Goal: Task Accomplishment & Management: Manage account settings

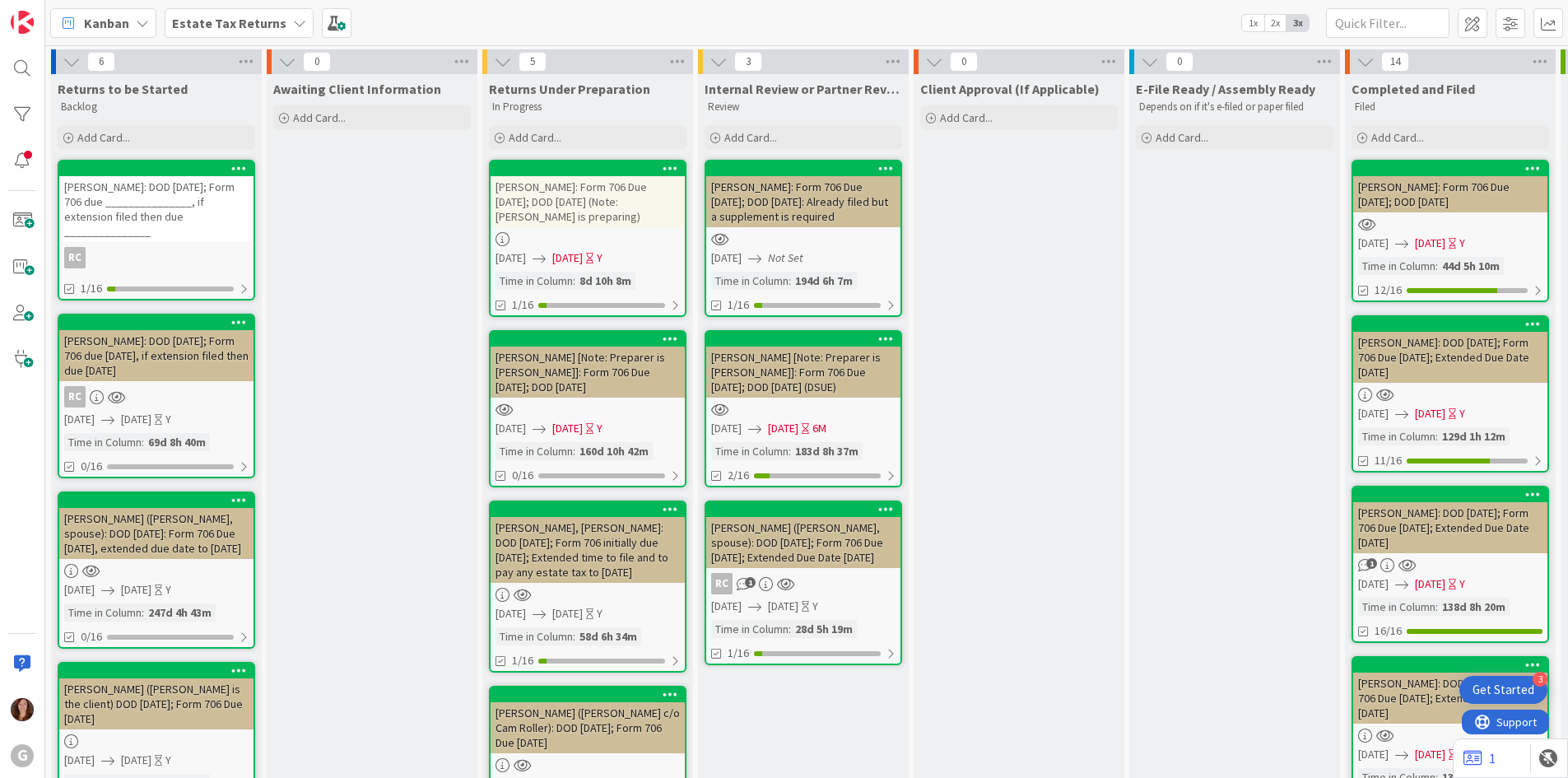
click at [237, 28] on b "Estate Tax Returns" at bounding box center [229, 23] width 115 height 16
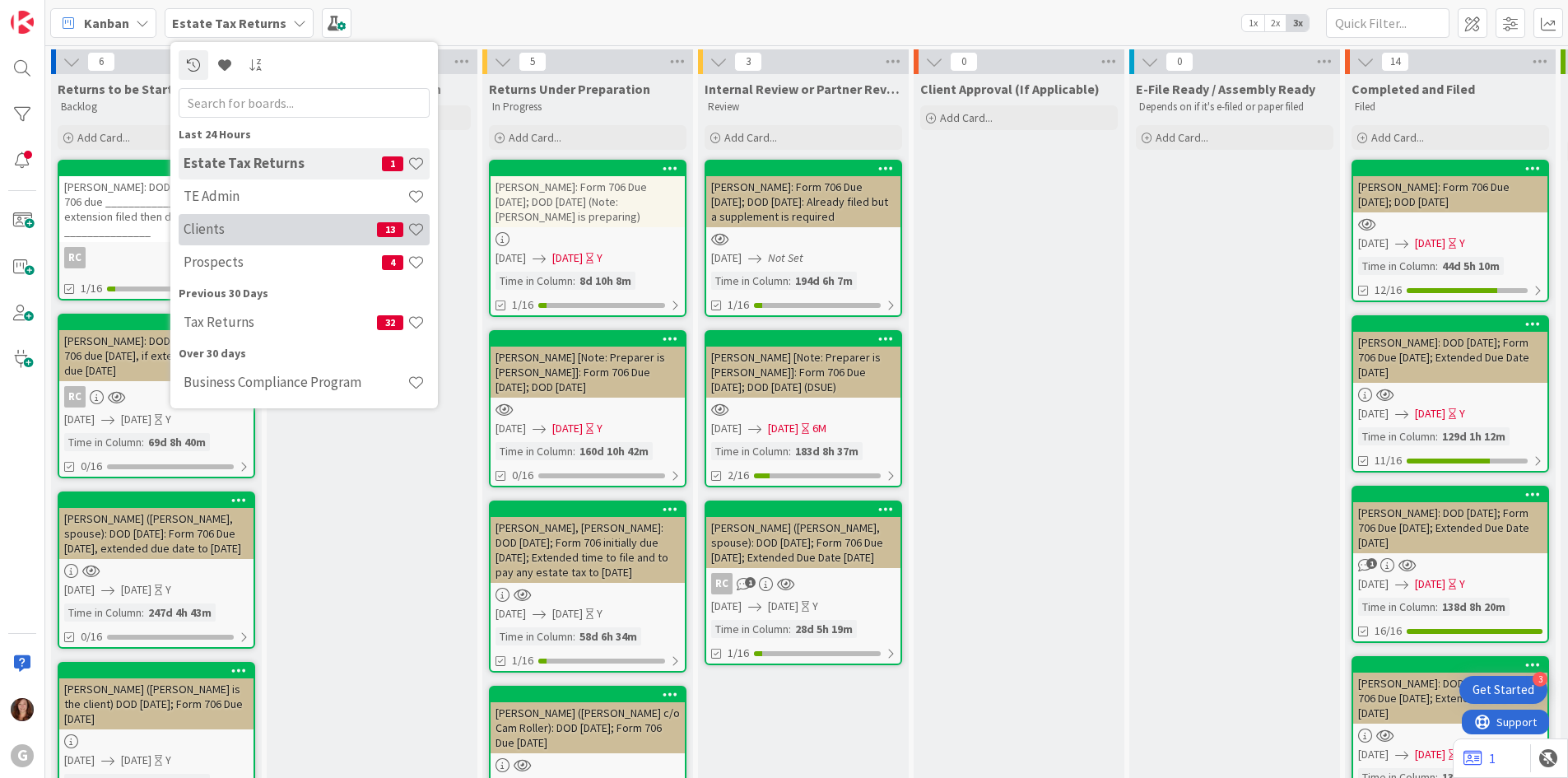
click at [216, 238] on div "Clients 13" at bounding box center [304, 230] width 251 height 31
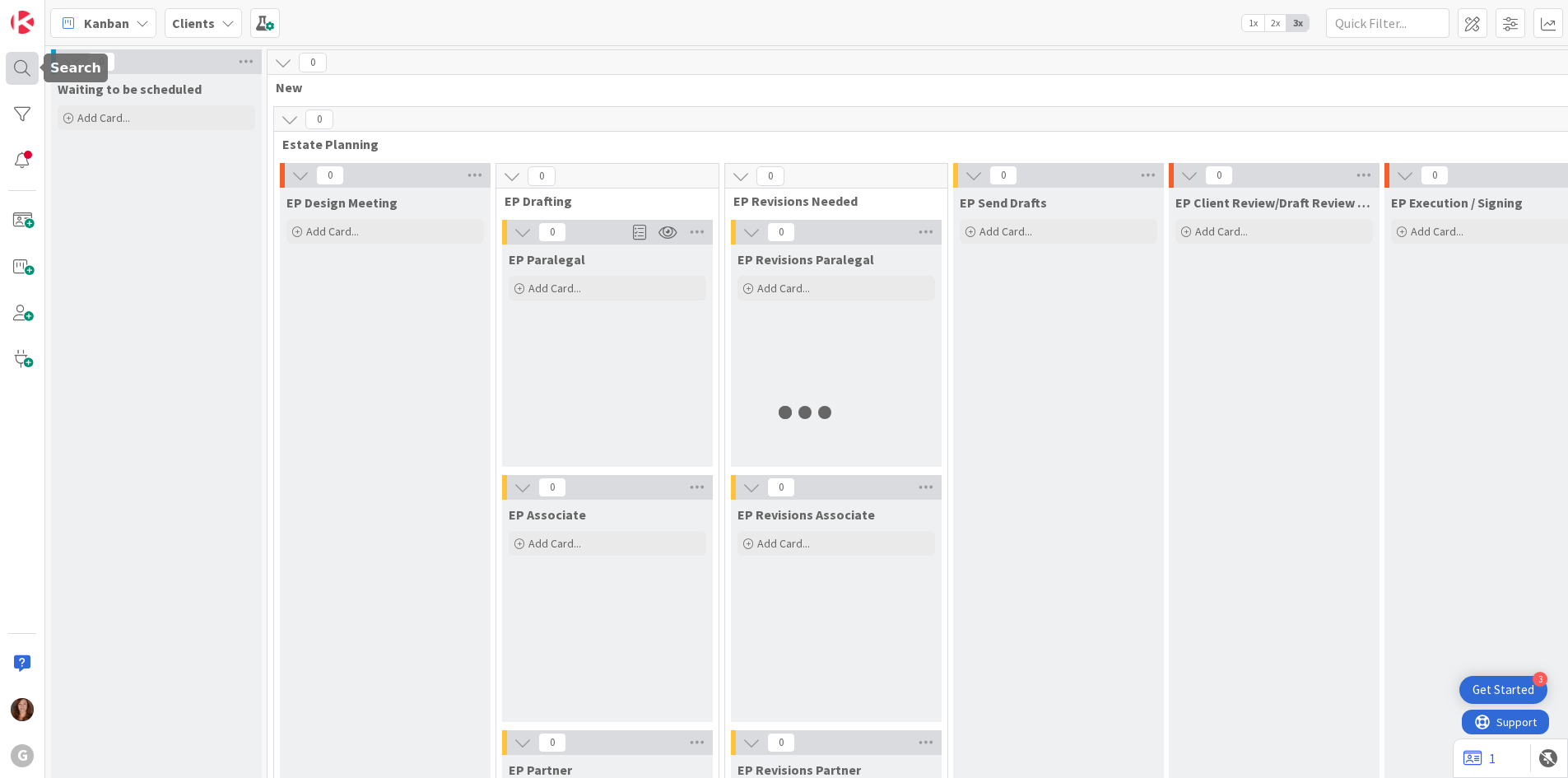
click at [16, 68] on div at bounding box center [22, 68] width 33 height 33
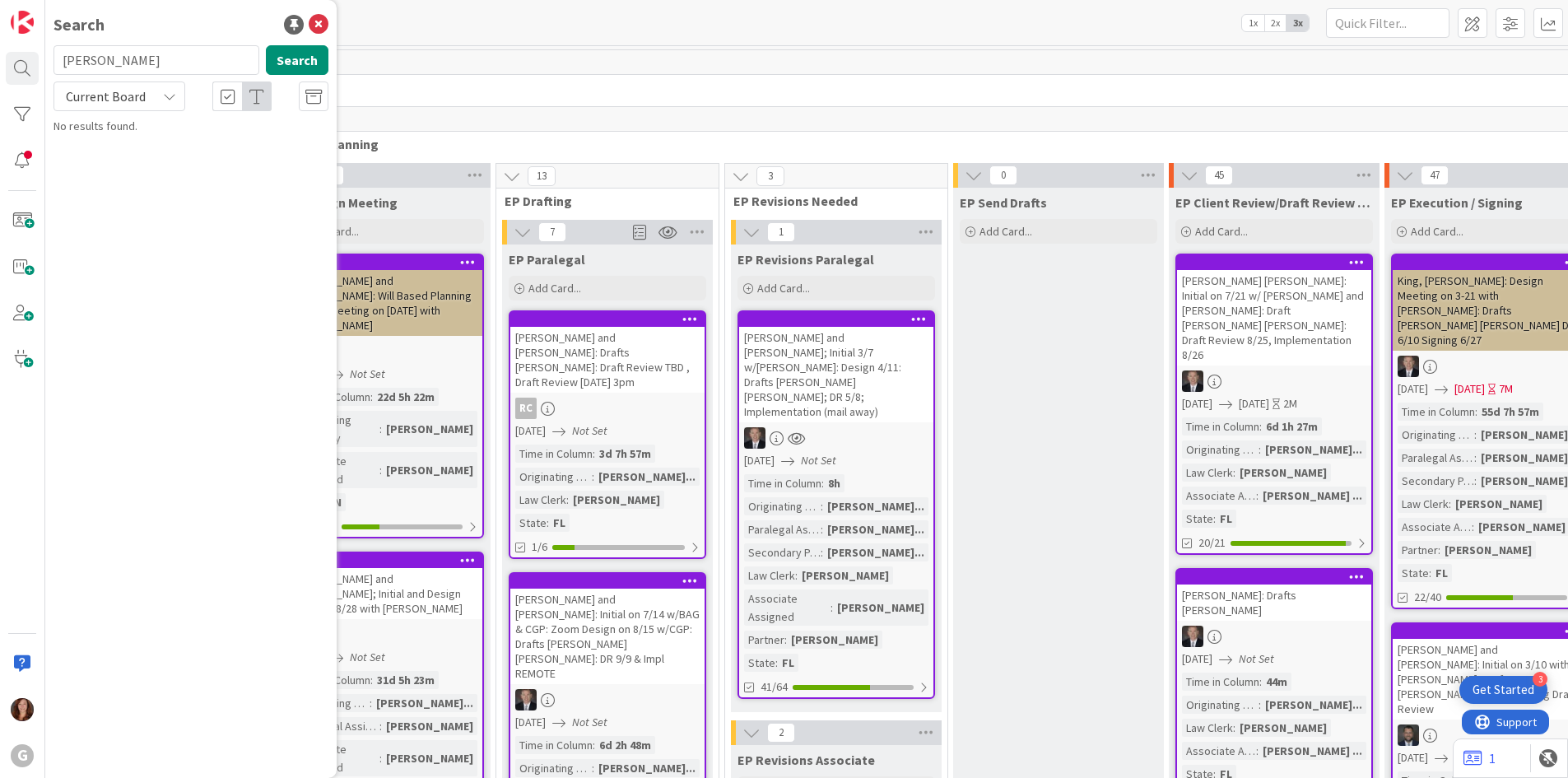
drag, startPoint x: 67, startPoint y: 66, endPoint x: 56, endPoint y: 64, distance: 11.2
click at [56, 64] on input "[PERSON_NAME]" at bounding box center [157, 60] width 206 height 30
type input "[PERSON_NAME]"
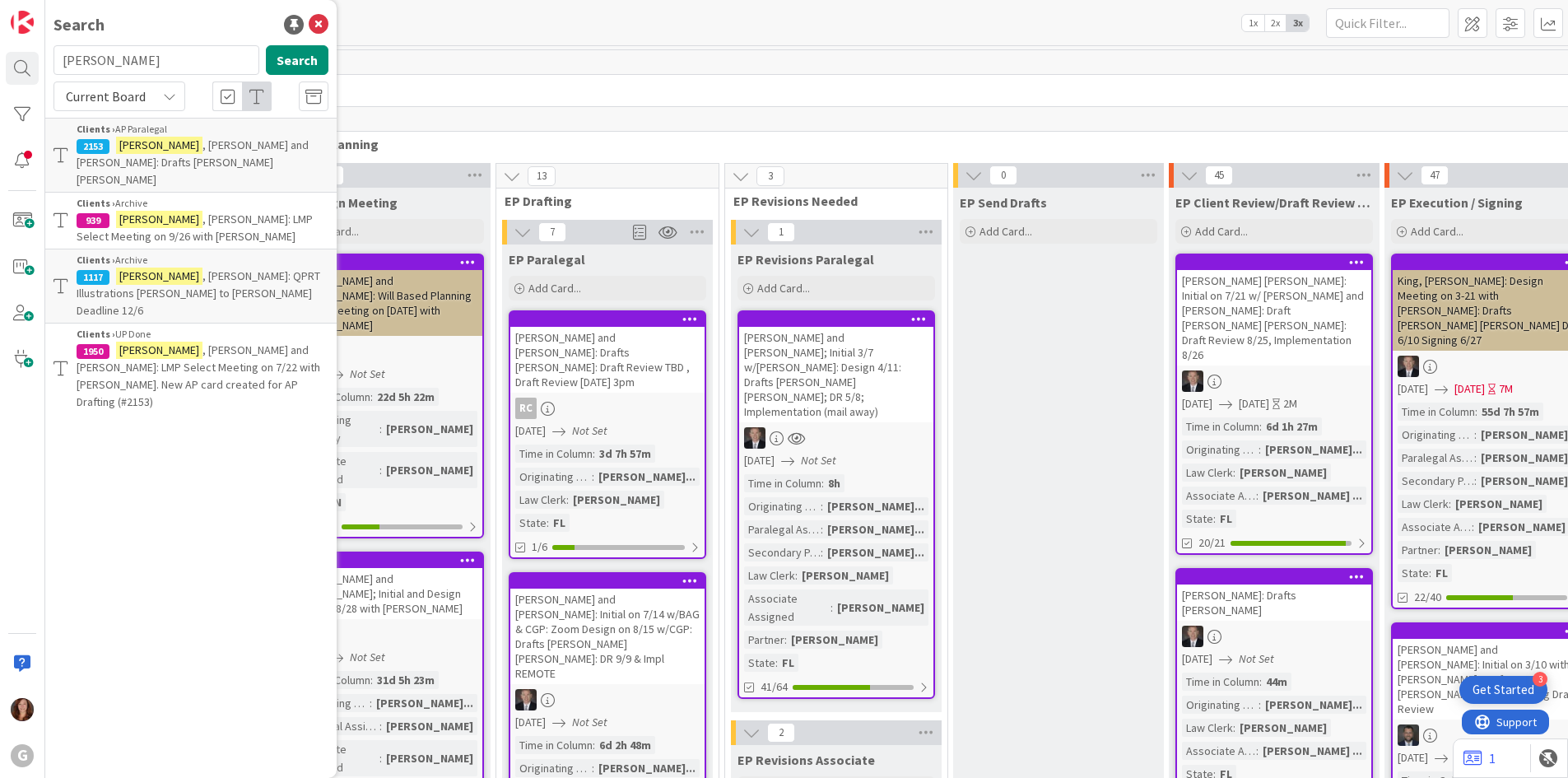
click at [269, 149] on span ", [PERSON_NAME] and [PERSON_NAME]: Drafts [PERSON_NAME] [PERSON_NAME]" at bounding box center [193, 162] width 232 height 49
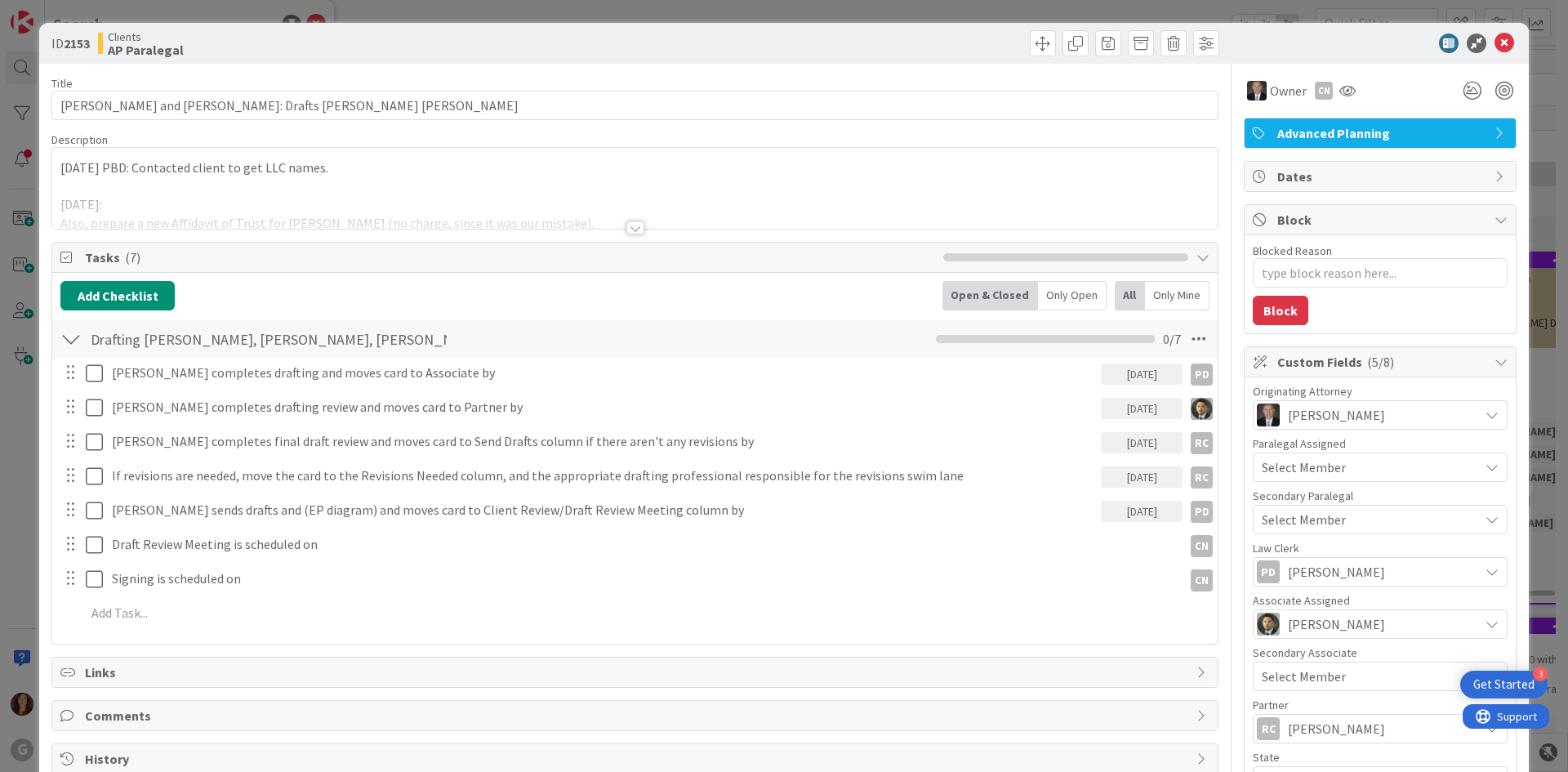
click at [271, 200] on div at bounding box center [635, 208] width 1166 height 42
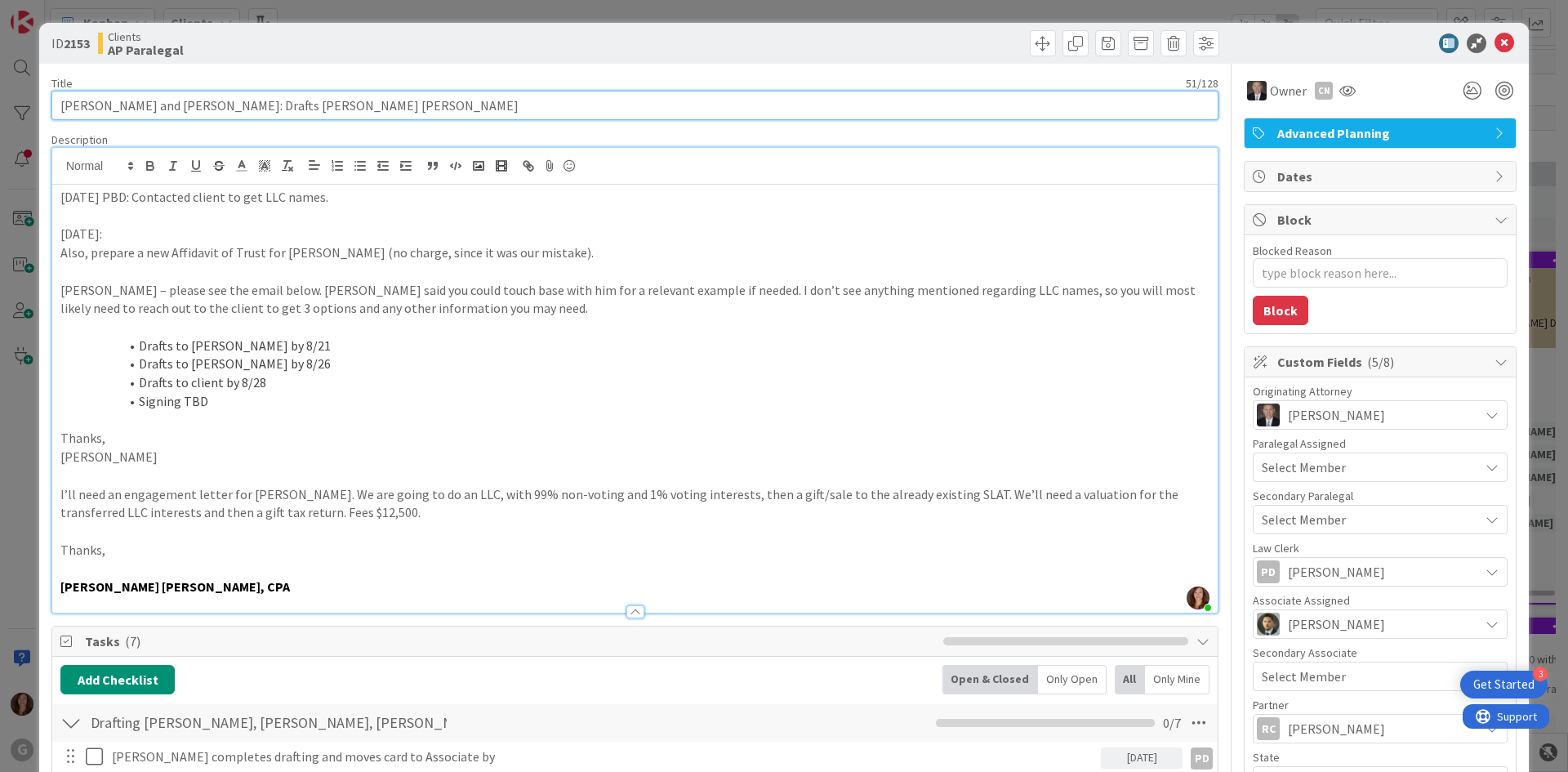
click at [122, 111] on input "[PERSON_NAME] and [PERSON_NAME]: Drafts [PERSON_NAME] [PERSON_NAME]" at bounding box center [635, 105] width 1167 height 29
drag, startPoint x: 122, startPoint y: 110, endPoint x: 50, endPoint y: 110, distance: 72.0
click at [50, 110] on div "ID 2153 Clients AP Paralegal Title 51 / 128 [PERSON_NAME] and [PERSON_NAME]: Dr…" at bounding box center [784, 618] width 1490 height 1191
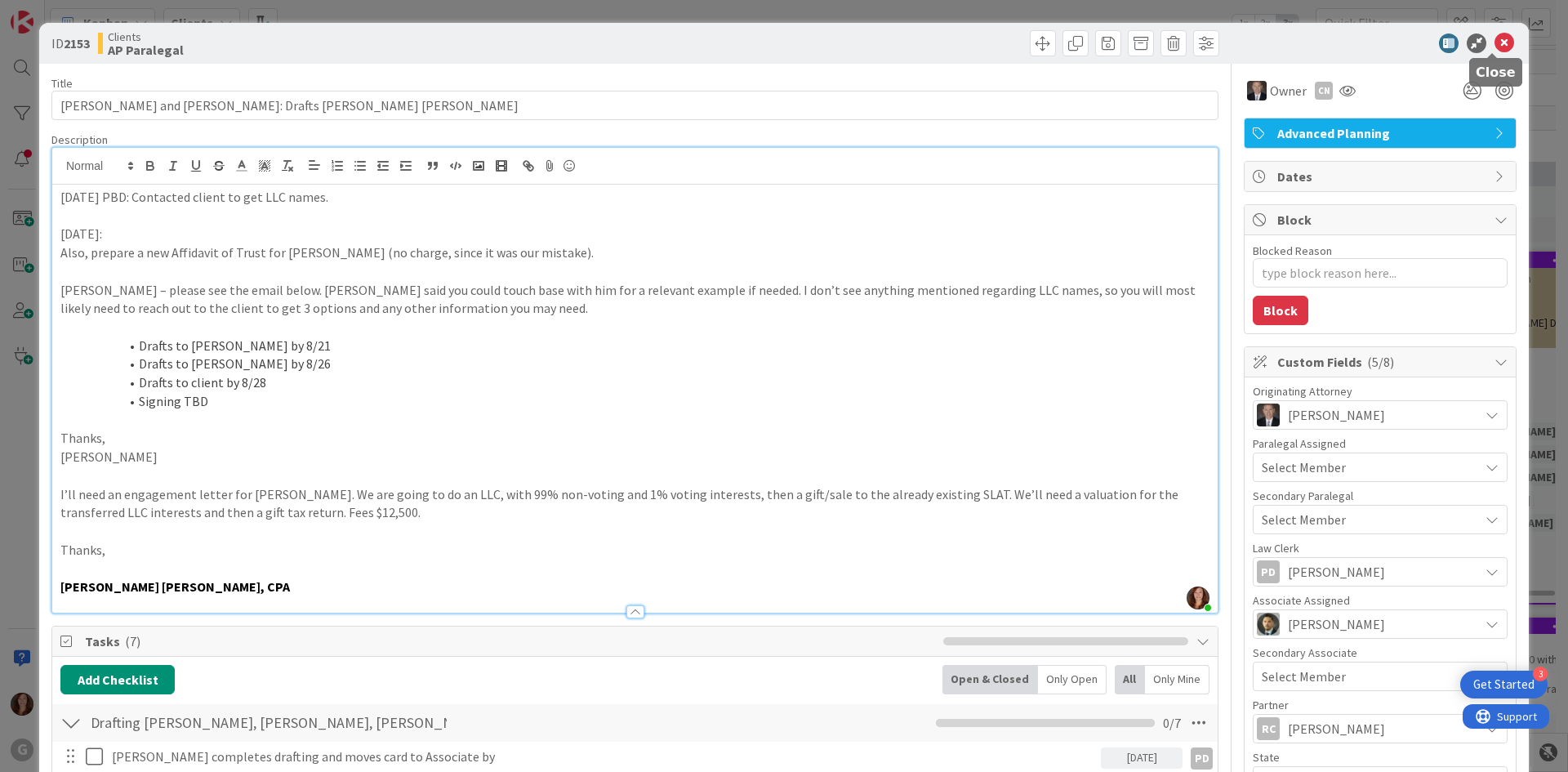
click at [1496, 44] on icon at bounding box center [1505, 43] width 20 height 20
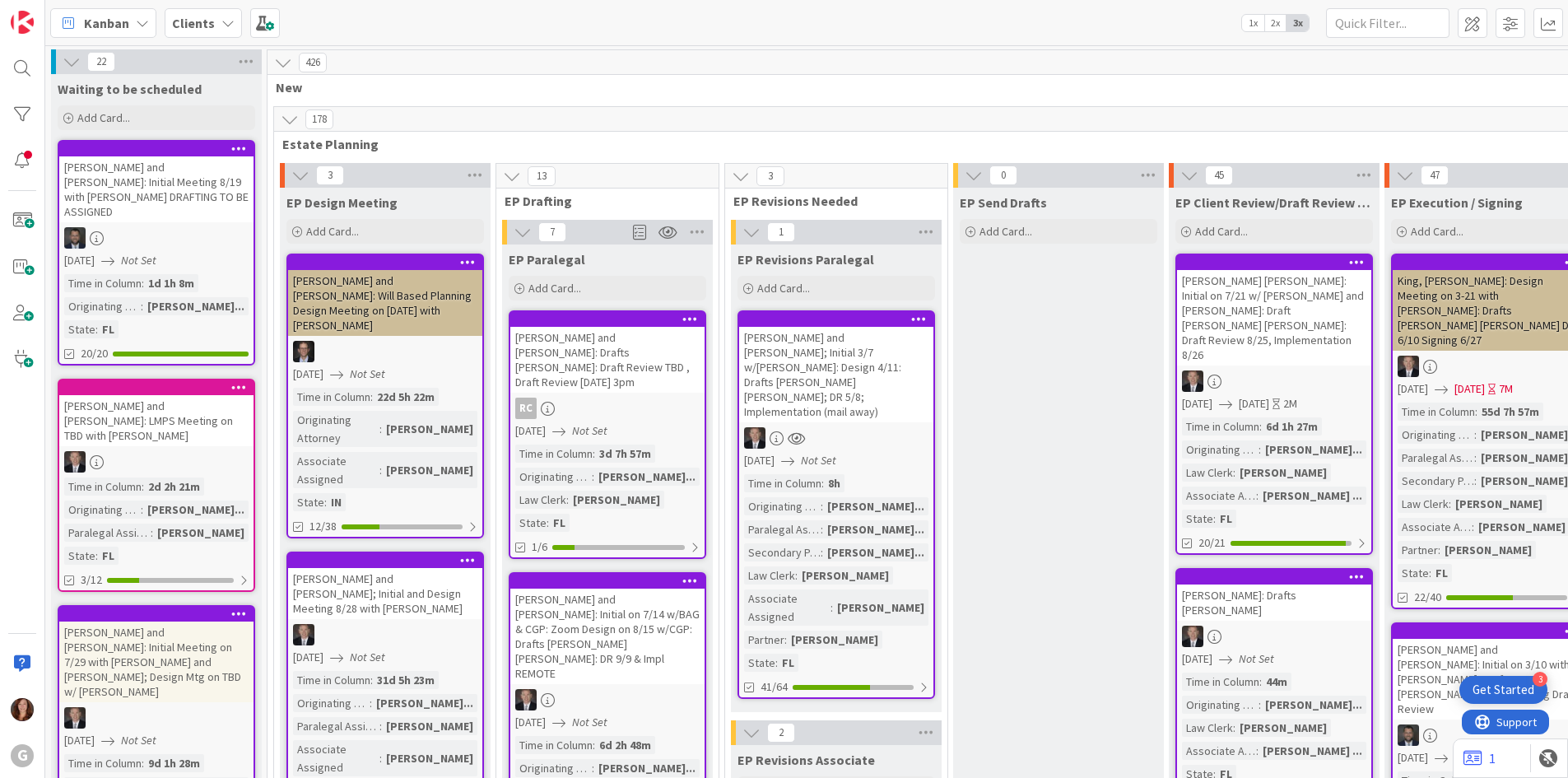
click at [122, 22] on span "Kanban" at bounding box center [106, 23] width 45 height 20
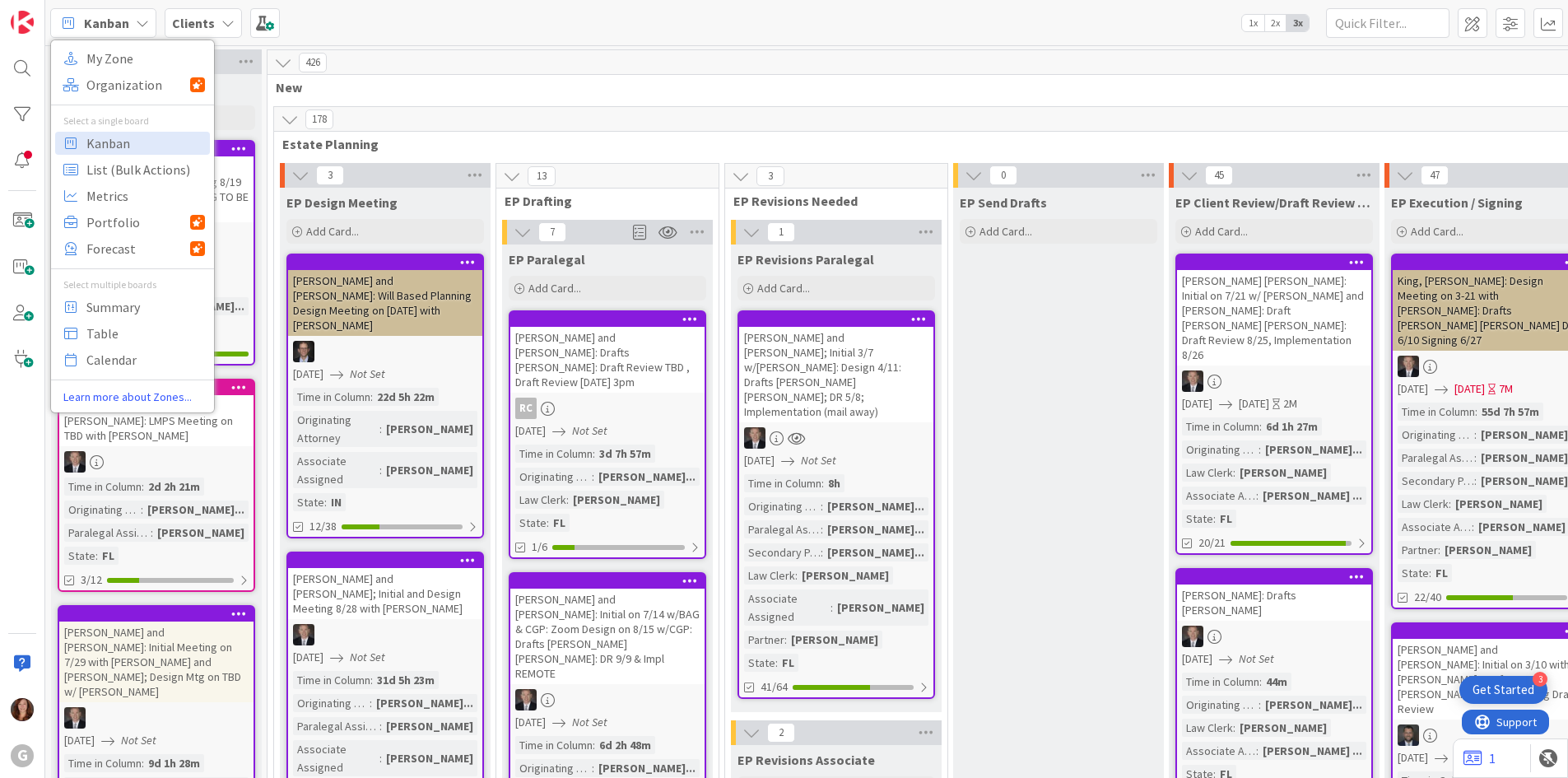
click at [190, 27] on b "Clients" at bounding box center [194, 23] width 43 height 16
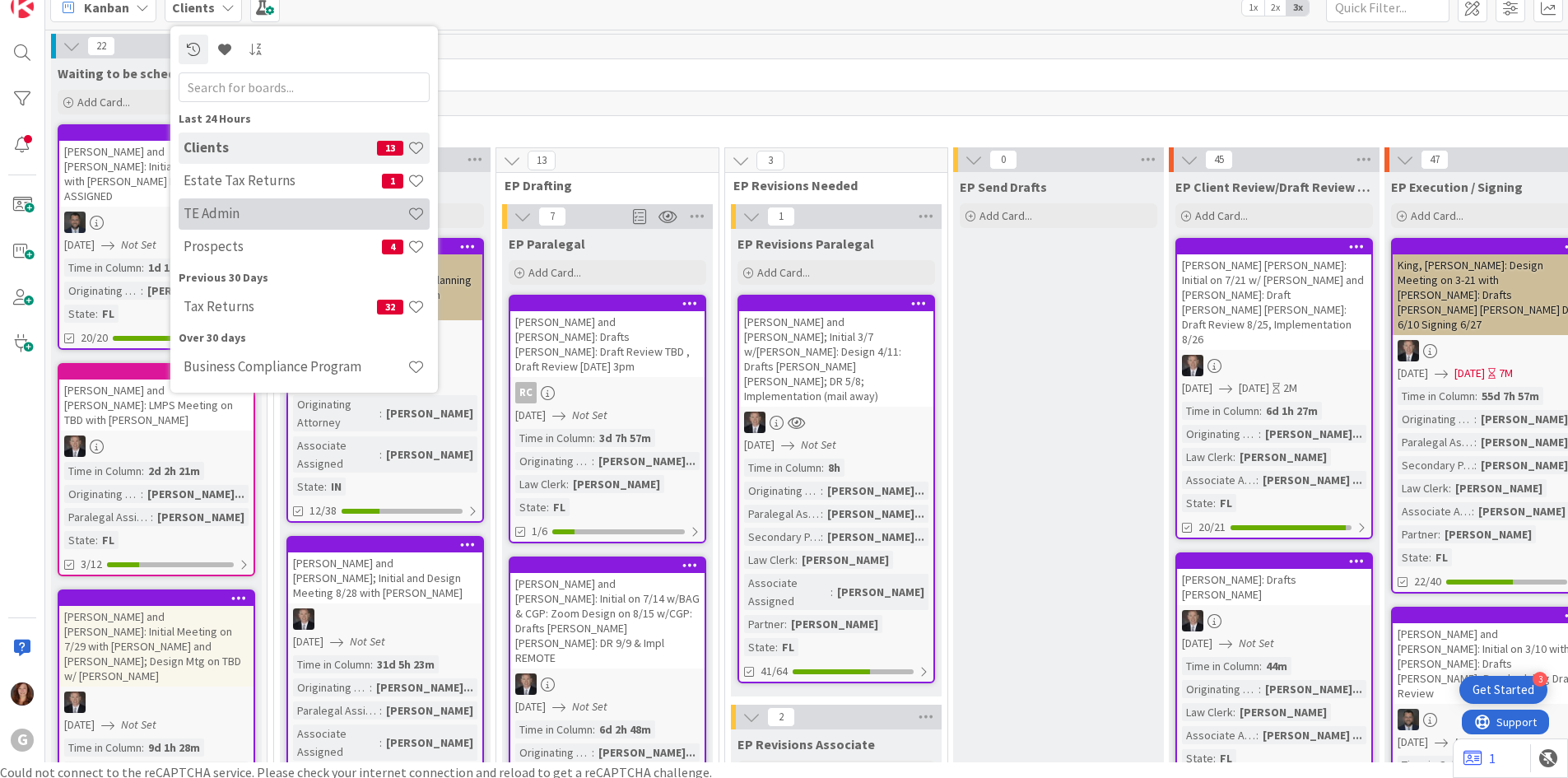
scroll to position [20, 0]
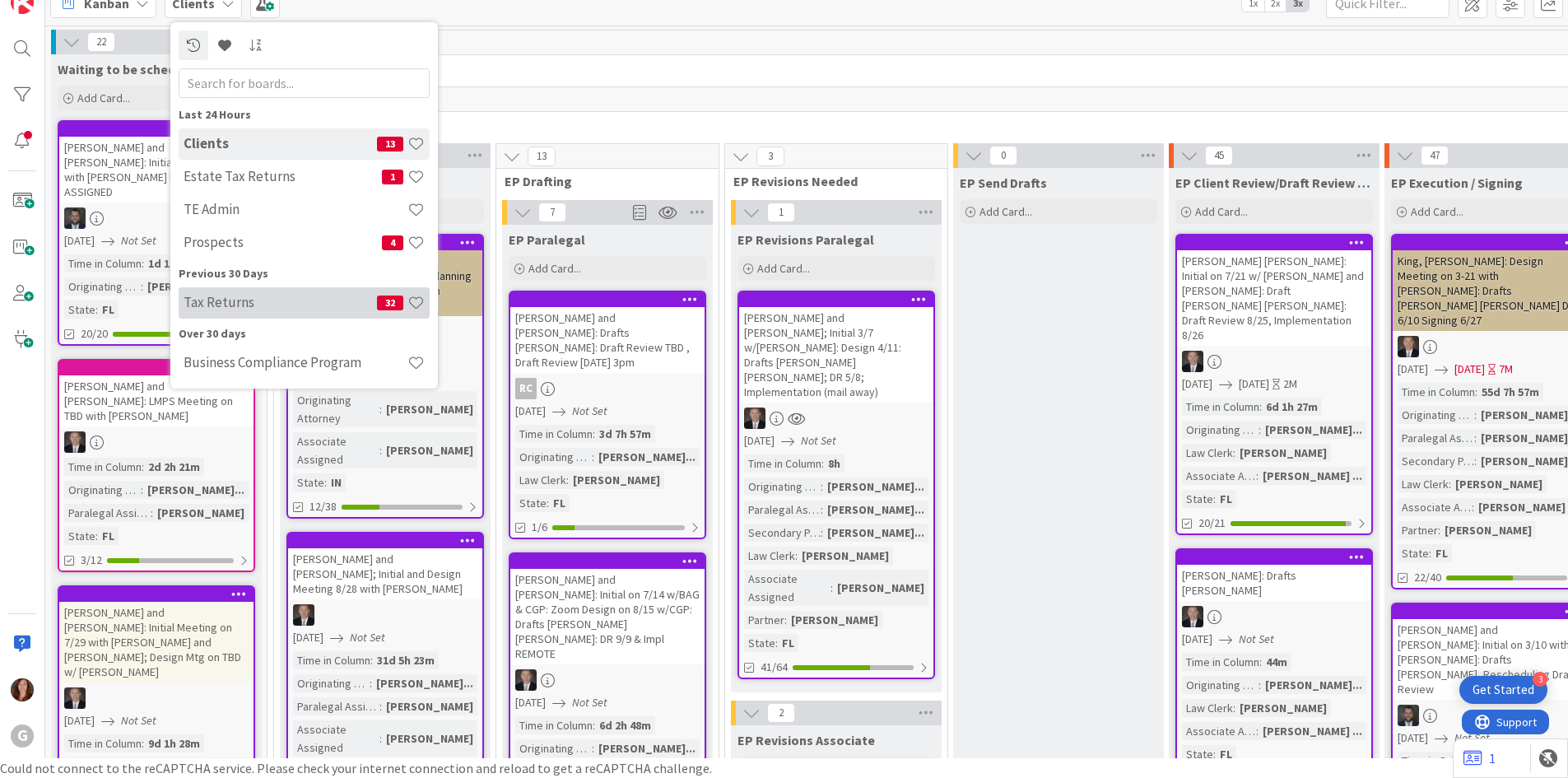
click at [237, 313] on div "Tax Returns 32" at bounding box center [304, 303] width 251 height 31
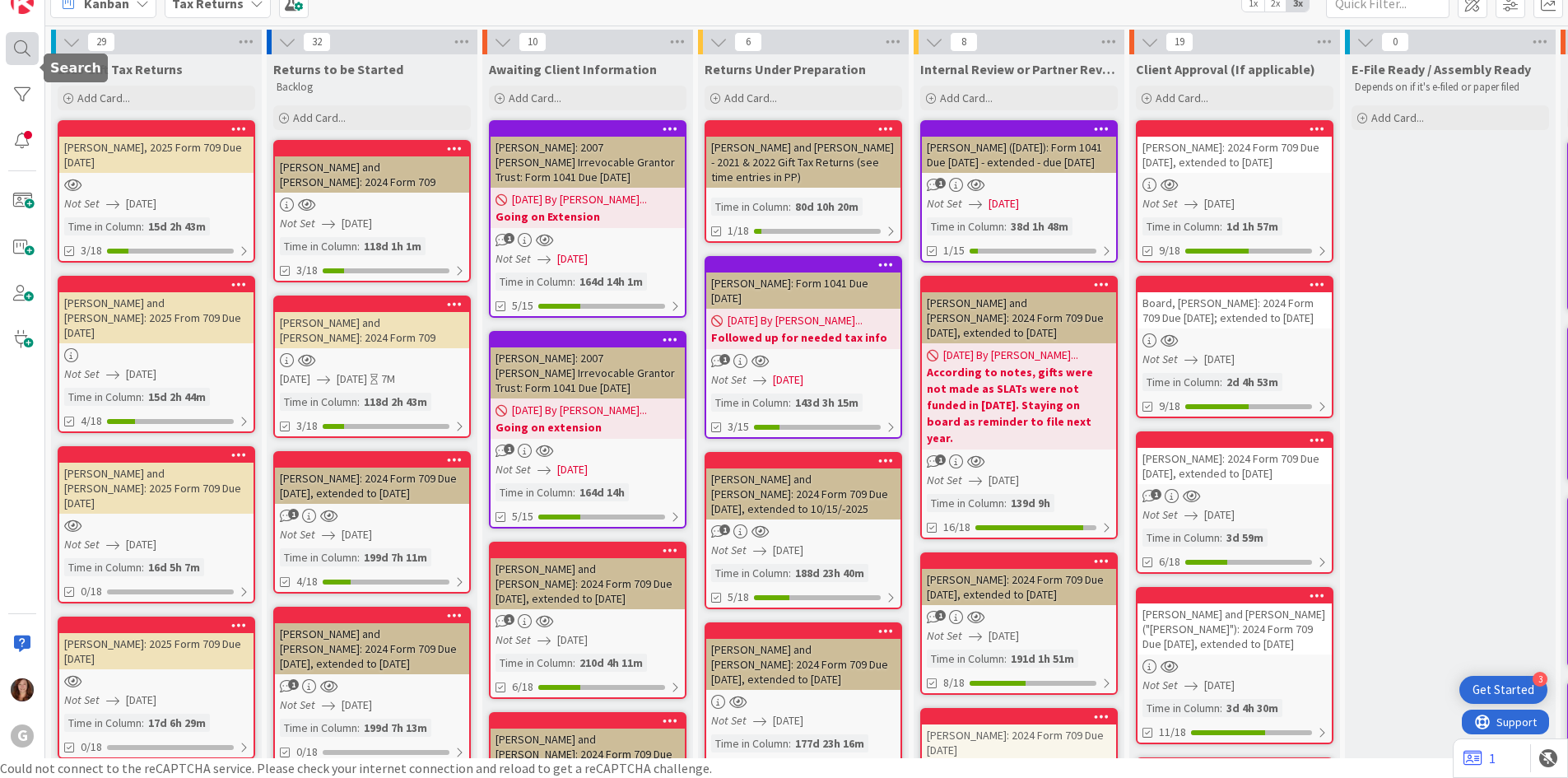
click at [18, 52] on div at bounding box center [22, 49] width 33 height 33
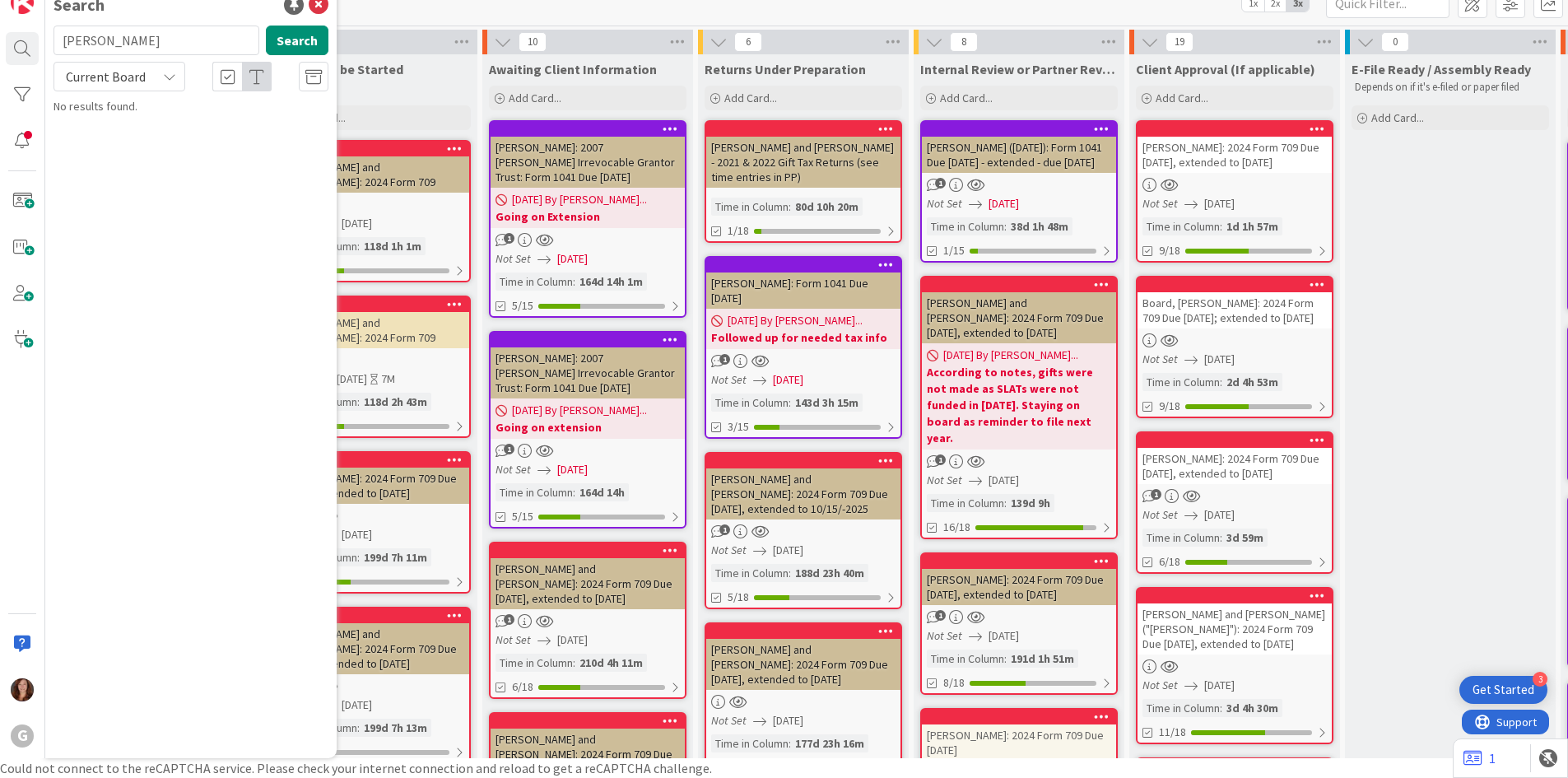
click at [292, 55] on div "[PERSON_NAME] Search" at bounding box center [191, 44] width 295 height 36
click at [292, 51] on button "Search" at bounding box center [298, 40] width 63 height 30
click at [198, 49] on input "[PERSON_NAME]" at bounding box center [157, 40] width 206 height 30
click at [314, 7] on icon at bounding box center [318, 5] width 20 height 20
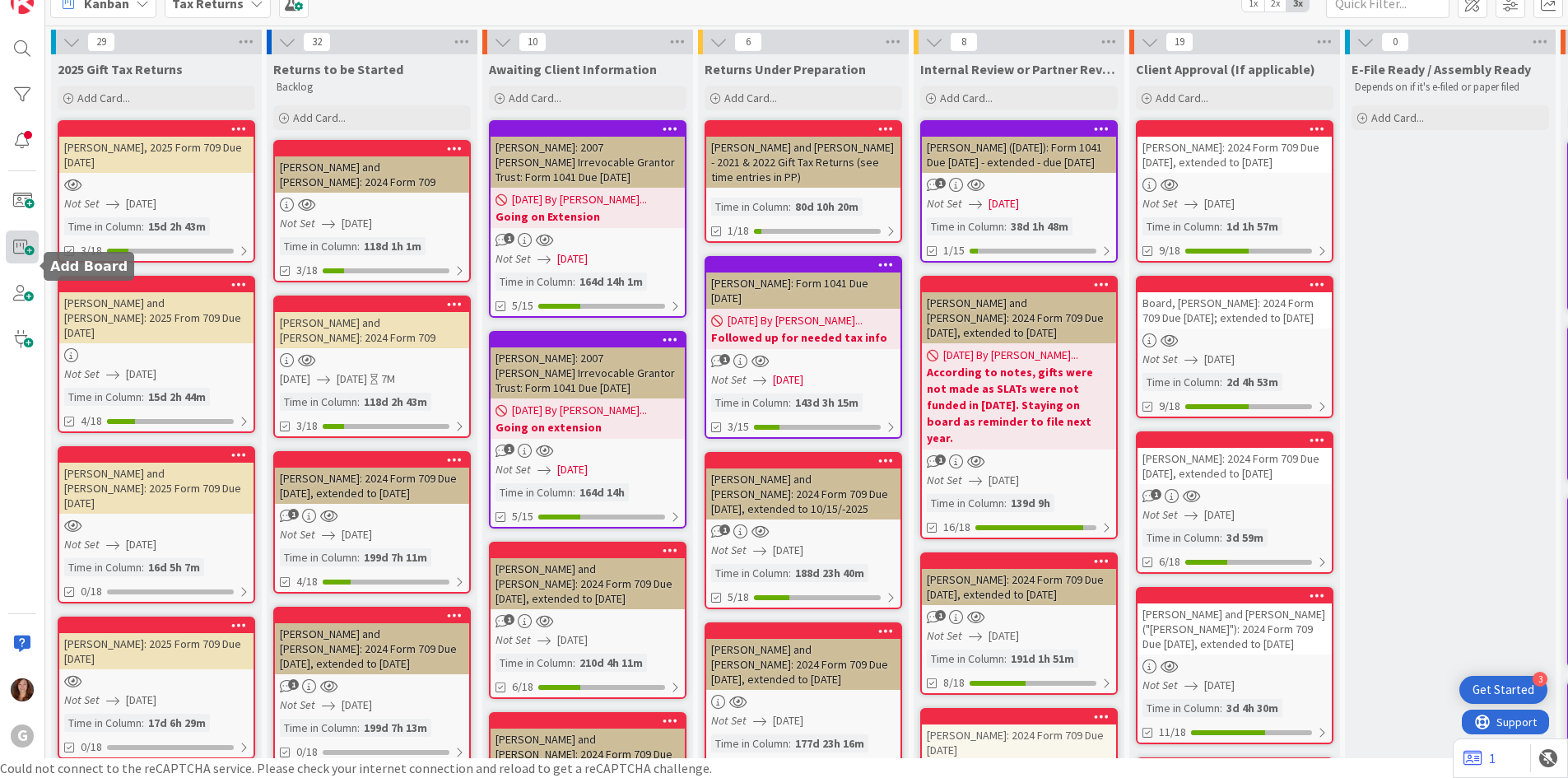
click at [19, 243] on span at bounding box center [22, 247] width 33 height 33
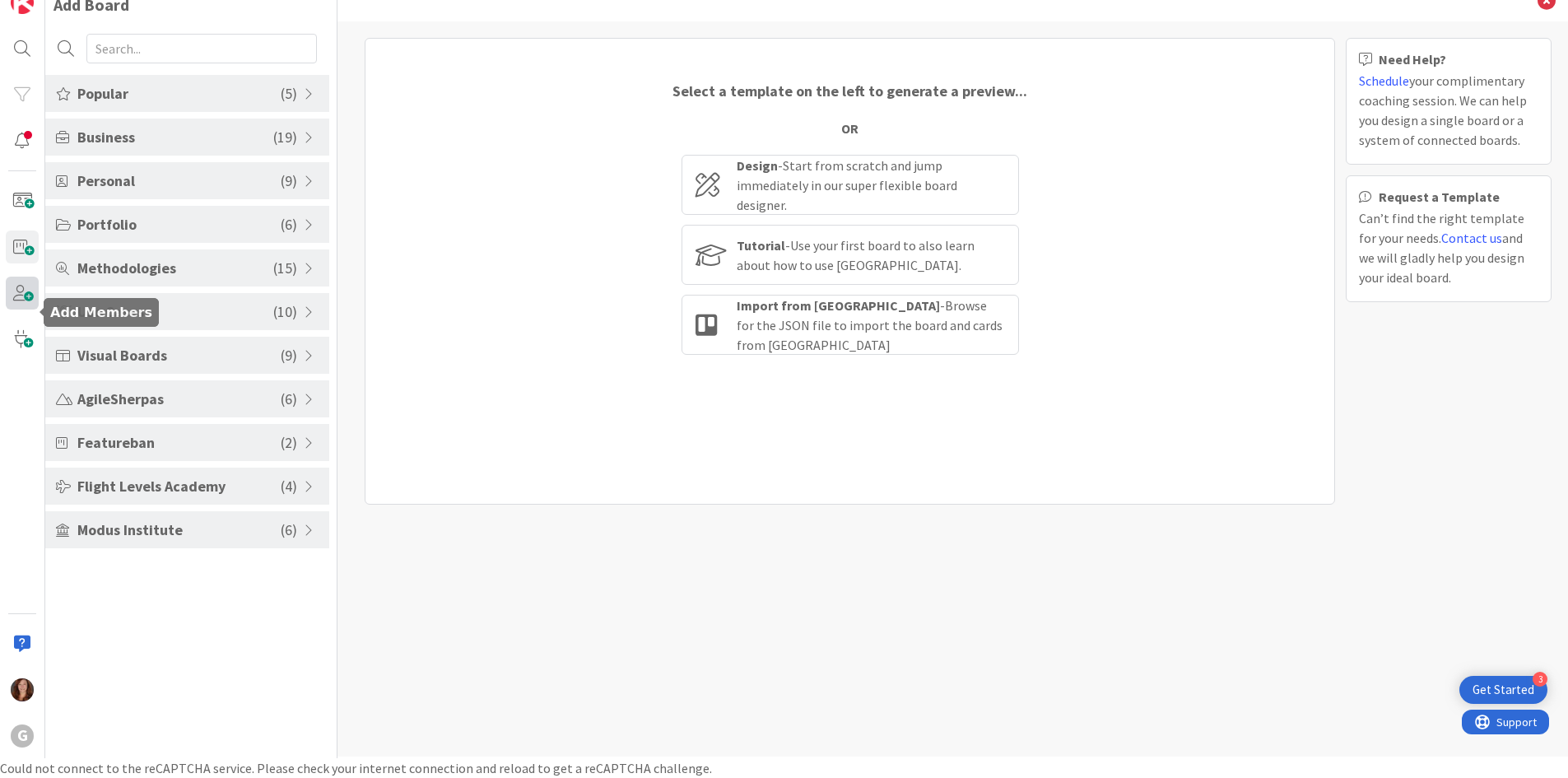
click at [24, 297] on span at bounding box center [22, 293] width 33 height 33
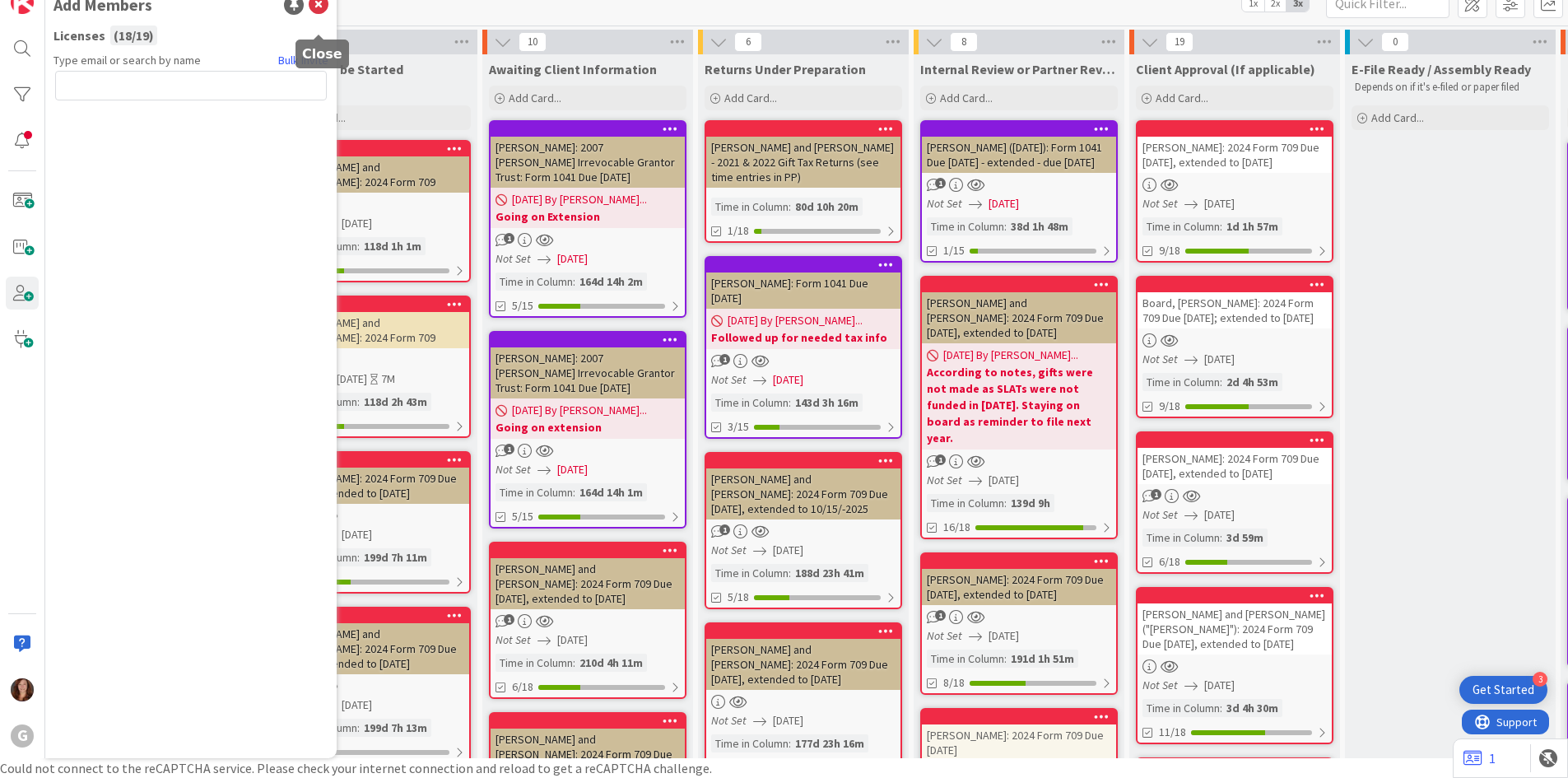
click at [317, 8] on icon at bounding box center [318, 5] width 20 height 20
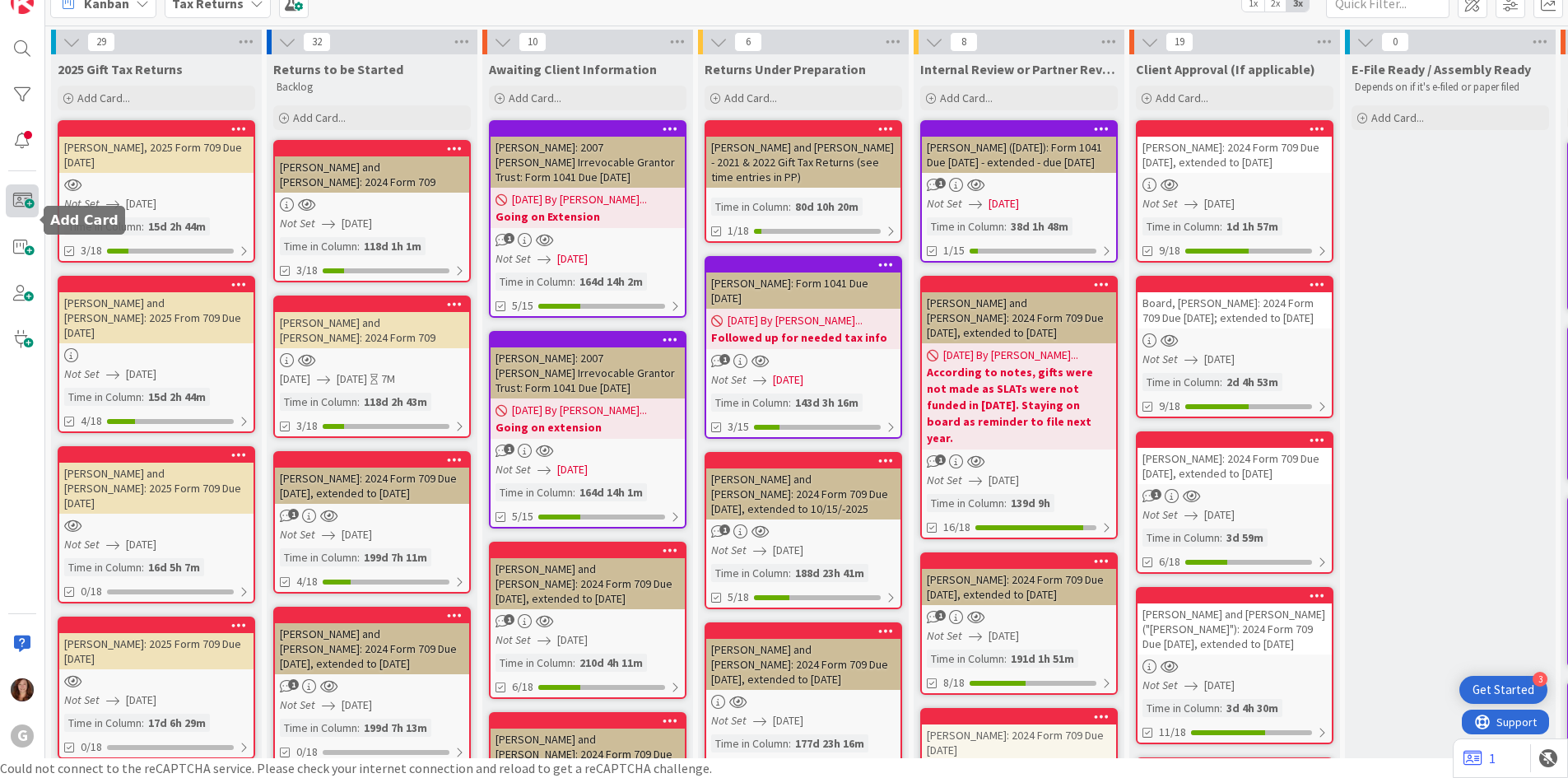
click at [26, 198] on span at bounding box center [22, 201] width 33 height 33
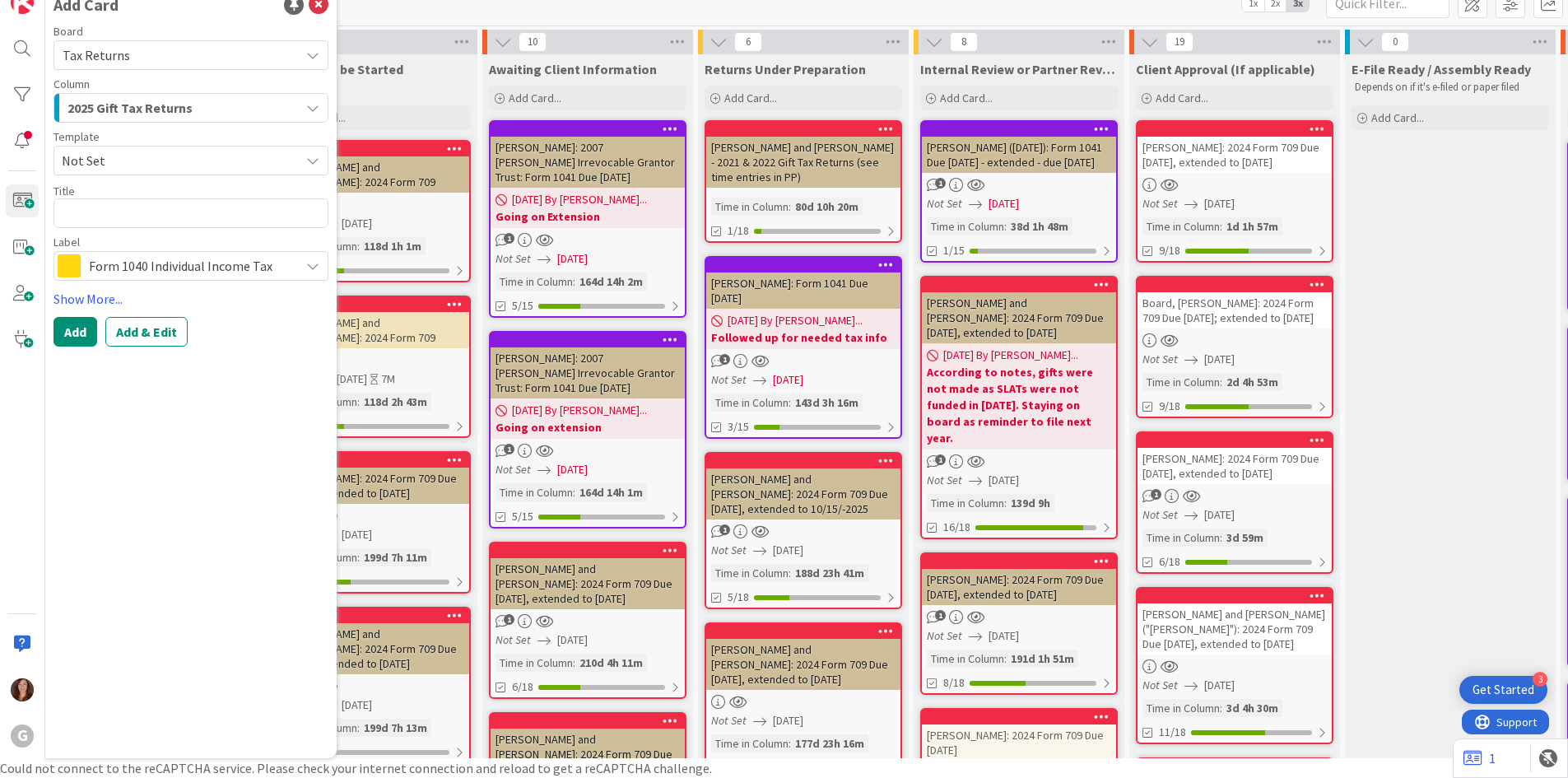
click at [131, 161] on span "Not Set" at bounding box center [175, 161] width 226 height 21
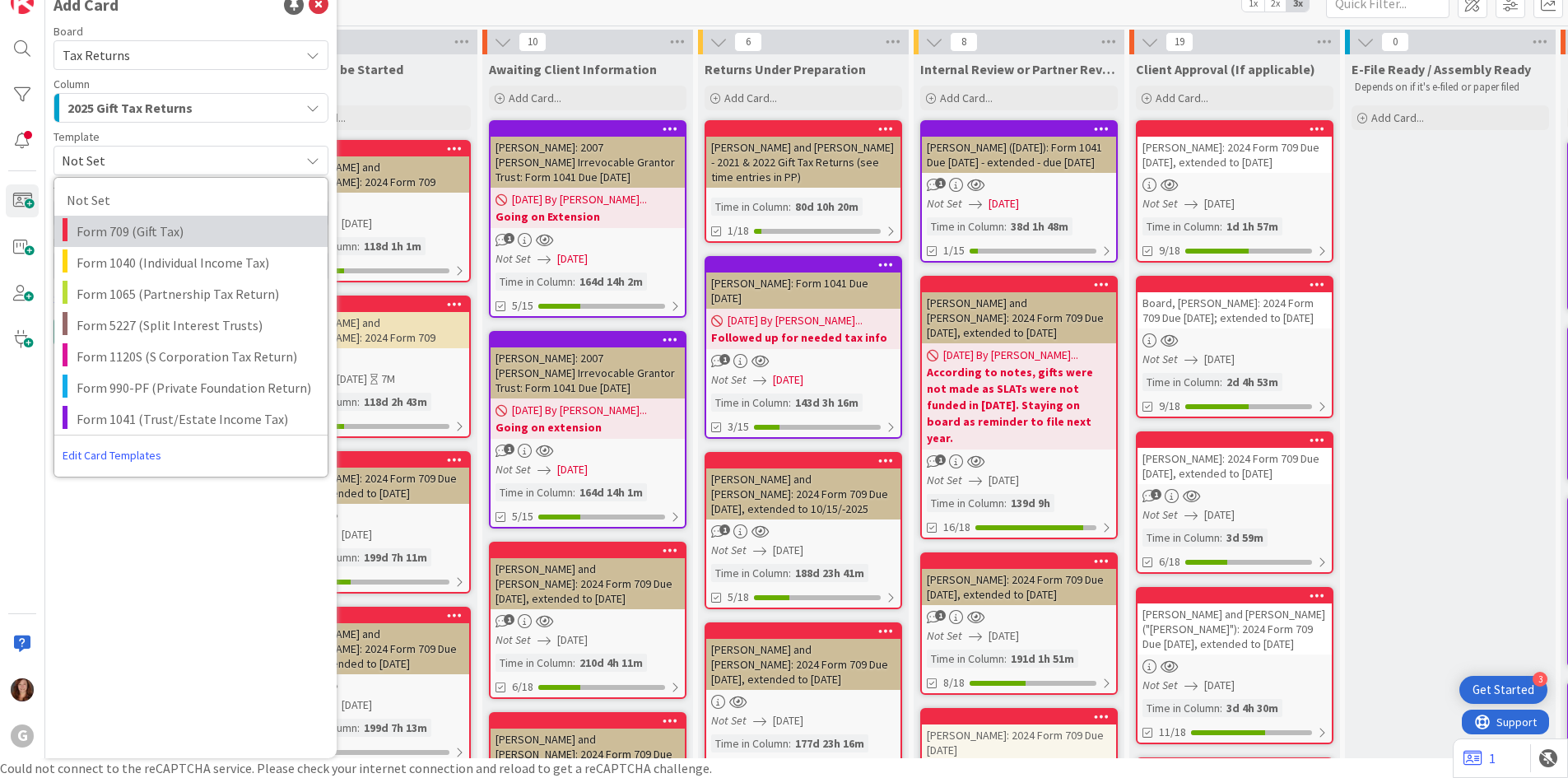
click at [117, 232] on span "Form 709 (Gift Tax)" at bounding box center [196, 232] width 239 height 21
type textarea "x"
type textarea "Form 709 (Gift Tax)"
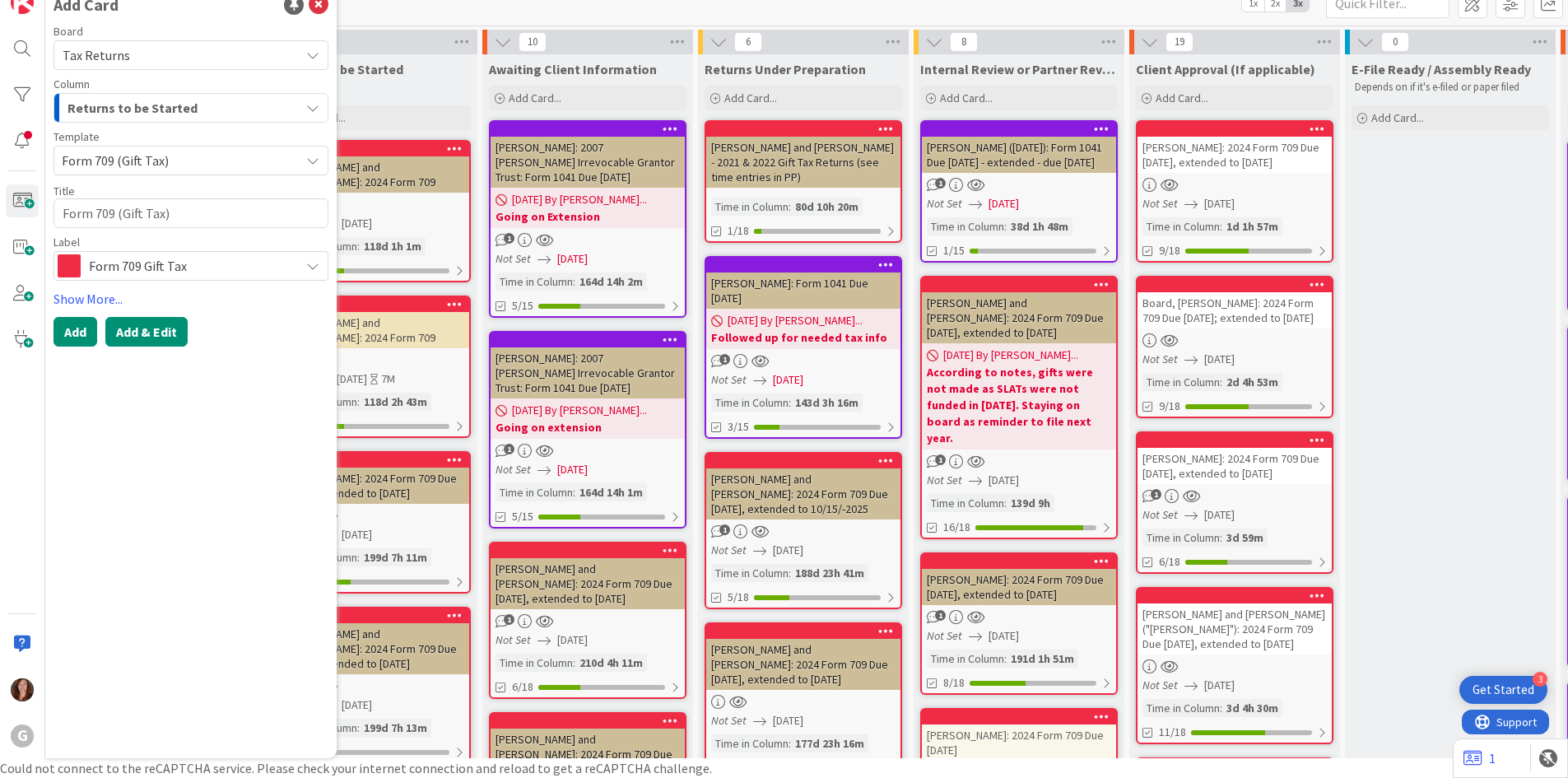
click at [143, 330] on button "Add & Edit" at bounding box center [147, 331] width 82 height 30
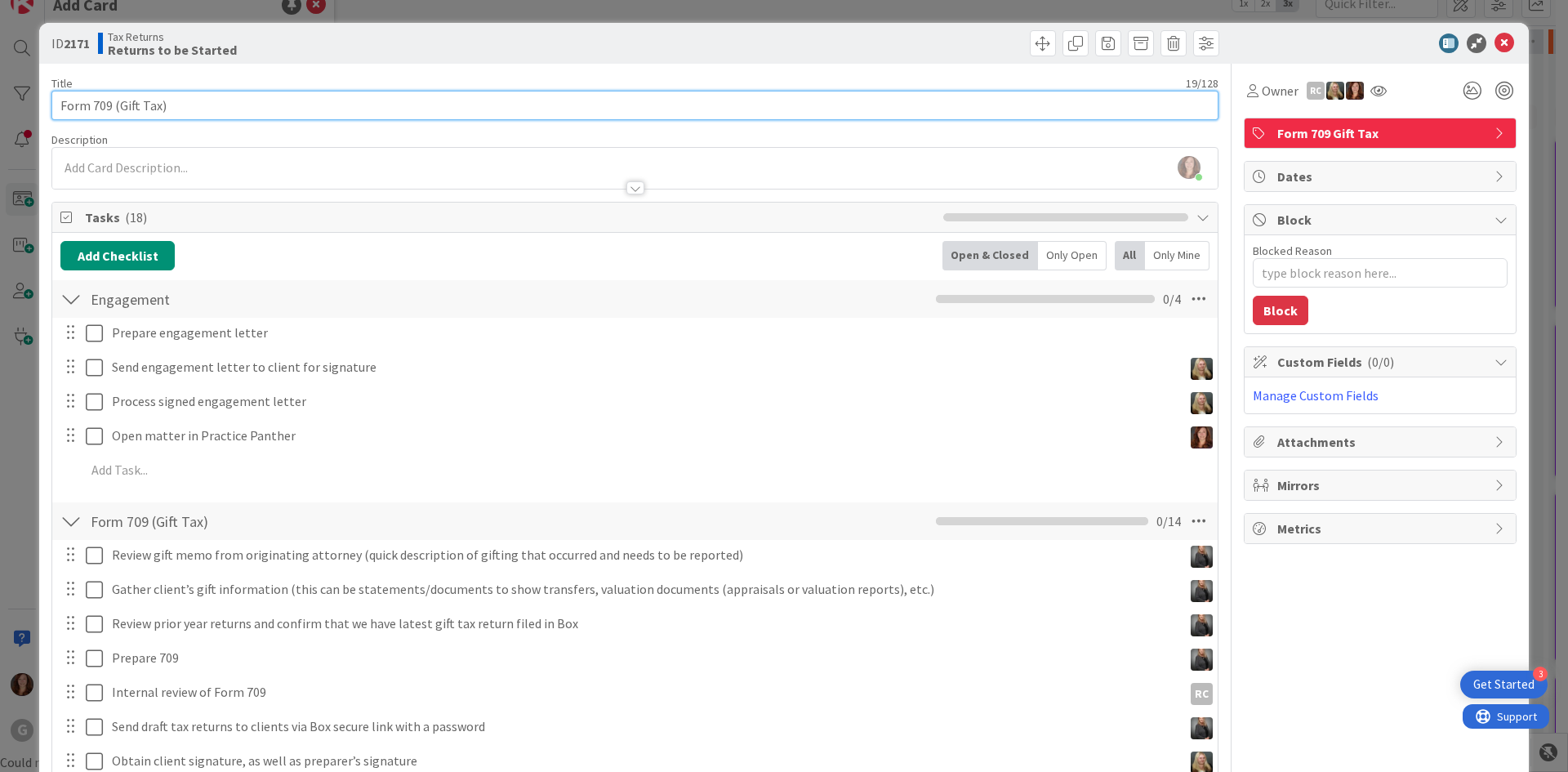
drag, startPoint x: 209, startPoint y: 105, endPoint x: 41, endPoint y: 105, distance: 168.0
click at [41, 105] on div "ID 2171 Tax Returns Returns to be Started Title 19 / 128 Form 709 (Gift Tax) De…" at bounding box center [784, 616] width 1490 height 1186
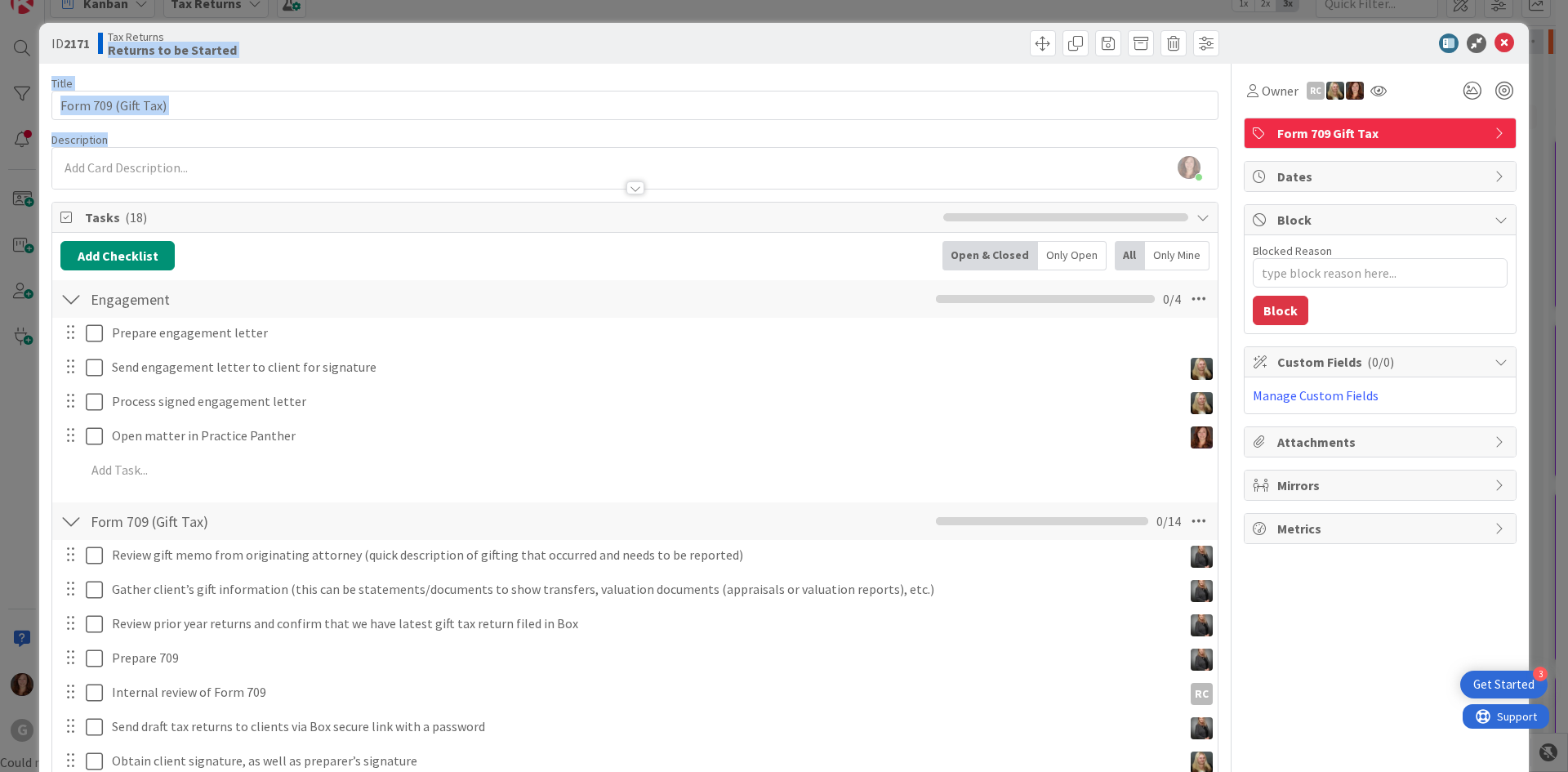
drag, startPoint x: 351, startPoint y: 29, endPoint x: 452, endPoint y: 145, distance: 153.8
click at [452, 145] on div "ID 2171 Tax Returns Returns to be Started Title 19 / 128 Form 709 (Gift Tax) De…" at bounding box center [784, 616] width 1490 height 1186
click at [1256, 38] on div at bounding box center [1373, 43] width 290 height 20
drag, startPoint x: 973, startPoint y: 37, endPoint x: 779, endPoint y: 73, distance: 197.3
click at [1006, 92] on div "ID 2171 Tax Returns Returns to be Started Title 19 / 128 Form 709 (Gift Tax) De…" at bounding box center [784, 616] width 1490 height 1186
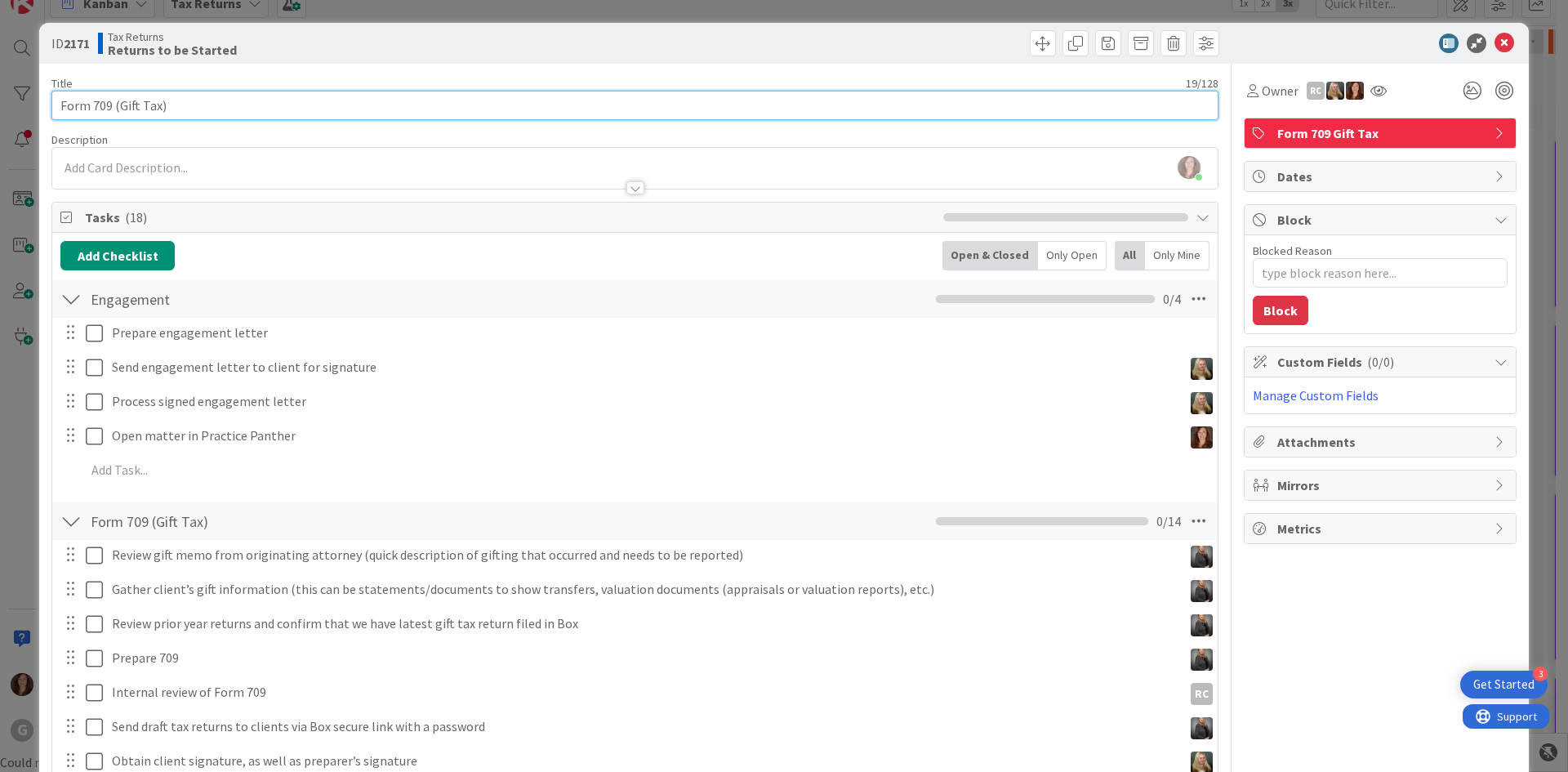
click at [265, 99] on input "Form 709 (Gift Tax)" at bounding box center [635, 105] width 1167 height 29
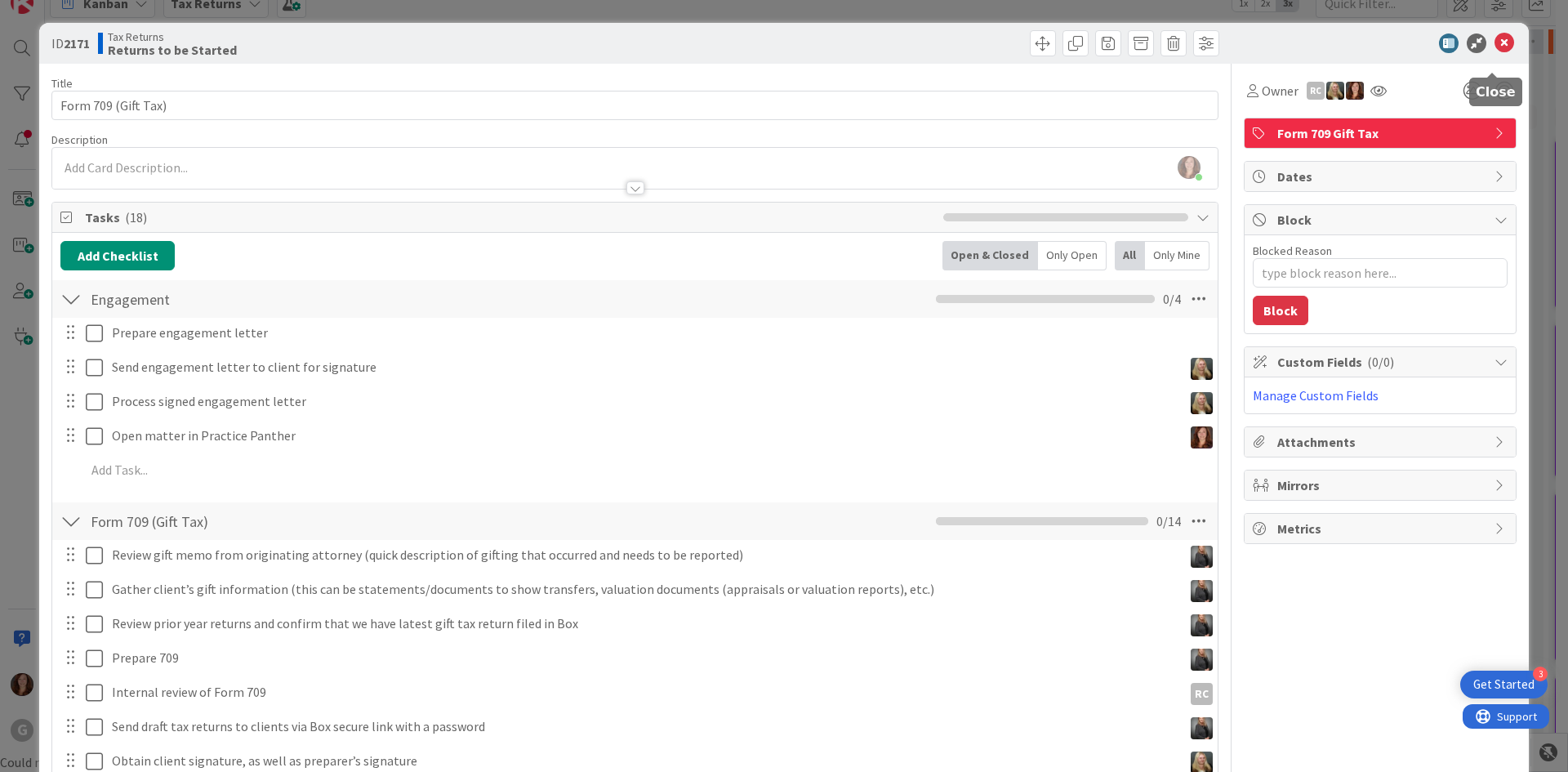
click at [1501, 42] on icon at bounding box center [1505, 43] width 20 height 20
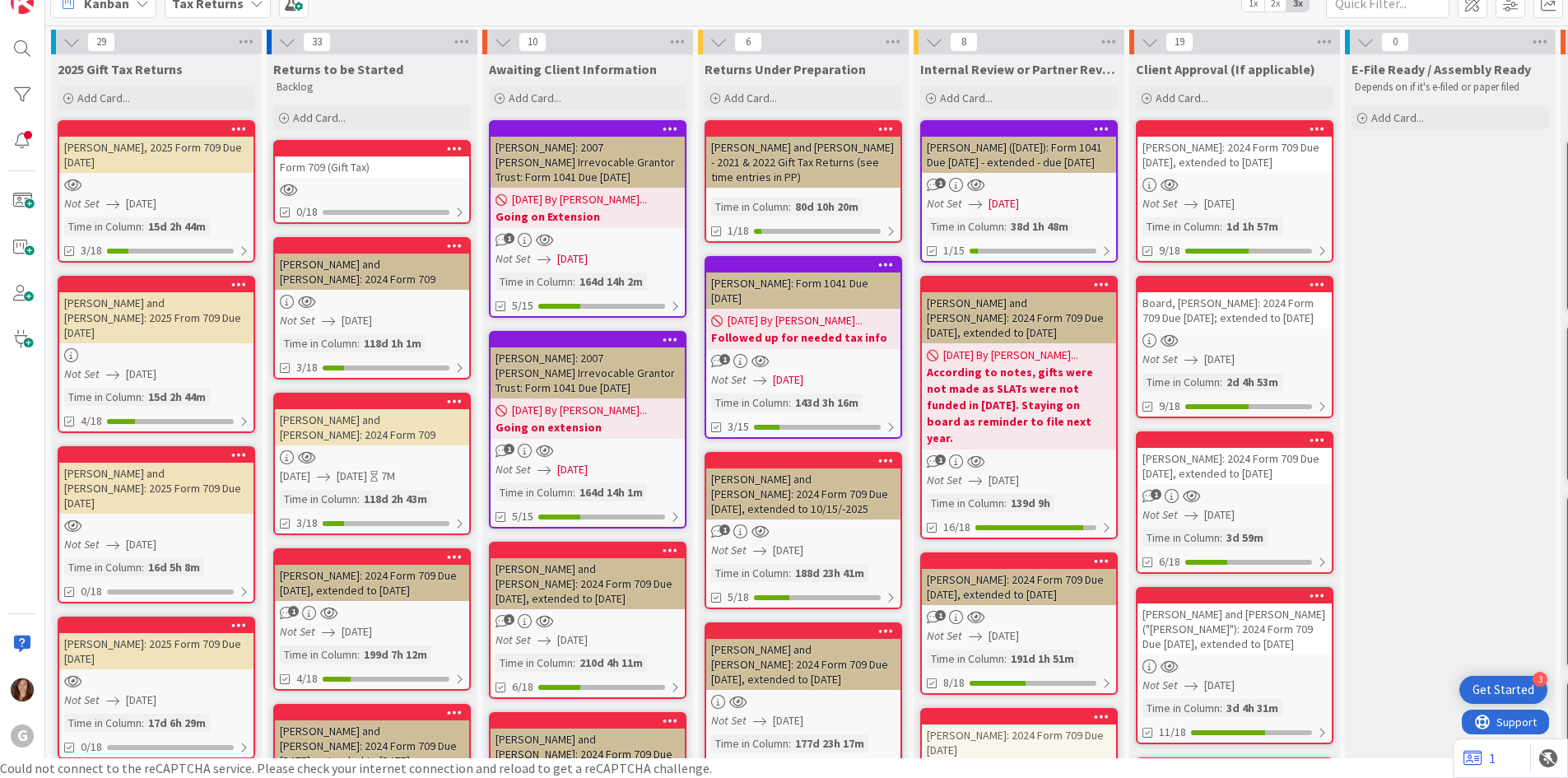
click at [143, 135] on div at bounding box center [157, 129] width 195 height 15
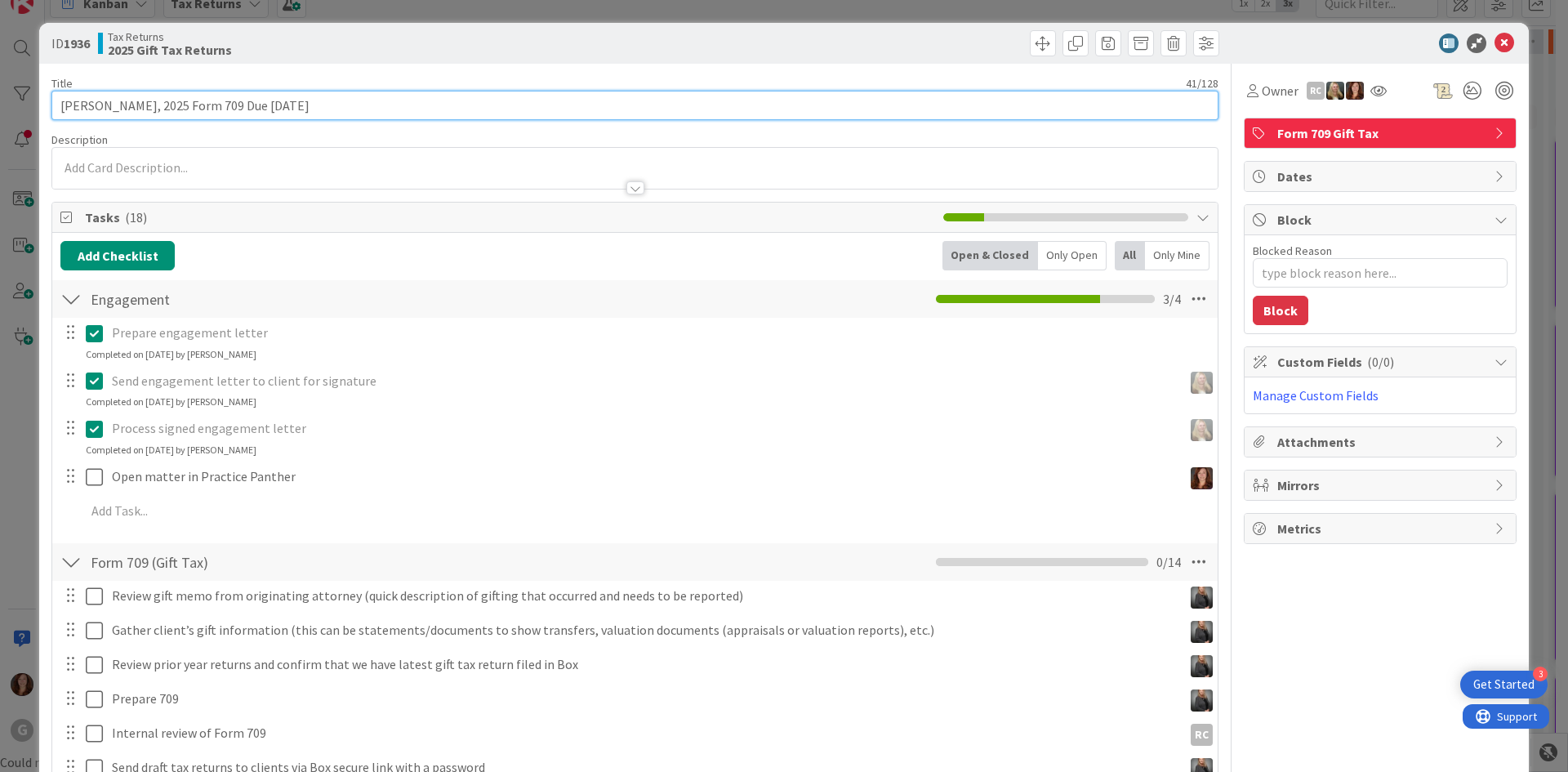
drag, startPoint x: 320, startPoint y: 101, endPoint x: 2, endPoint y: 89, distance: 318.2
click at [2, 89] on div "ID 1936 Tax Returns 2025 Gift Tax Returns Title 41 / 128 [PERSON_NAME], 2025 Fo…" at bounding box center [784, 386] width 1568 height 772
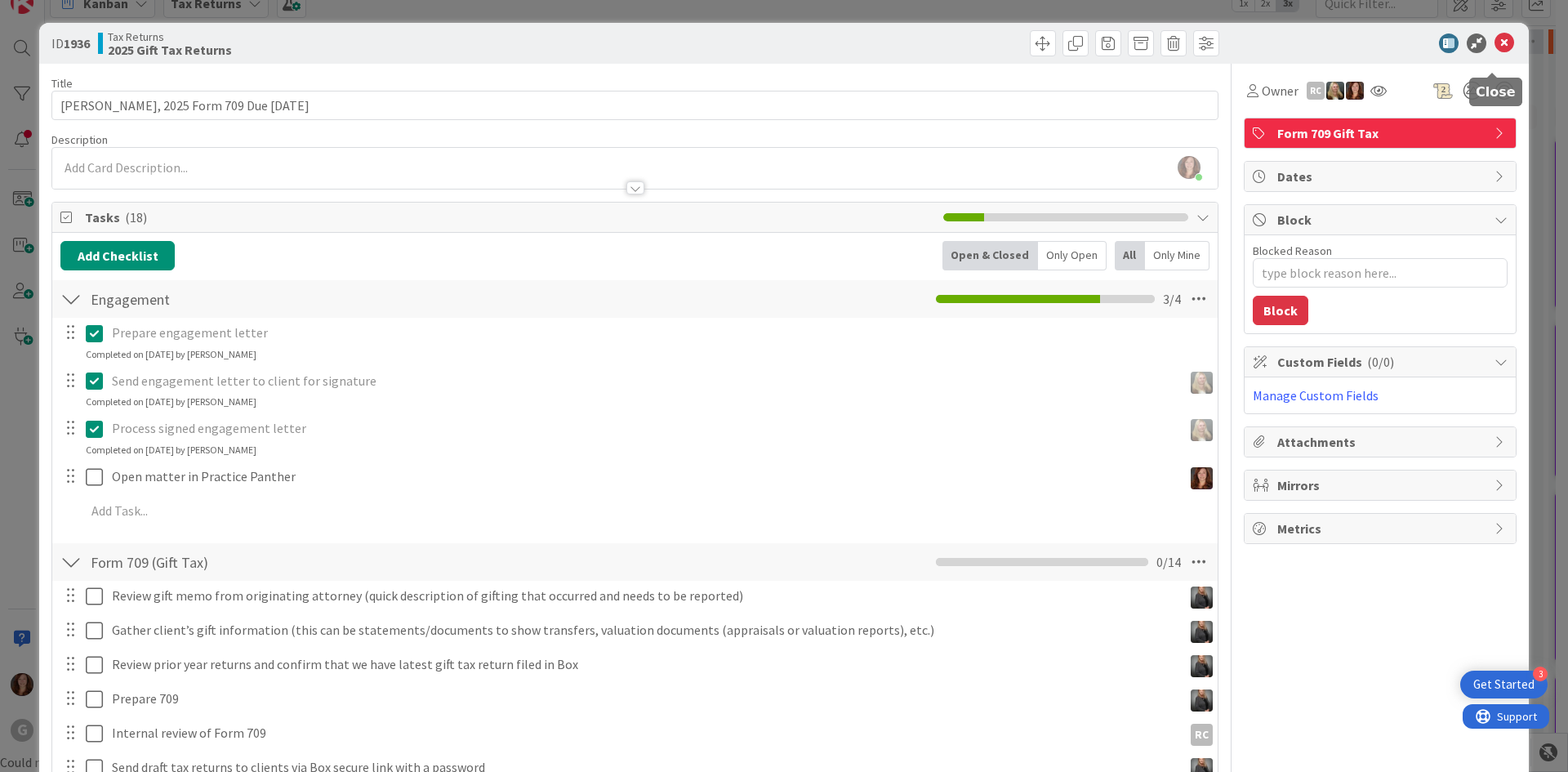
click at [1495, 39] on icon at bounding box center [1505, 43] width 20 height 20
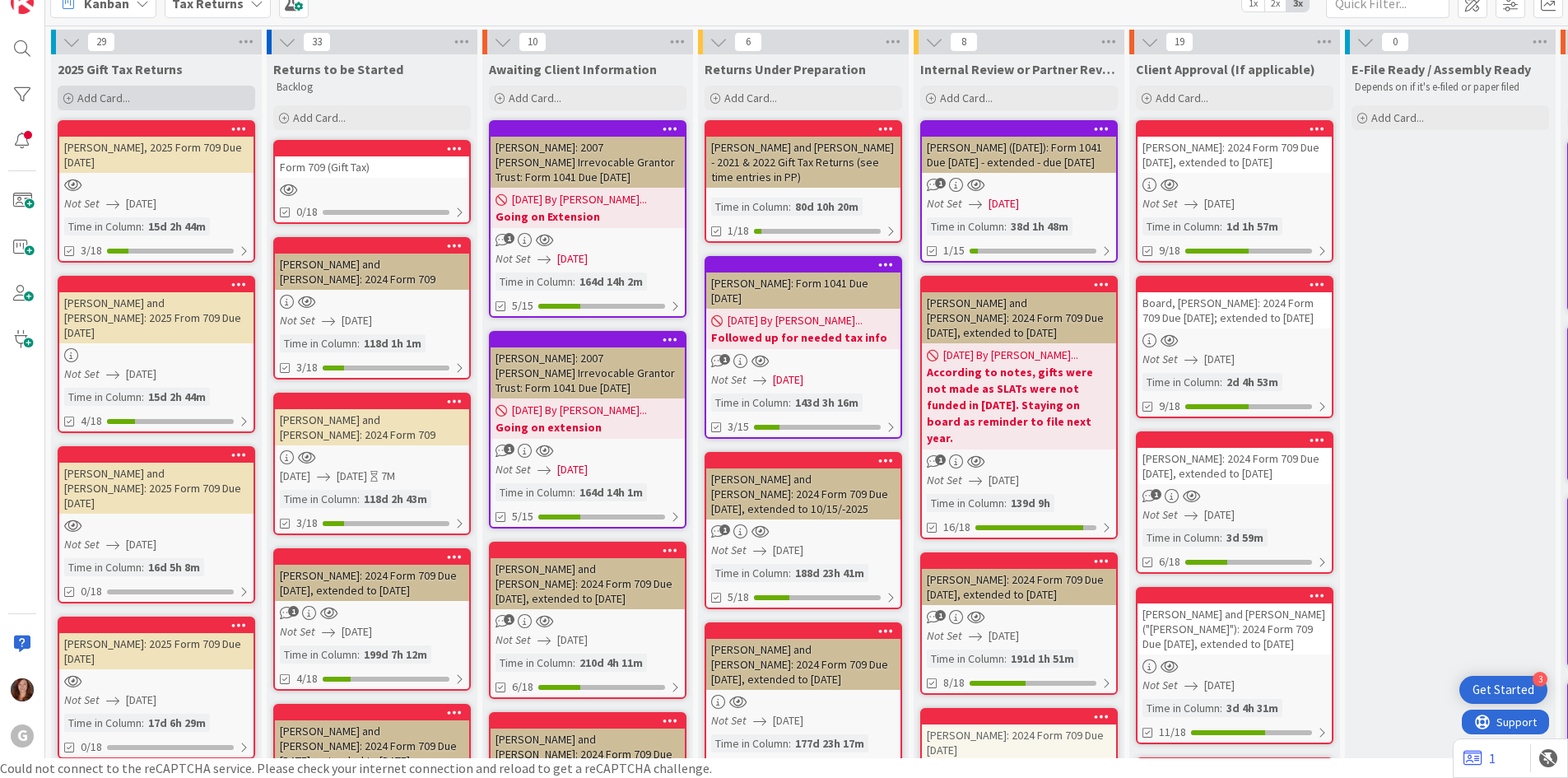
click at [83, 95] on span "Add Card..." at bounding box center [104, 98] width 53 height 15
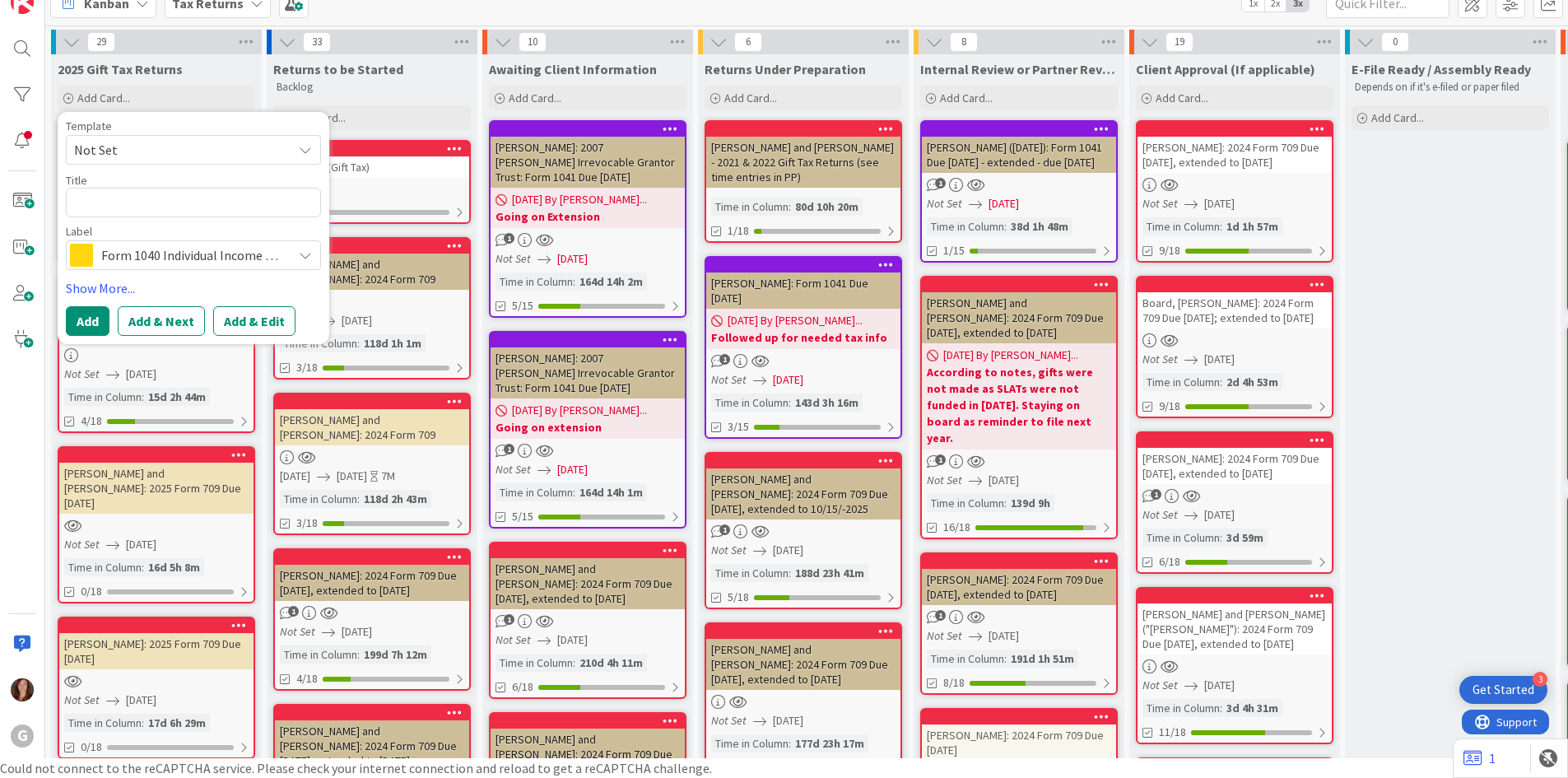
click at [112, 254] on span "Form 1040 Individual Income Tax" at bounding box center [193, 255] width 183 height 23
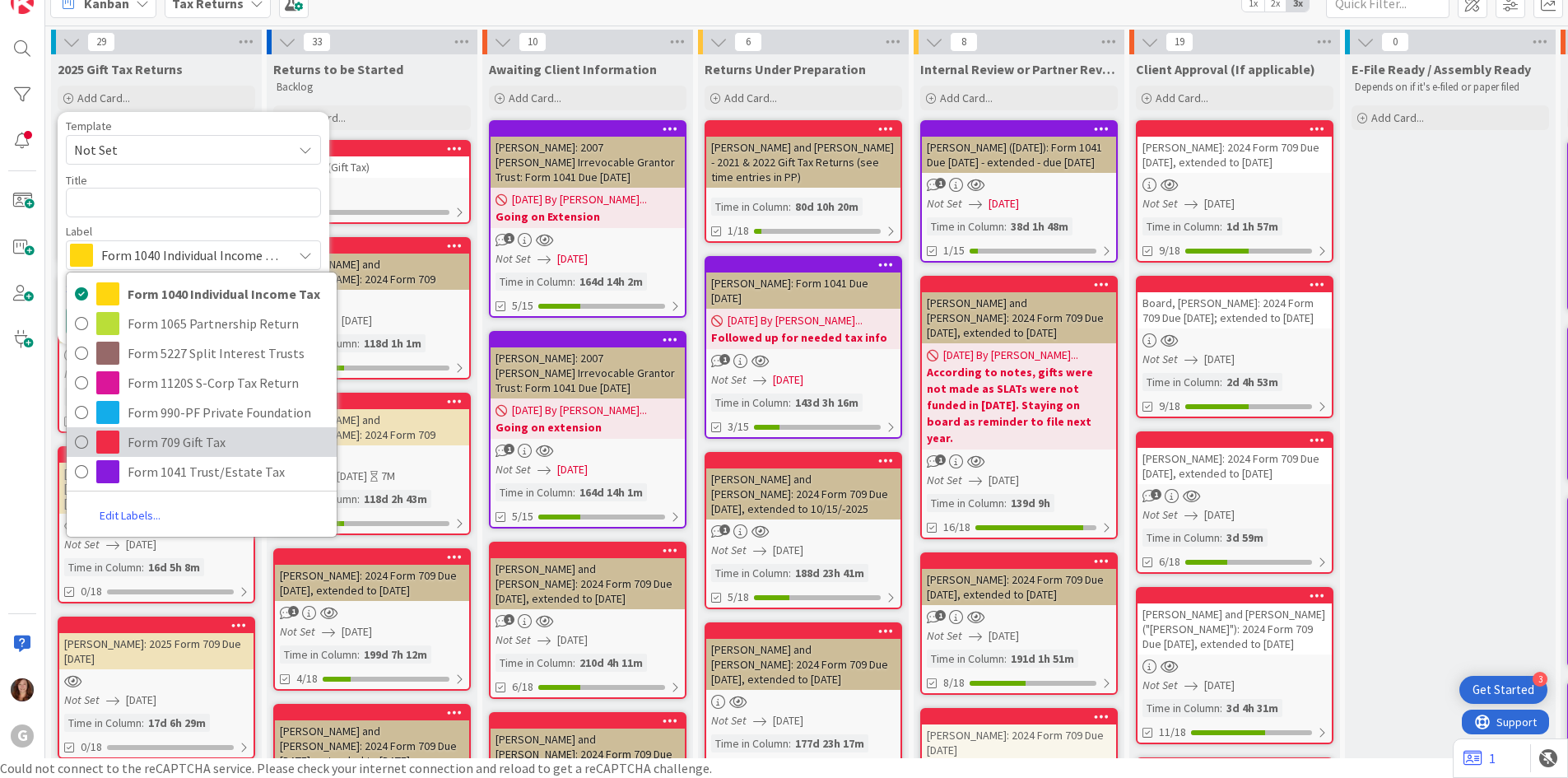
click at [80, 444] on icon at bounding box center [82, 442] width 13 height 25
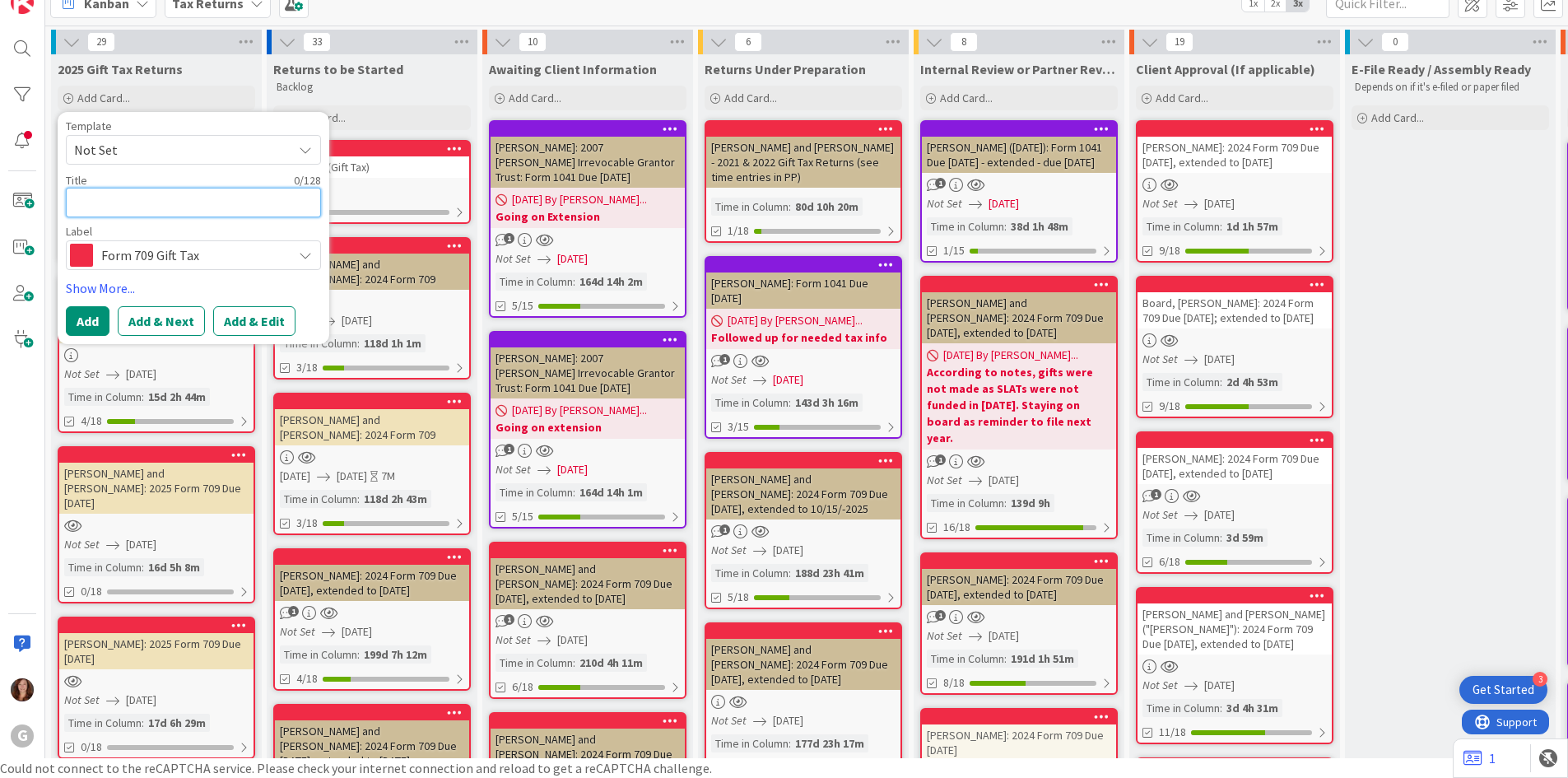
click at [129, 202] on textarea at bounding box center [194, 203] width 256 height 30
click at [134, 143] on span "Not Set" at bounding box center [177, 150] width 206 height 21
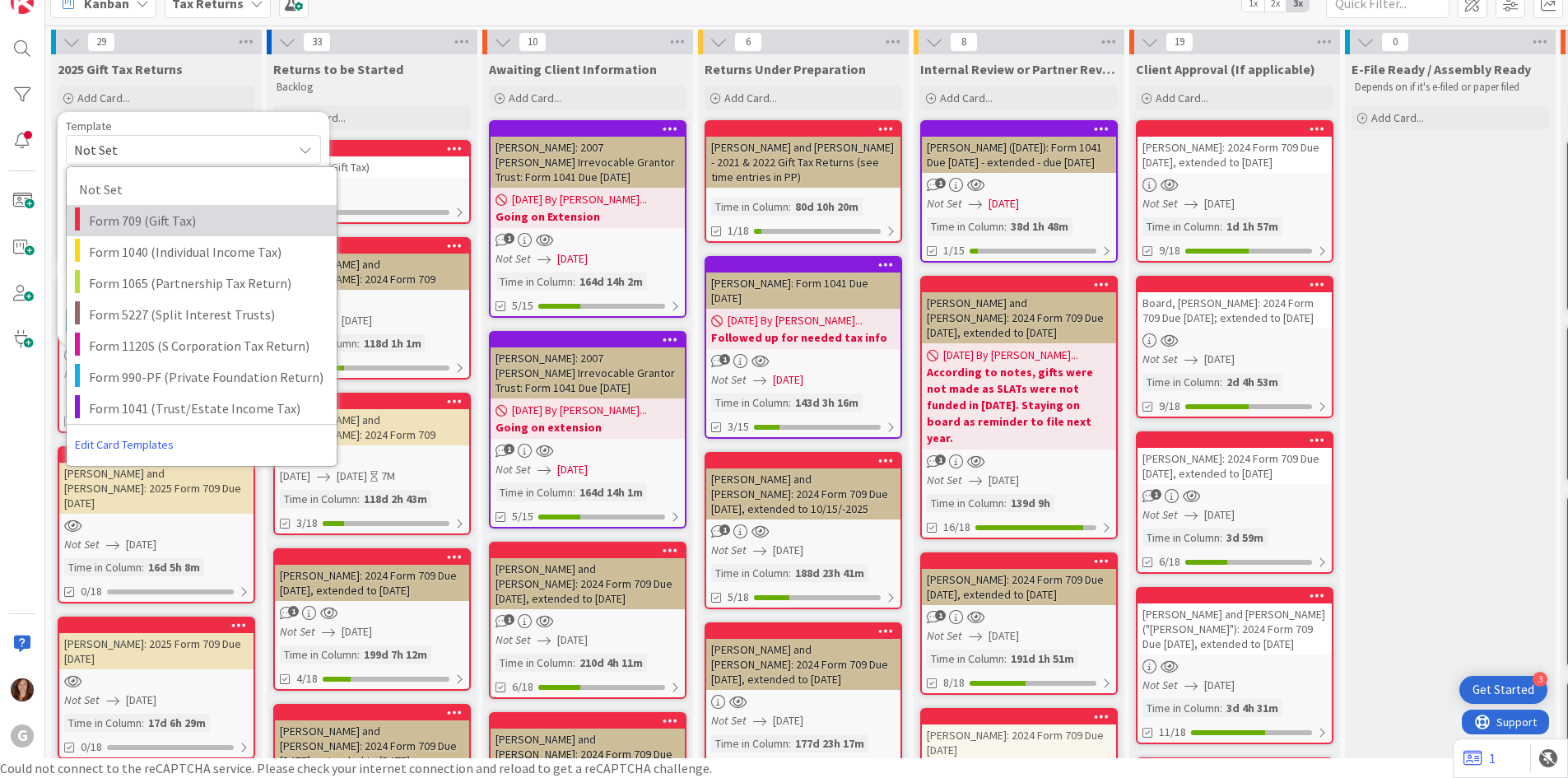
click at [110, 223] on span "Form 709 (Gift Tax)" at bounding box center [207, 221] width 236 height 21
type textarea "x"
type textarea "Form 709 (Gift Tax)"
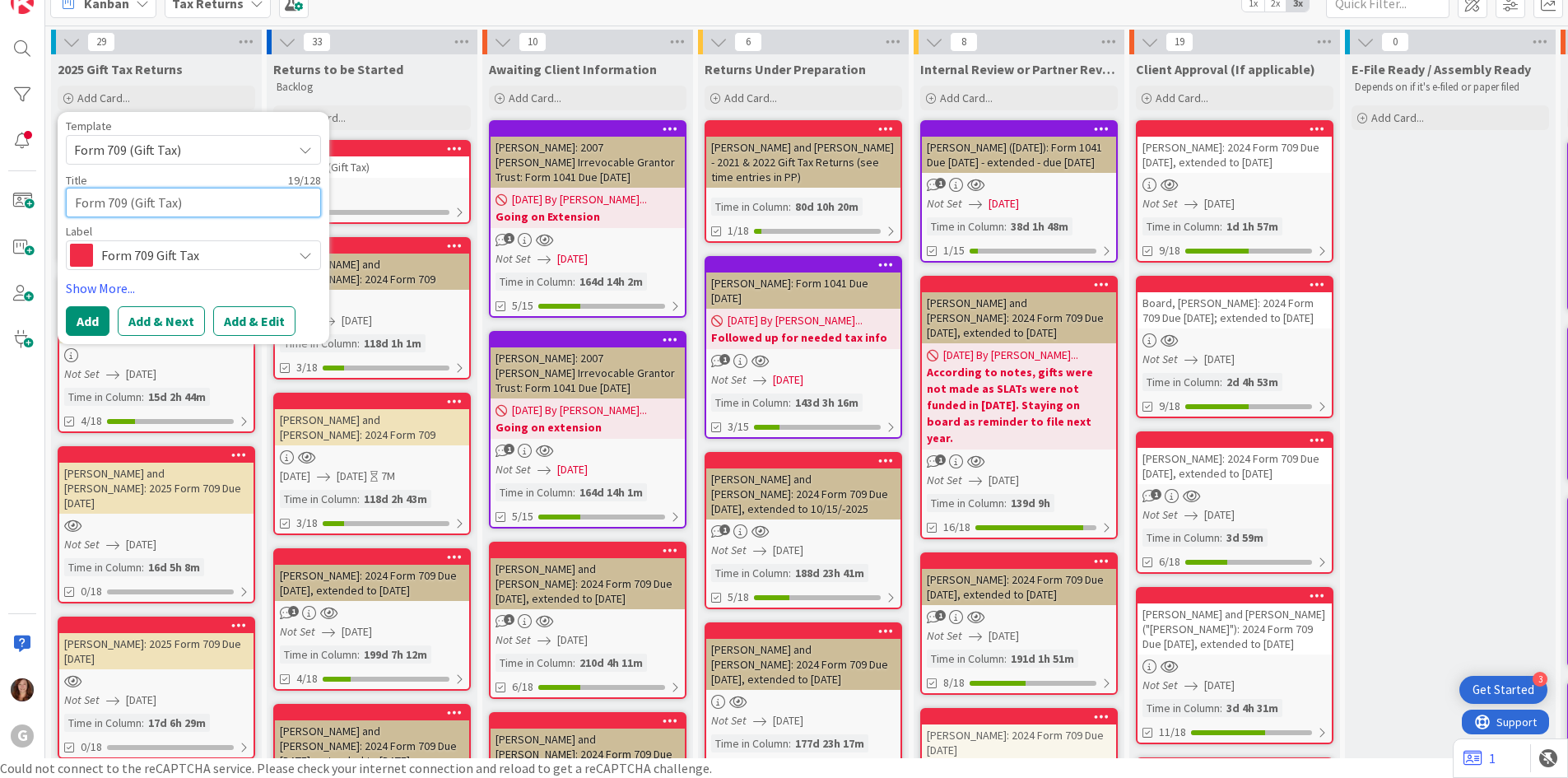
click at [129, 193] on textarea "Form 709 (Gift Tax)" at bounding box center [194, 203] width 256 height 30
drag, startPoint x: 260, startPoint y: 211, endPoint x: 24, endPoint y: 204, distance: 236.1
click at [24, 204] on div "G Kanban Tax Returns 1x 2x 3x 29 2025 Gift Tax Returns Add Card... Template For…" at bounding box center [784, 369] width 1568 height 778
paste textarea "[PERSON_NAME], 2025 Form 709 Due [DATE]"
type textarea "x"
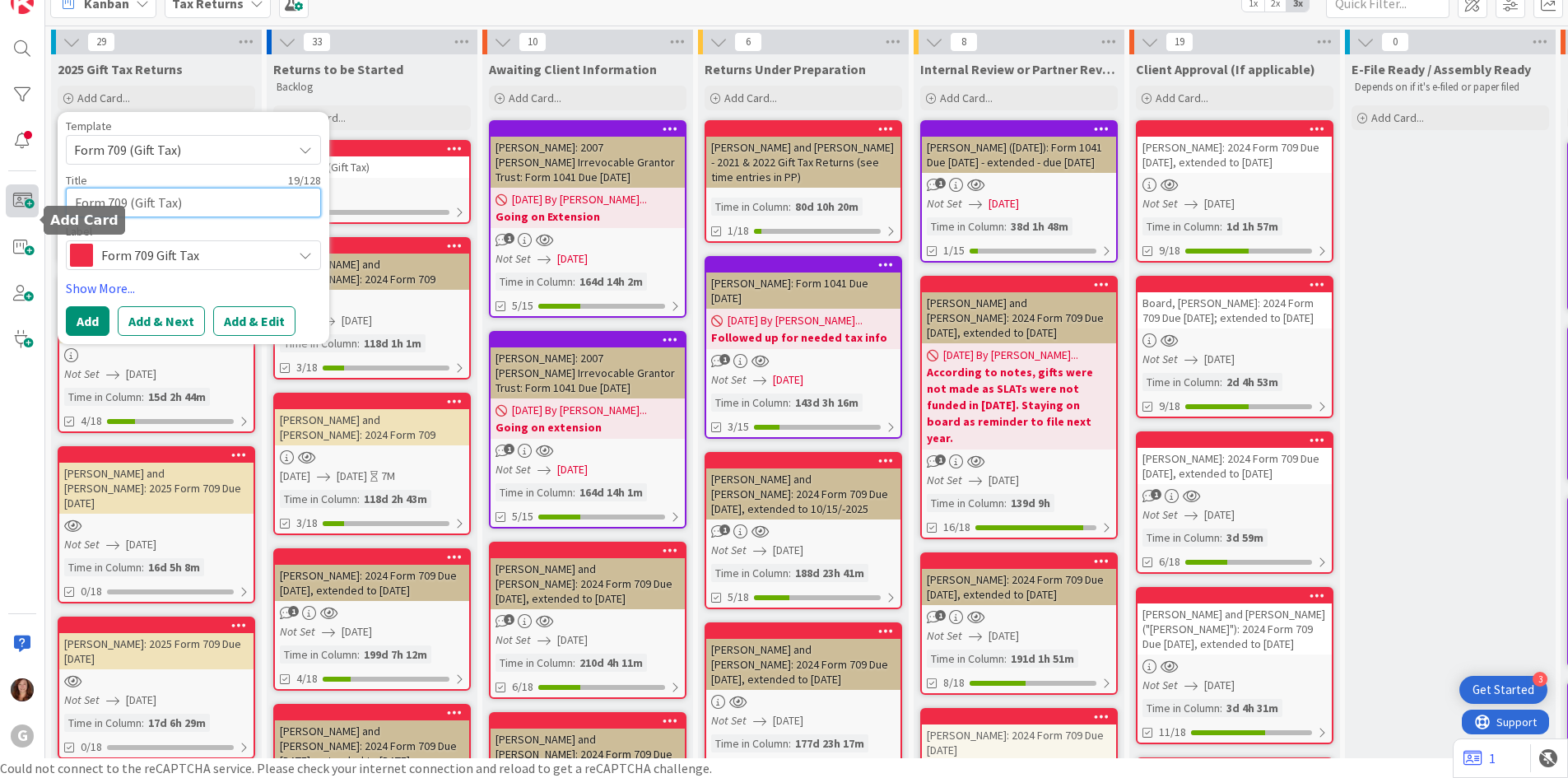
type textarea "[PERSON_NAME], 2025 Form 709 Due [DATE]"
drag, startPoint x: 137, startPoint y: 206, endPoint x: 0, endPoint y: 191, distance: 137.8
click at [0, 191] on div "G Kanban Tax Returns 1x 2x 3x 29 2025 Gift Tax Returns Add Card... Template For…" at bounding box center [784, 369] width 1568 height 778
type textarea "x"
type textarea "W, 2025 Form 709 Due [DATE]"
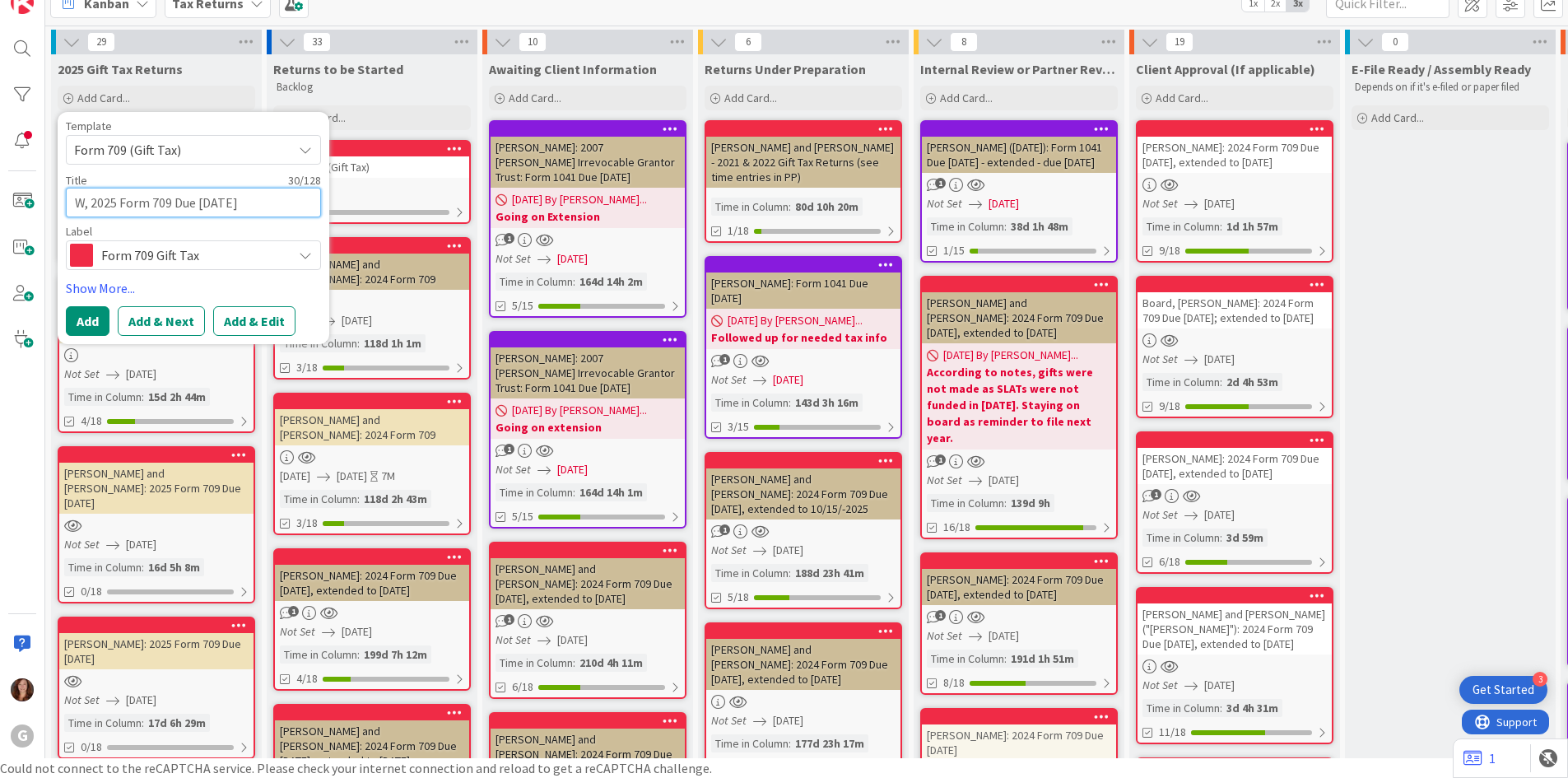
type textarea "x"
type textarea "Wi, 2025 Form 709 Due [DATE]"
type textarea "x"
type textarea "Wie, 2025 Form 709 Due [DATE]"
type textarea "x"
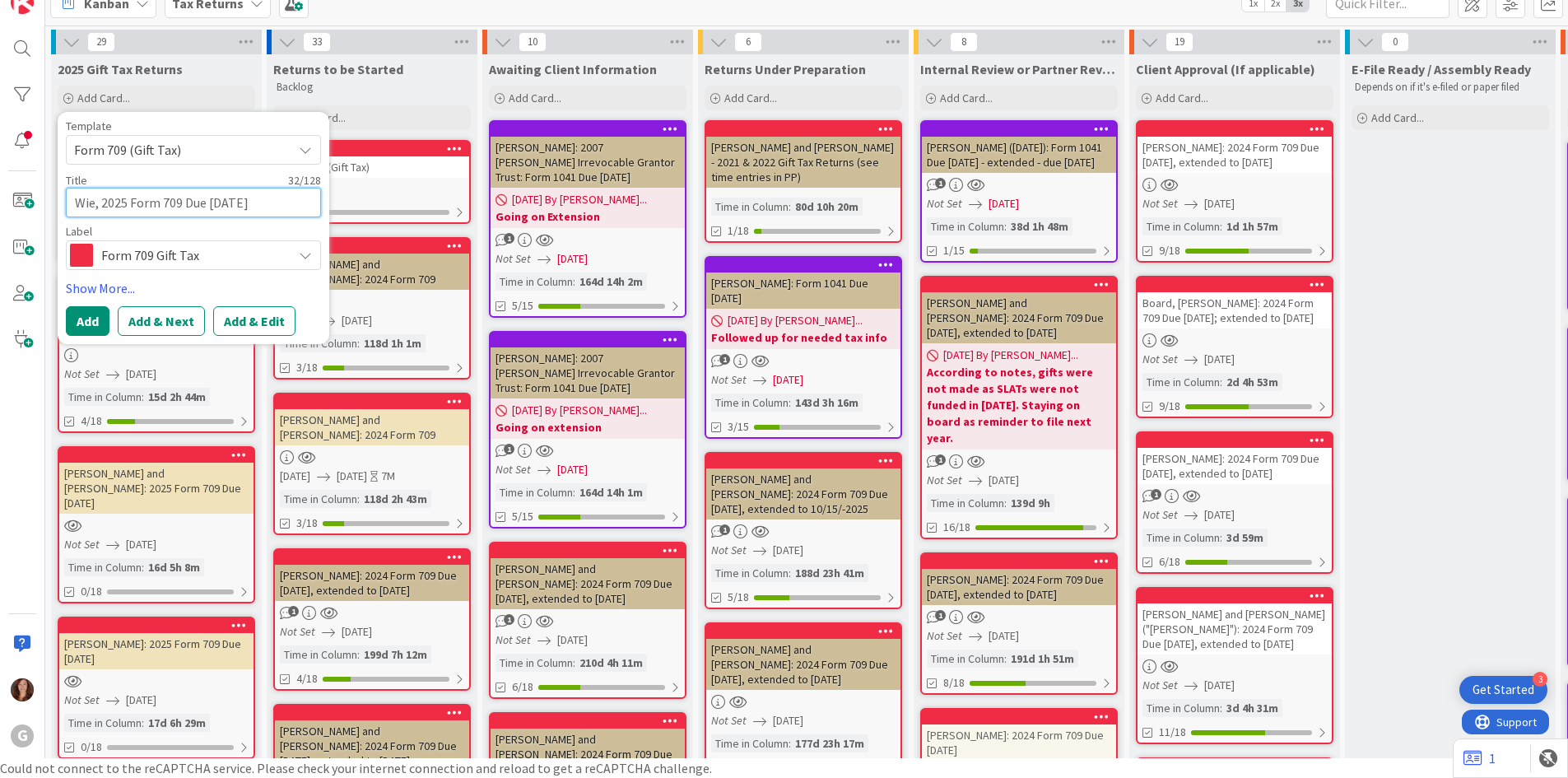
type textarea "[PERSON_NAME], 2025 Form 709 Due [DATE]"
type textarea "x"
type textarea "[PERSON_NAME], 2025 Form 709 Due [DATE]"
type textarea "x"
type textarea "Wiesem, 2025 Form 709 Due [DATE]"
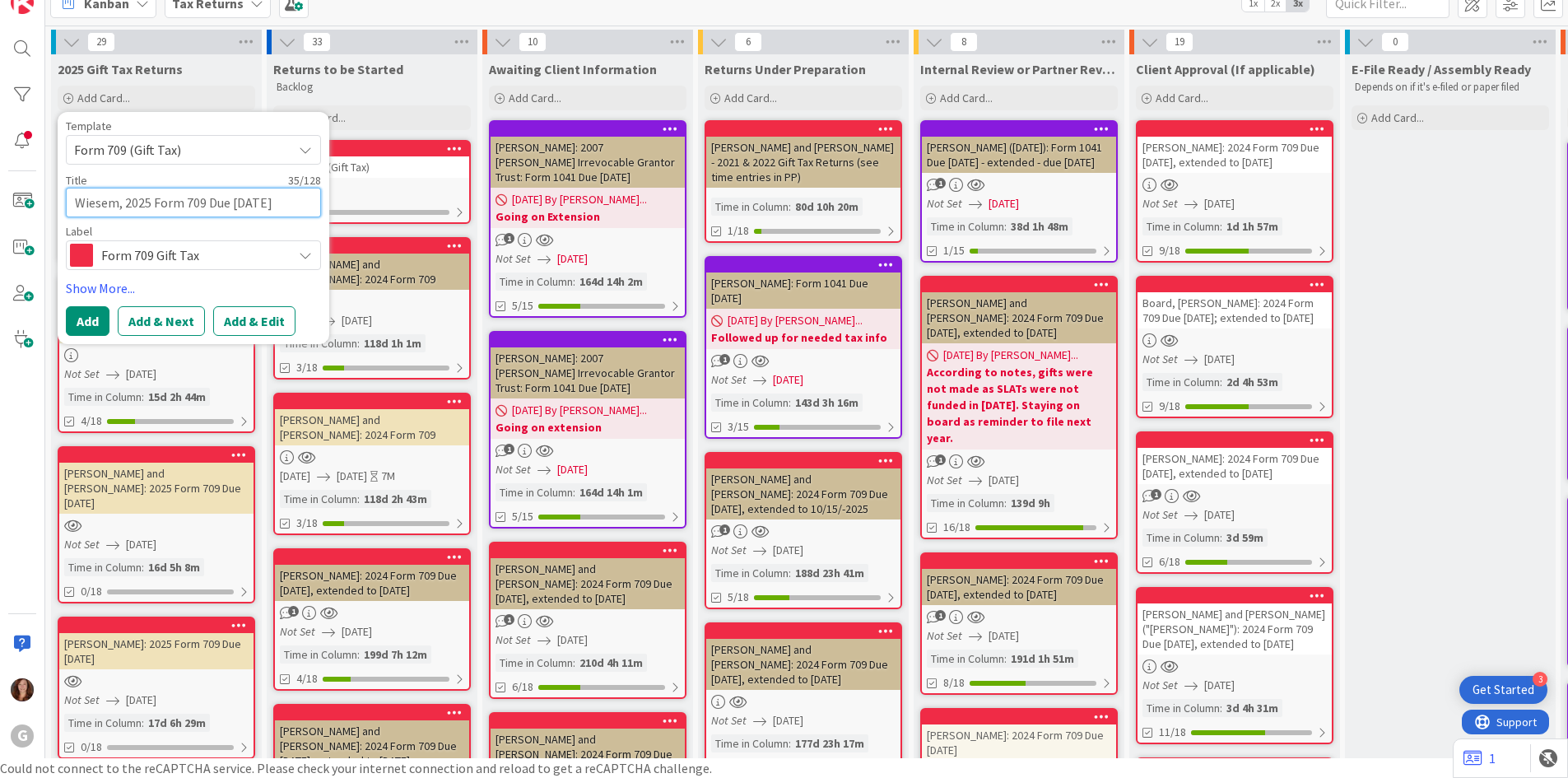
type textarea "x"
type textarea "Wiesemn, 2025 Form 709 Due [DATE]"
type textarea "x"
type textarea "Wiesemna, 2025 Form 709 Due [DATE]"
type textarea "x"
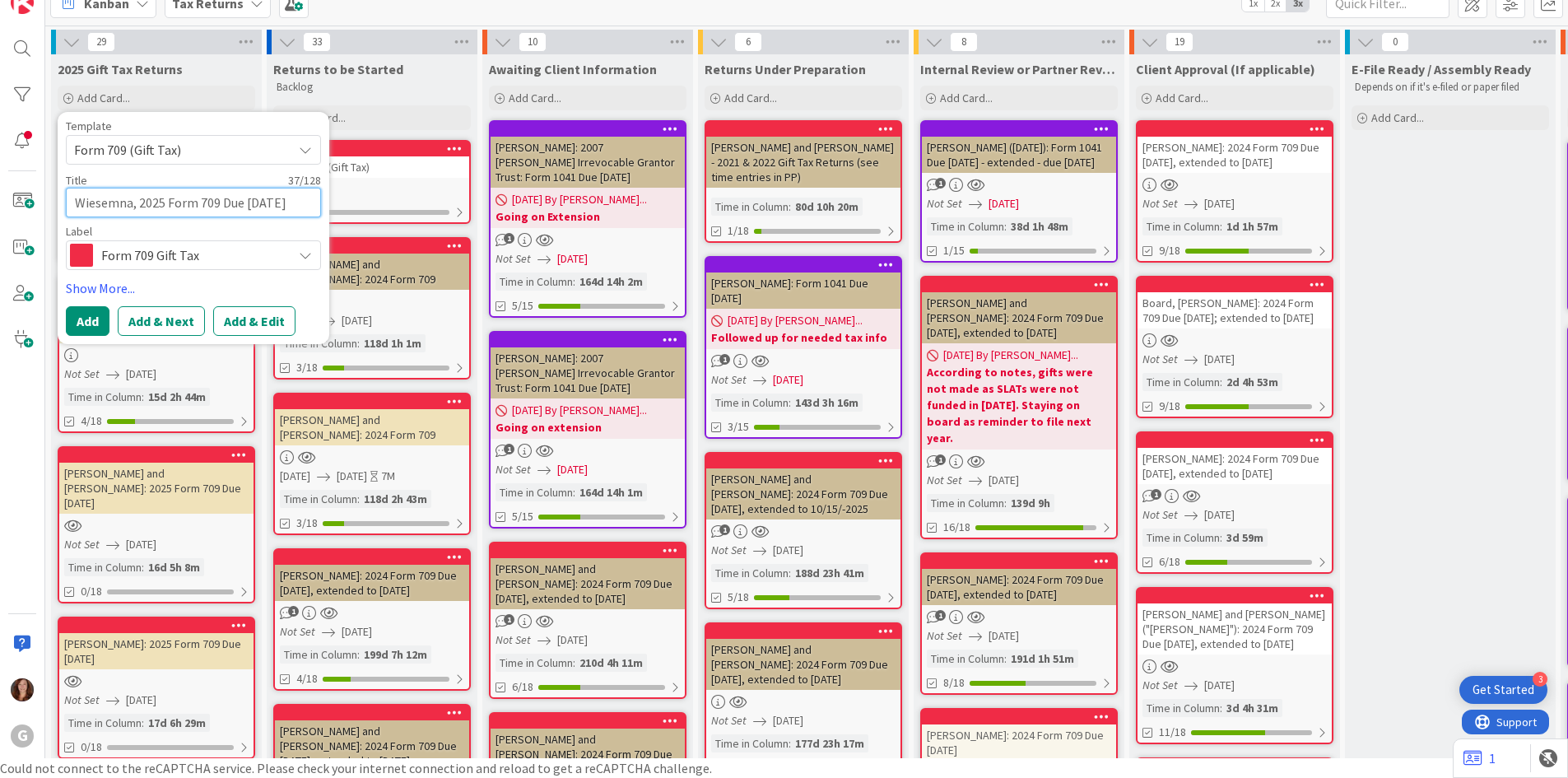
type textarea "Wiesemnan, 2025 Form 709 Due [DATE]"
type textarea "x"
type textarea "Wiesemnan,, 2025 Form 709 Due [DATE]"
type textarea "x"
type textarea "Wiesemnan, , 2025 Form 709 Due [DATE]"
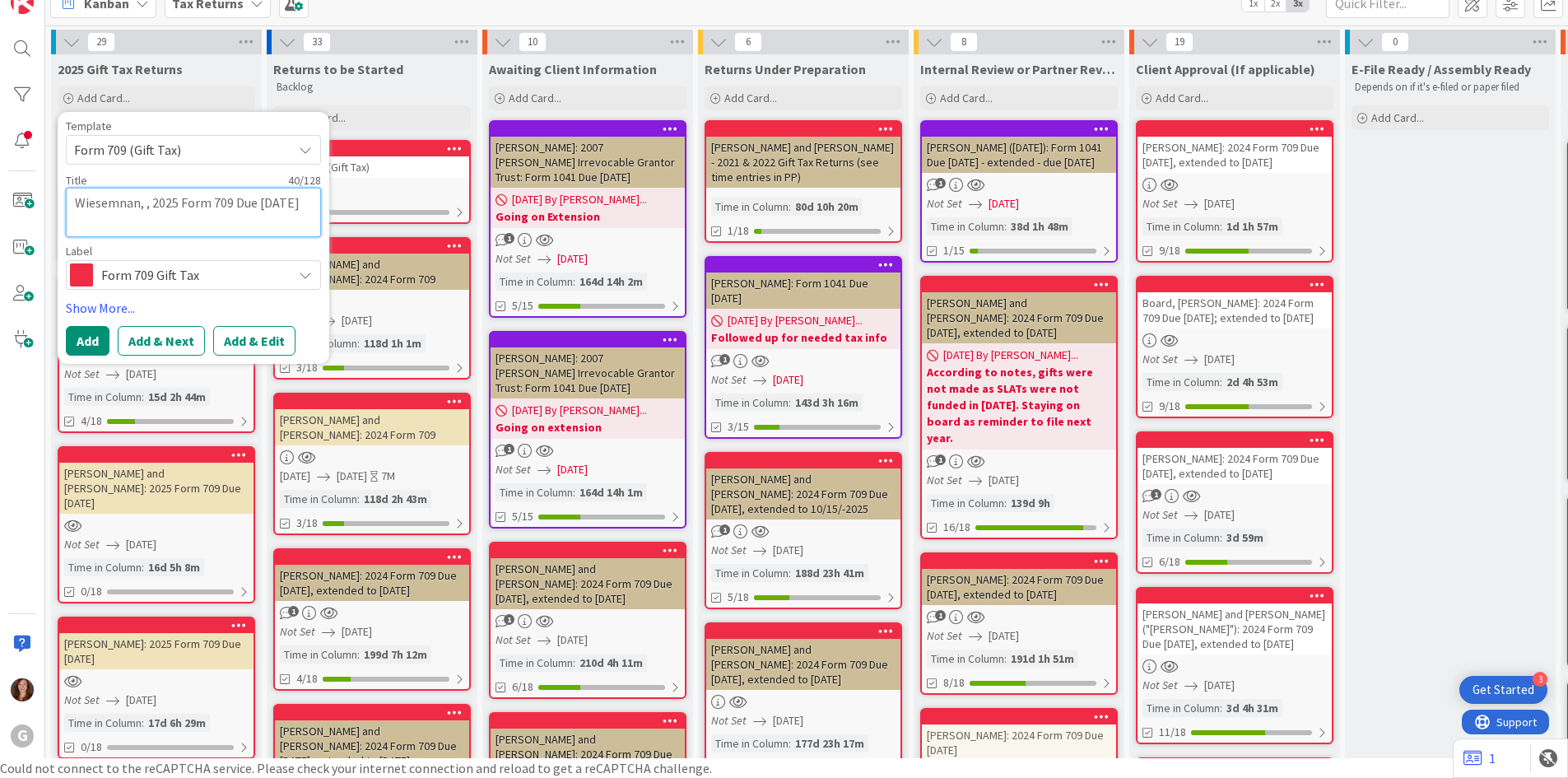
type textarea "x"
type textarea "Wiesemnan, E, 2025 Form 709 Due [DATE]"
type textarea "x"
type textarea "Wiesemnan, [GEOGRAPHIC_DATA], 2025 Form 709 Due [DATE]"
type textarea "x"
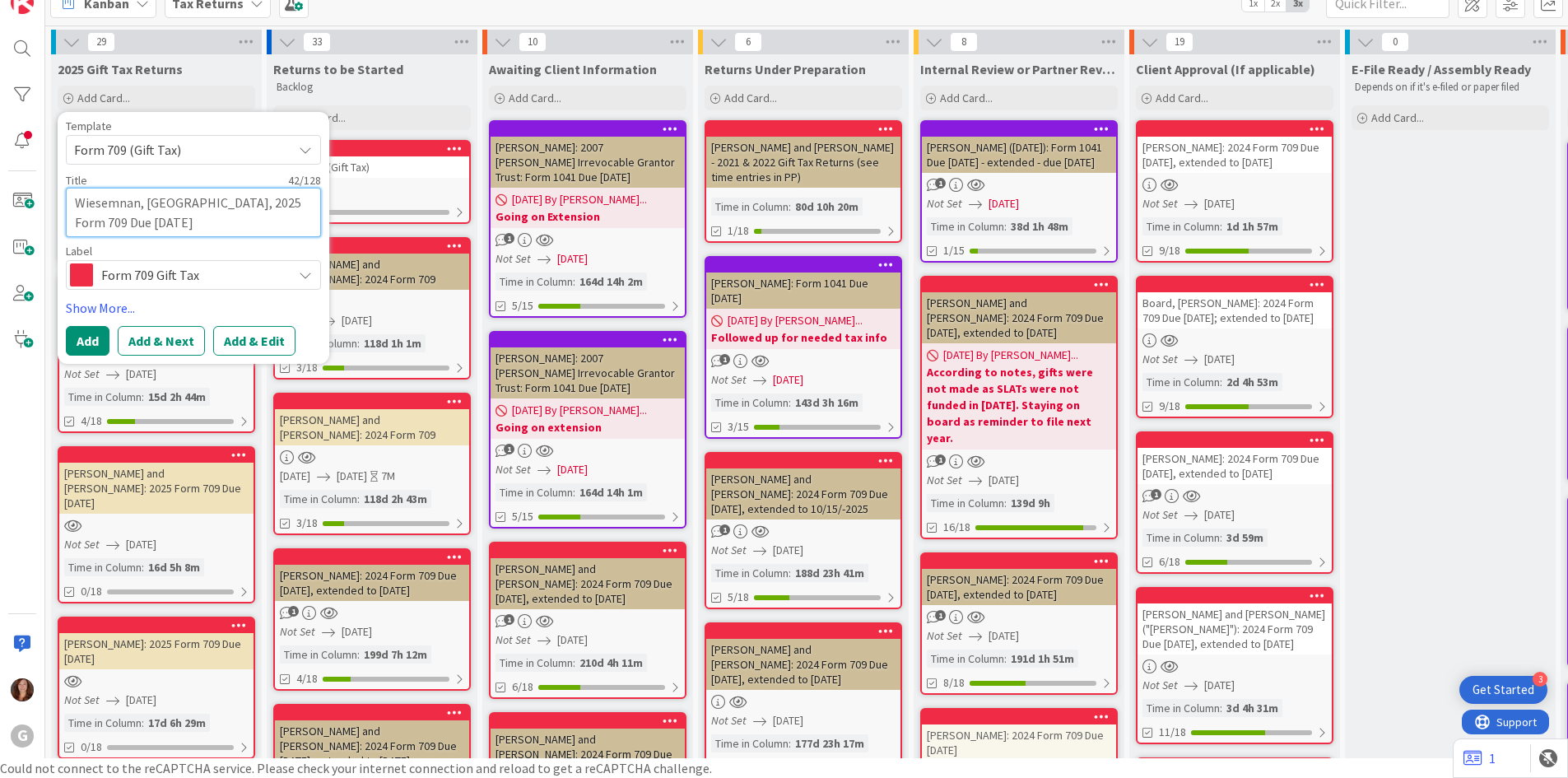
type textarea "Wiesemnan, Eic, 2025 Form 709 Due [DATE]"
type textarea "x"
type textarea "Wiesemnan, Eic , 2025 Form 709 Due [DATE]"
type textarea "x"
type textarea "Wiesemnan, Eic a, 2025 Form 709 Due [DATE]"
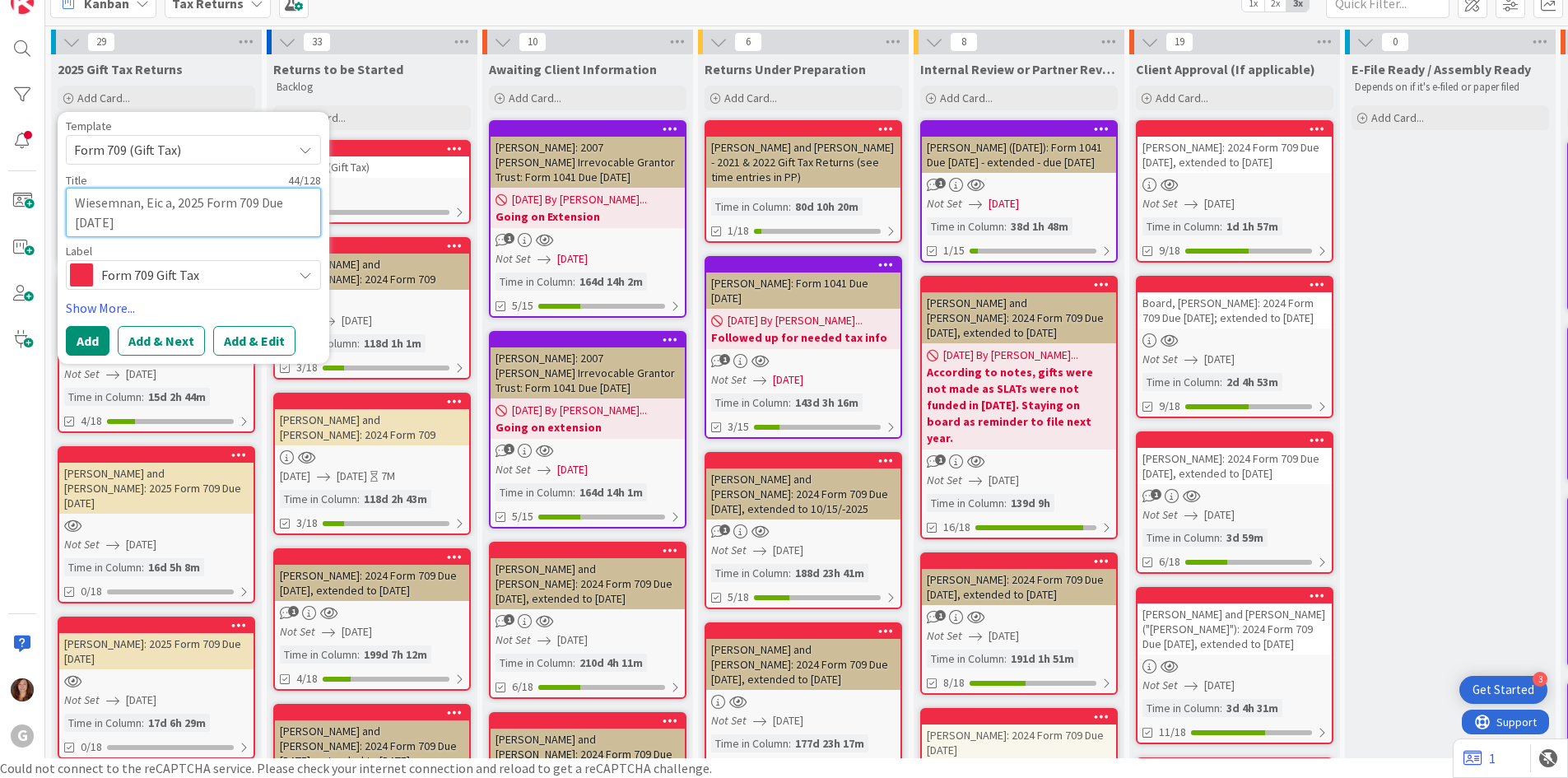
type textarea "x"
type textarea "Wiesemnan, Eic an, 2025 Form 709 Due [DATE]"
type textarea "x"
type textarea "Wiesemnan, Eic and, 2025 Form 709 Due [DATE]"
type textarea "x"
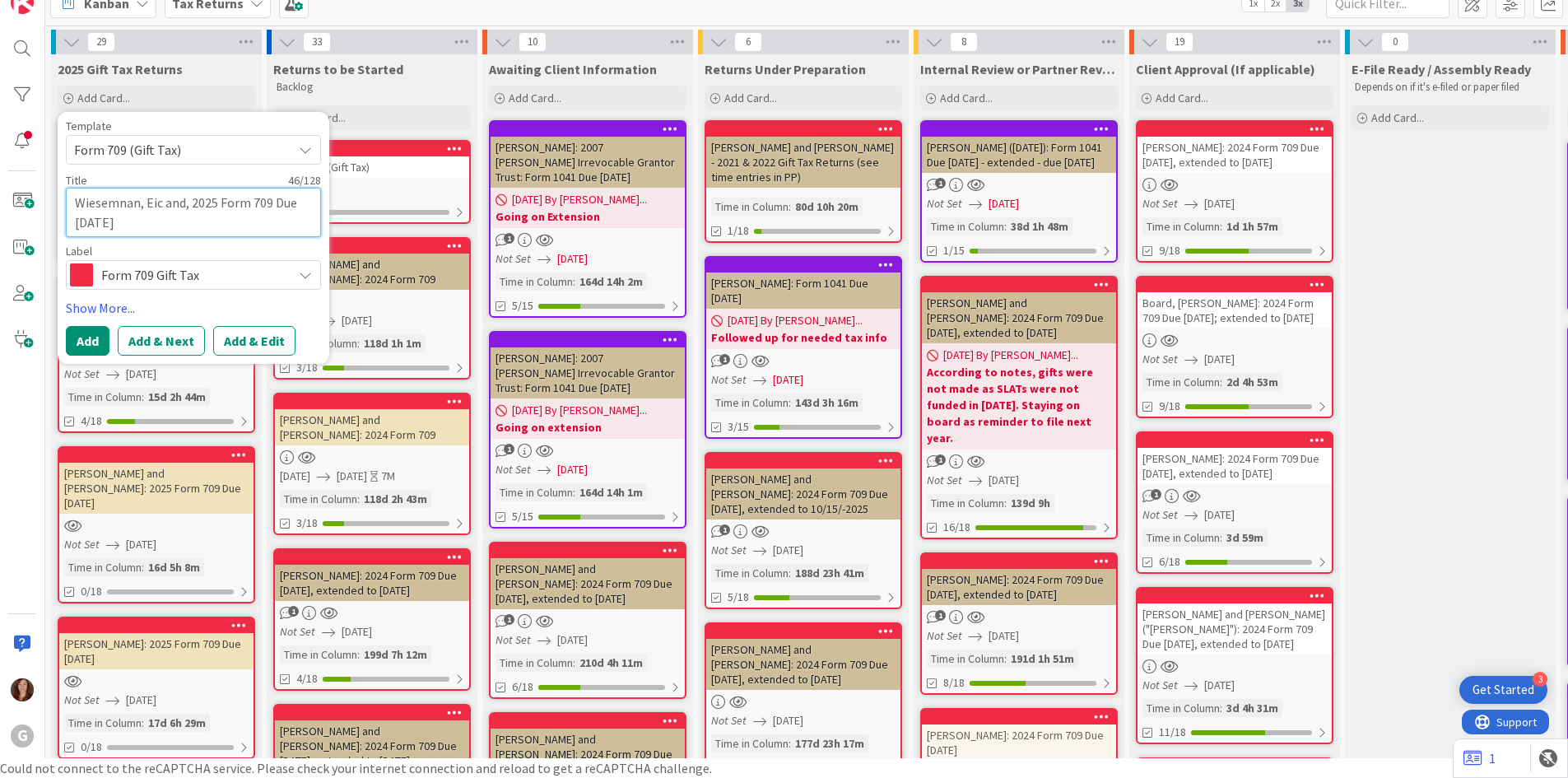
type textarea "Wiesemnan, Eic and , 2025 Form 709 Due [DATE]"
type textarea "x"
type textarea "Wiesemnan, Eic and D, 2025 Form 709 Due [DATE]"
type textarea "x"
type textarea "Wiesemnan, Eic and De, 2025 Form 709 Due [DATE]"
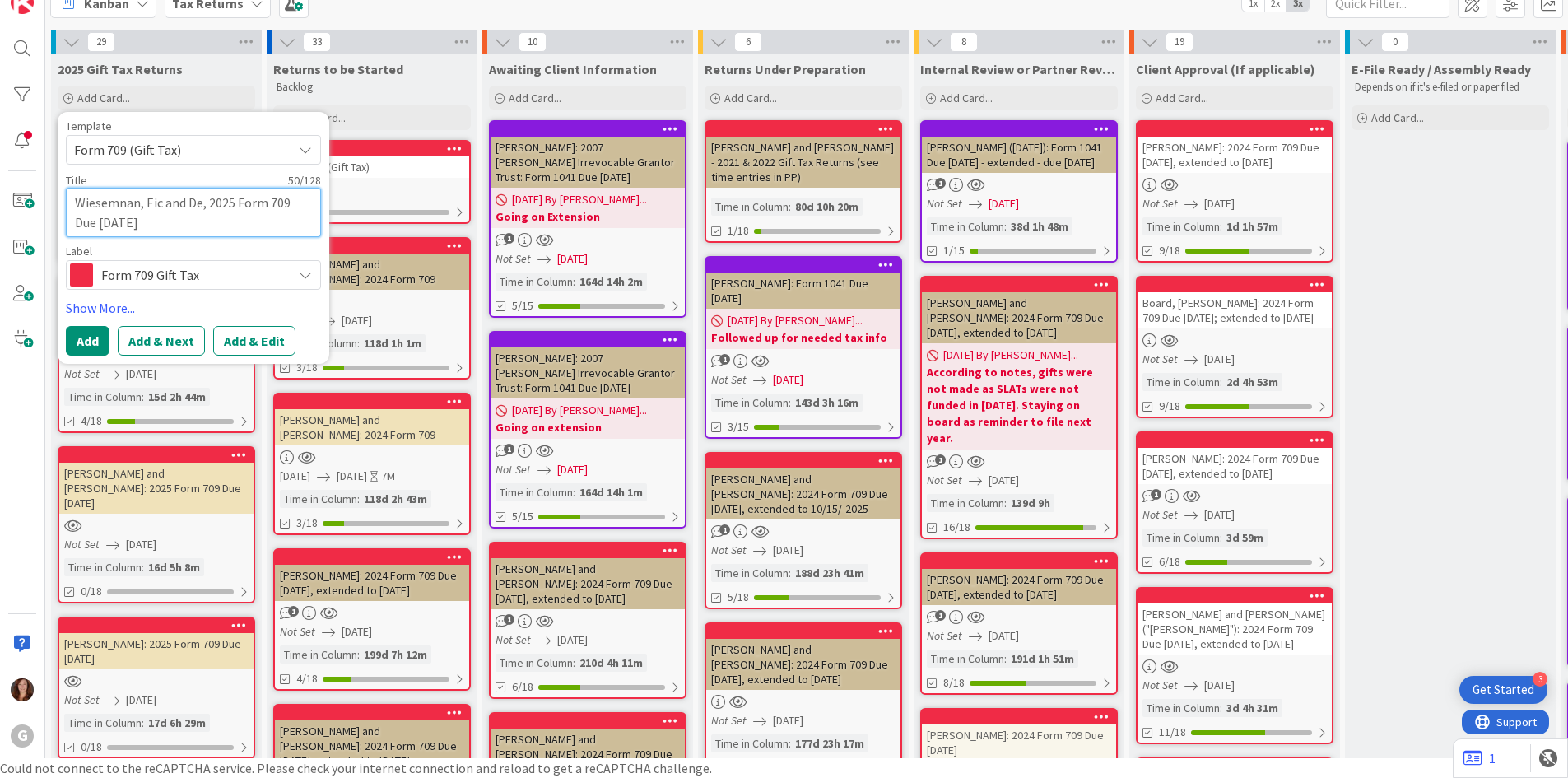
type textarea "x"
type textarea "Wiesemnan, Eic and Den, 2025 Form 709 Due [DATE]"
type textarea "x"
type textarea "Wiesemnan, Eic and Deni, 2025 Form 709 Due [DATE]"
type textarea "x"
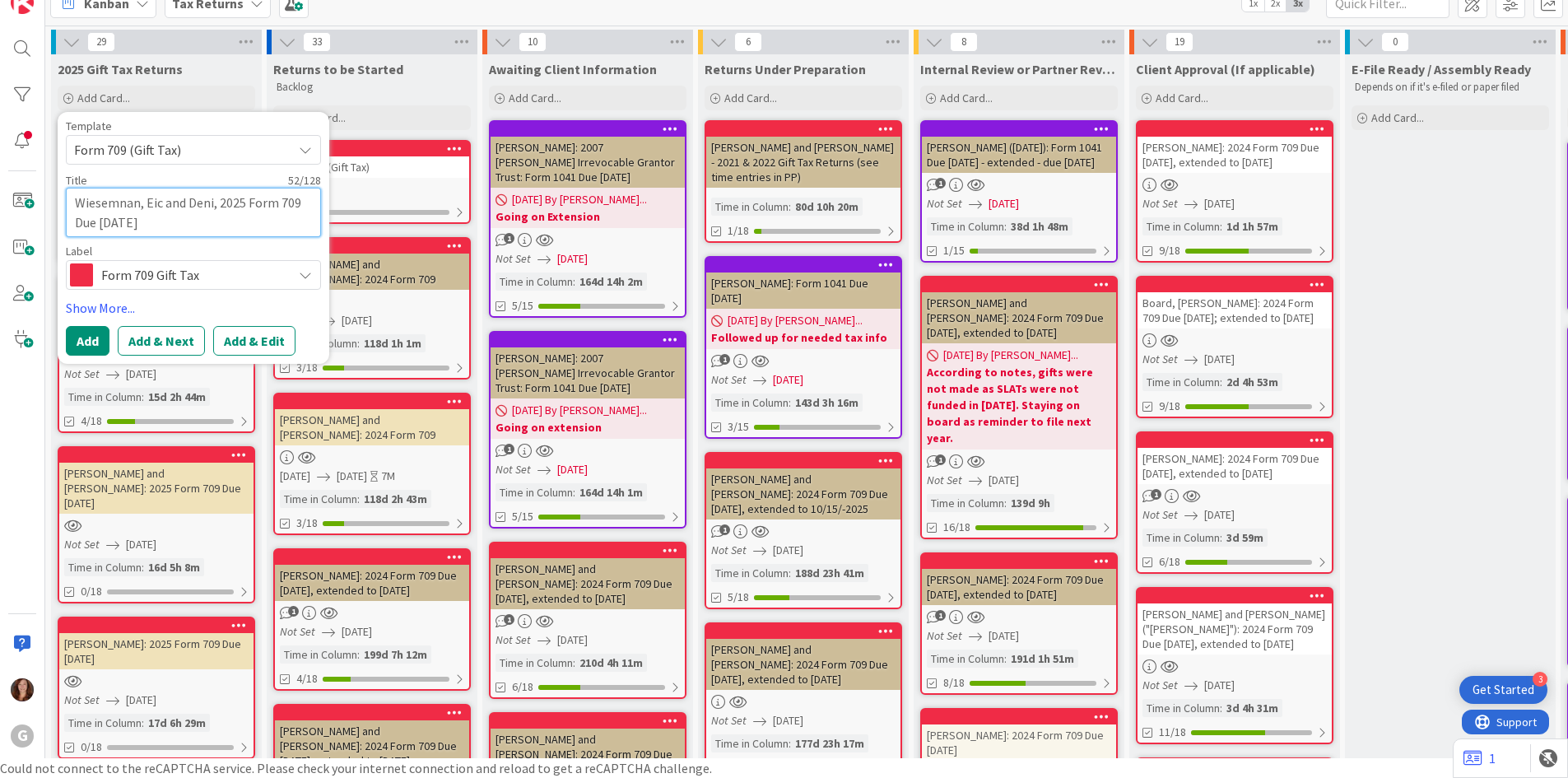
type textarea "Wiesemnan, Eic and [PERSON_NAME], 2025 Form 709 Due [DATE]"
type textarea "x"
type textarea "Wiesemnan, [PERSON_NAME] and [PERSON_NAME], 2025 Form 709 Due [DATE]"
click at [246, 336] on button "Add & Edit" at bounding box center [255, 340] width 82 height 30
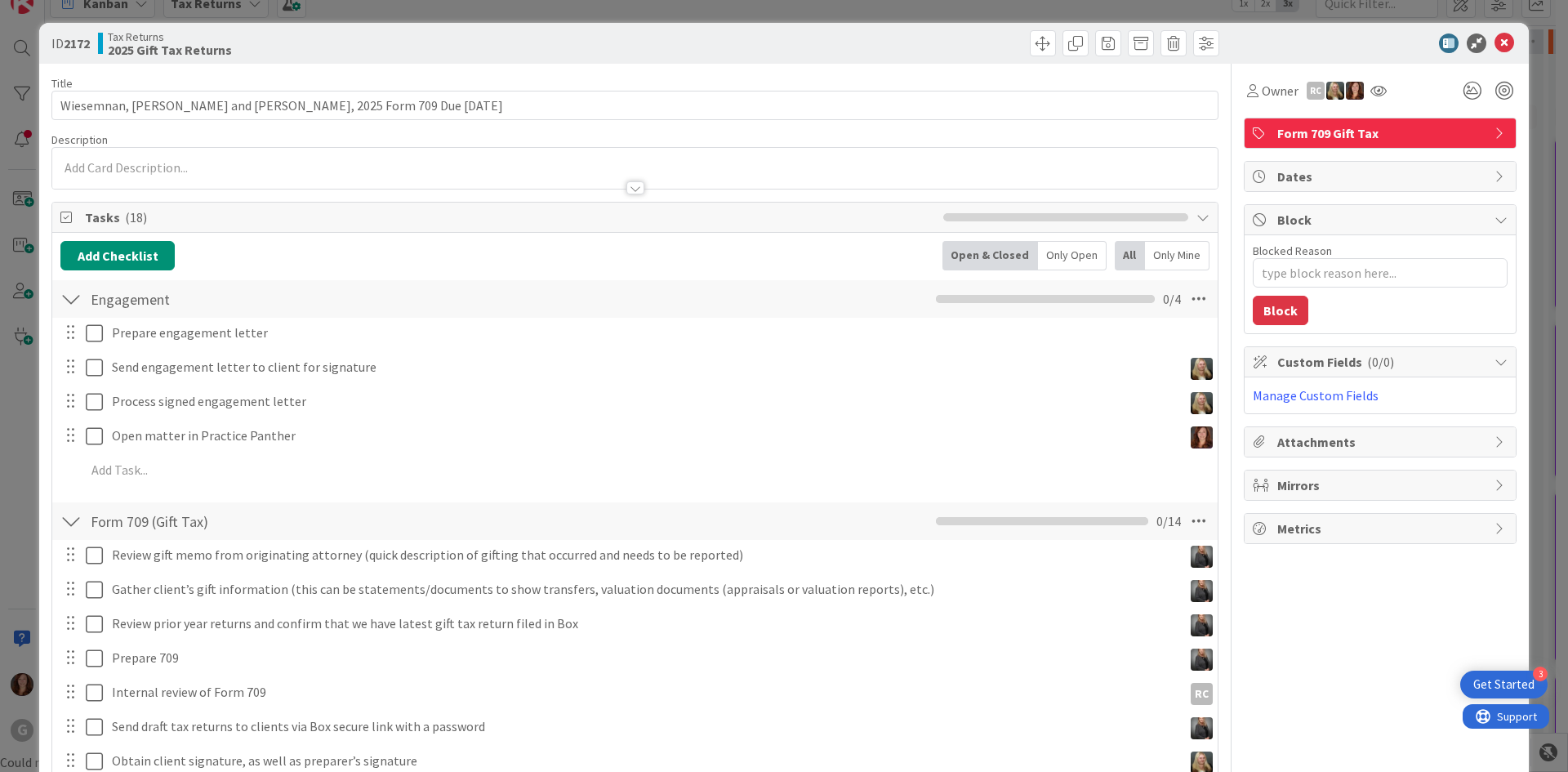
click at [181, 165] on div at bounding box center [635, 168] width 1166 height 41
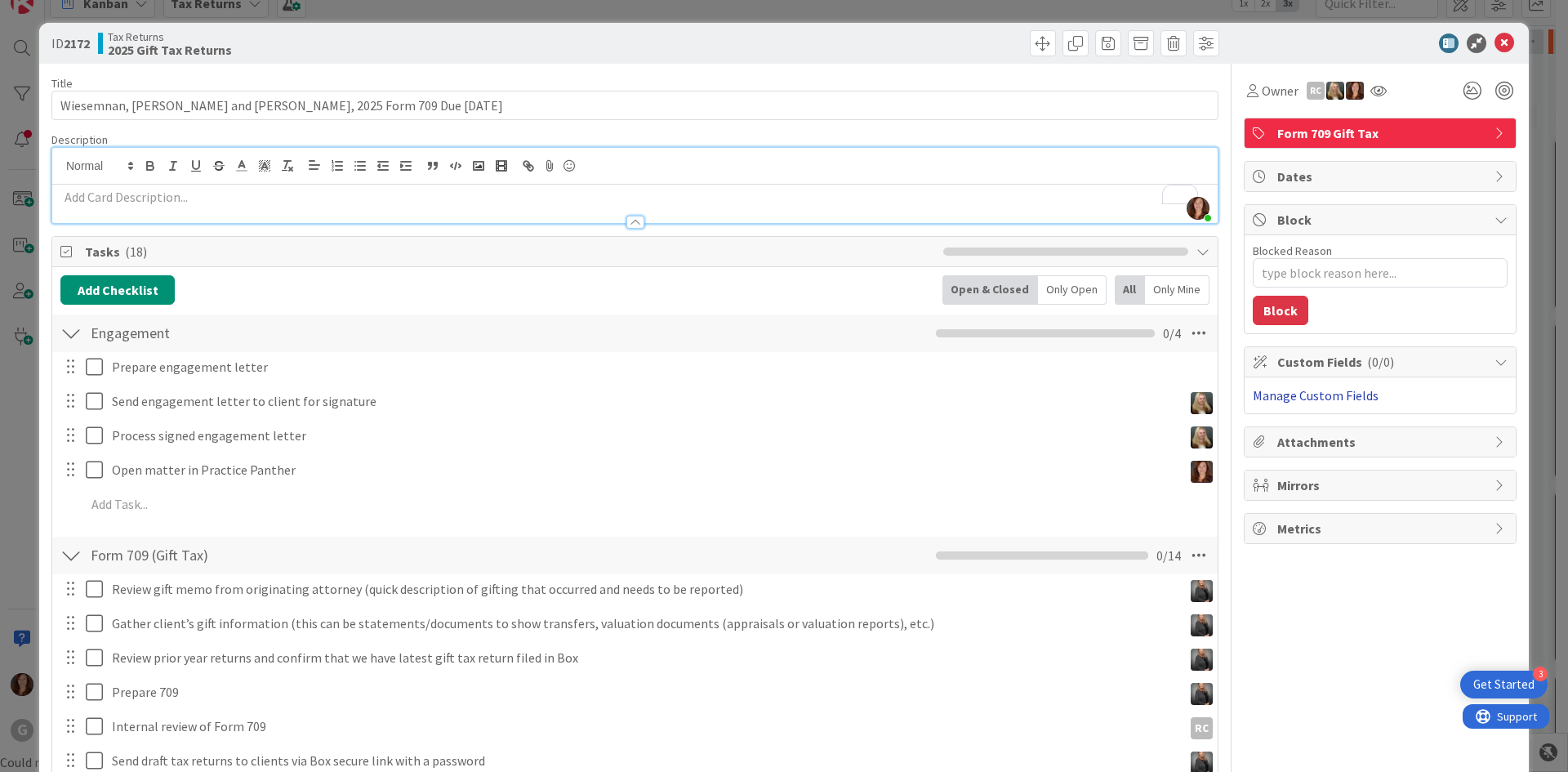
click at [1315, 400] on link "Manage Custom Fields" at bounding box center [1316, 395] width 126 height 16
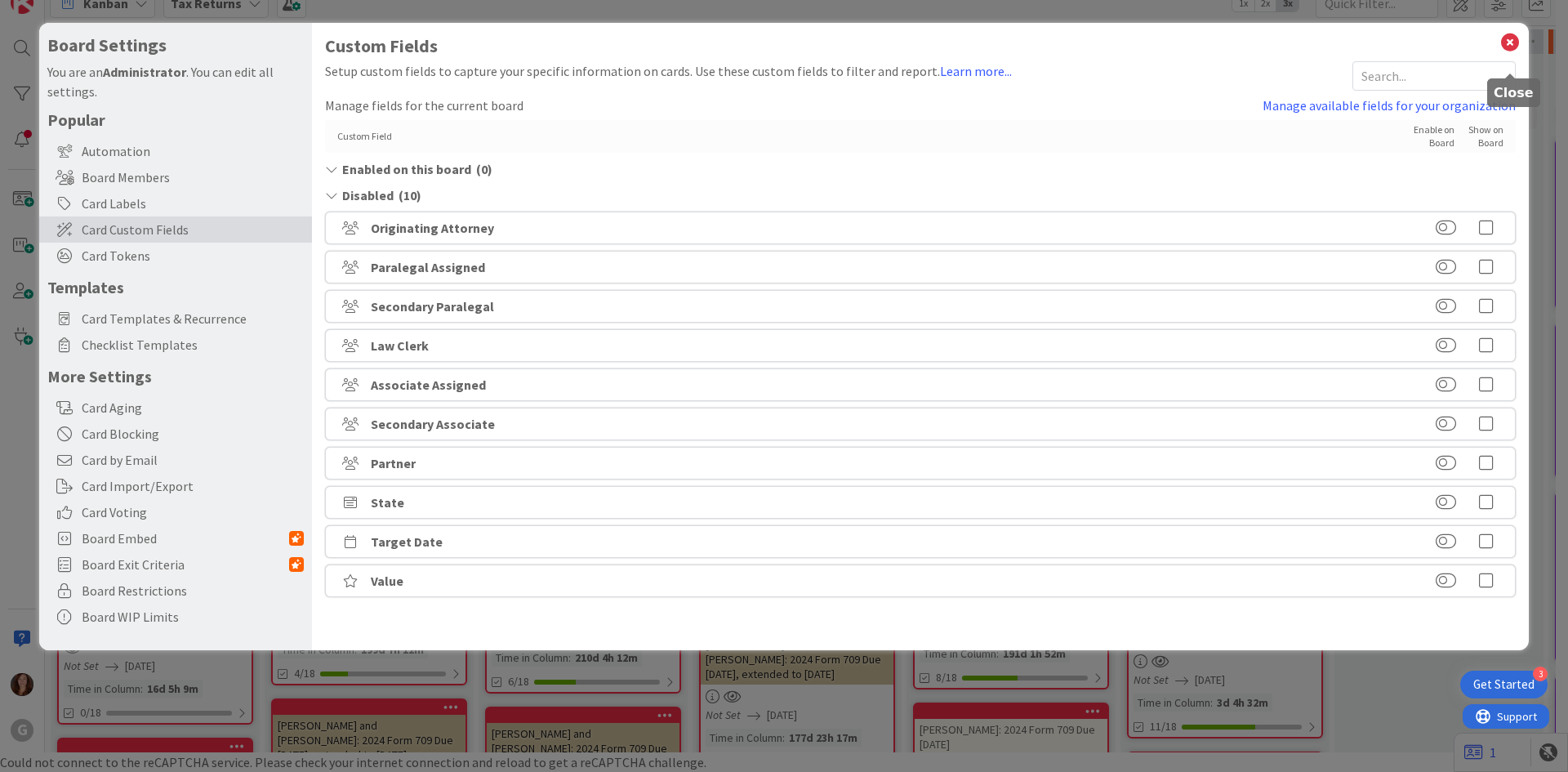
click at [1510, 40] on icon at bounding box center [1510, 43] width 21 height 23
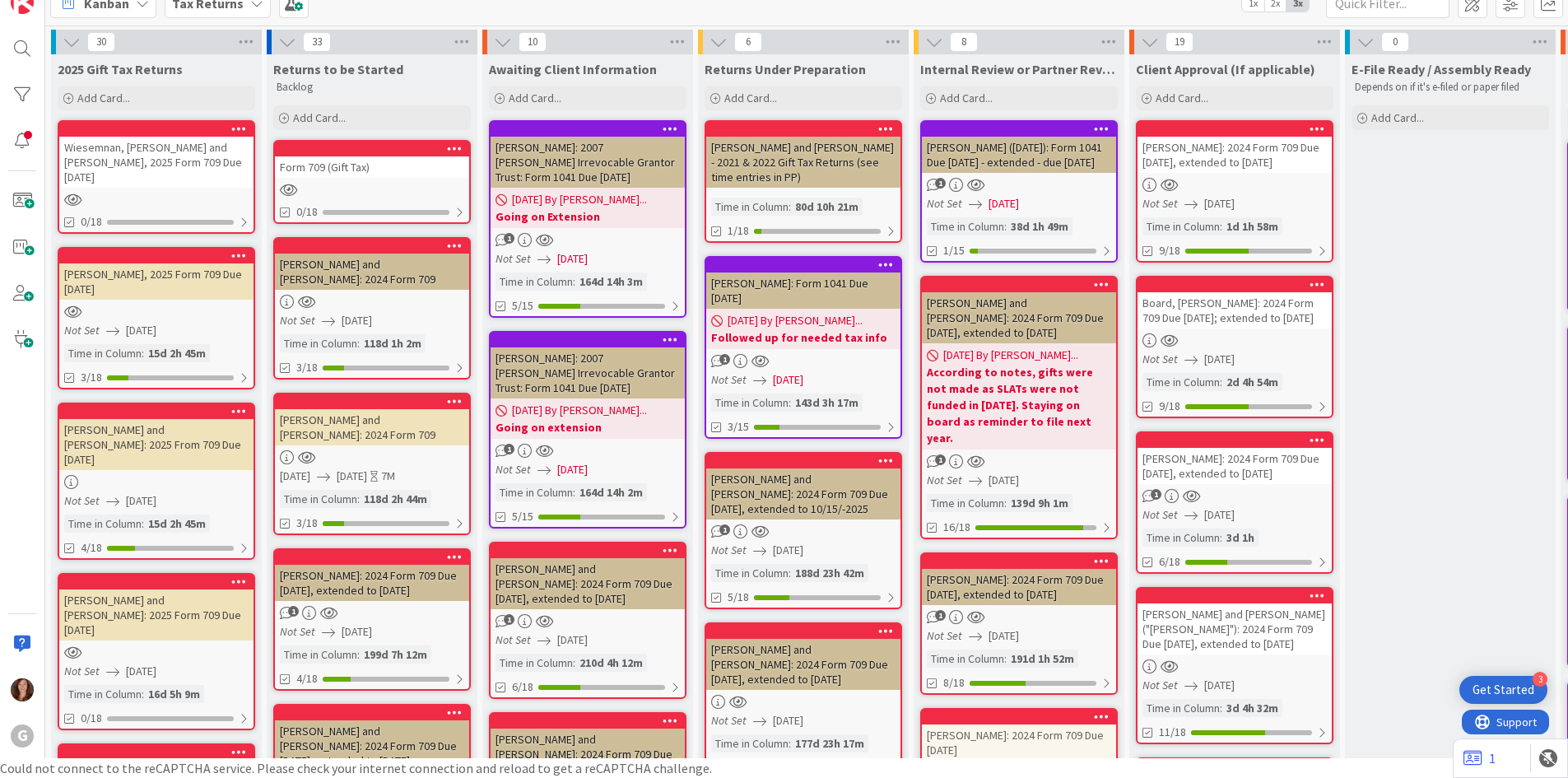
click at [132, 138] on div "Wiesemnan, [PERSON_NAME] and [PERSON_NAME], 2025 Form 709 Due [DATE]" at bounding box center [157, 162] width 195 height 51
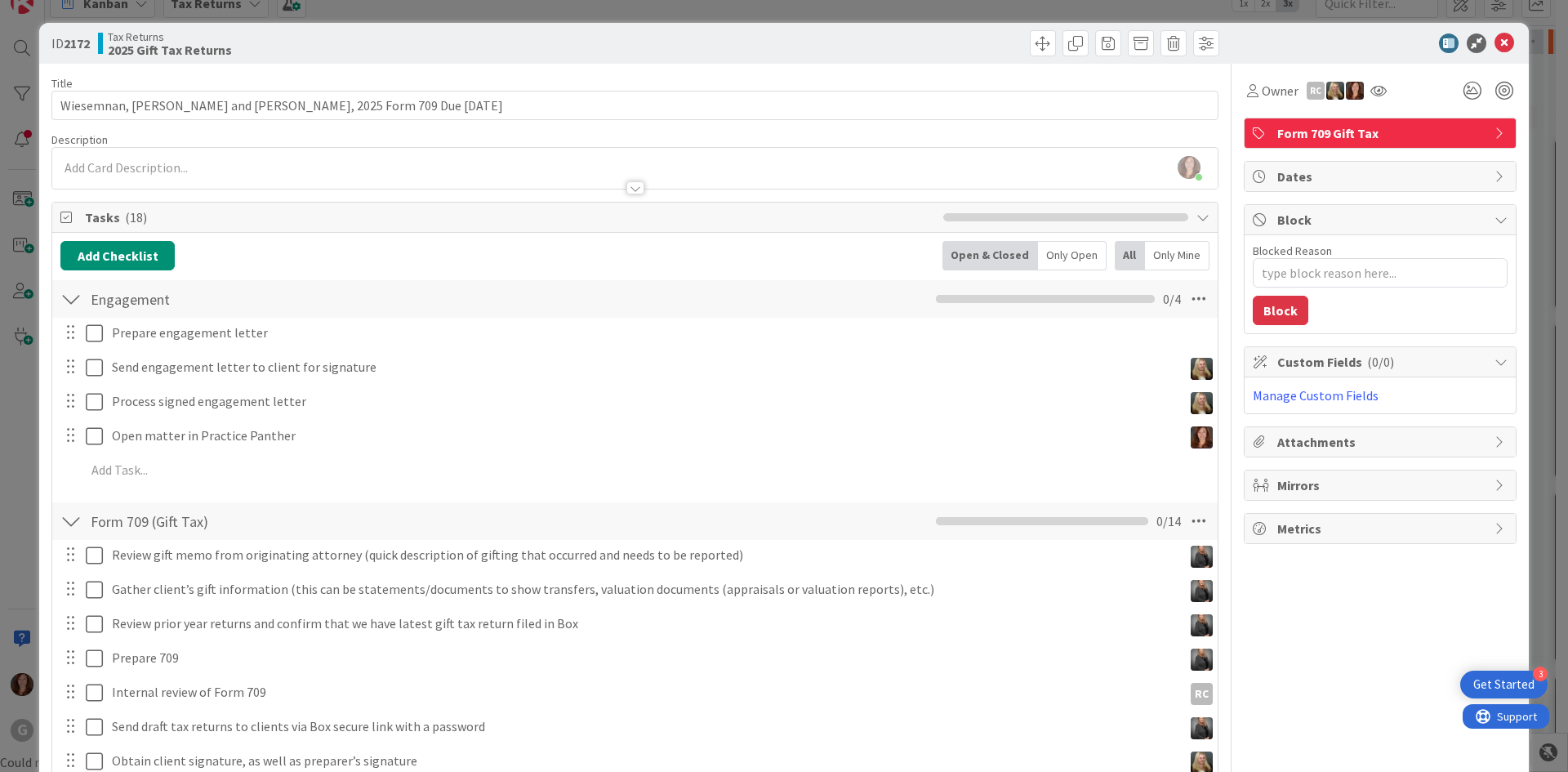
click at [1440, 307] on div "Blocked Reason 0 / 256 Block" at bounding box center [1381, 285] width 272 height 98
click at [1344, 361] on span "Custom Fields ( 0/0 )" at bounding box center [1382, 361] width 209 height 20
click at [1344, 366] on span "Custom Fields ( 0/0 )" at bounding box center [1382, 361] width 209 height 20
type textarea "x"
click at [149, 170] on body "3 Get Started G Kanban Tax Returns 1x 2x 3x 30 2025 Gift Tax Returns Add Card..…" at bounding box center [784, 366] width 1568 height 772
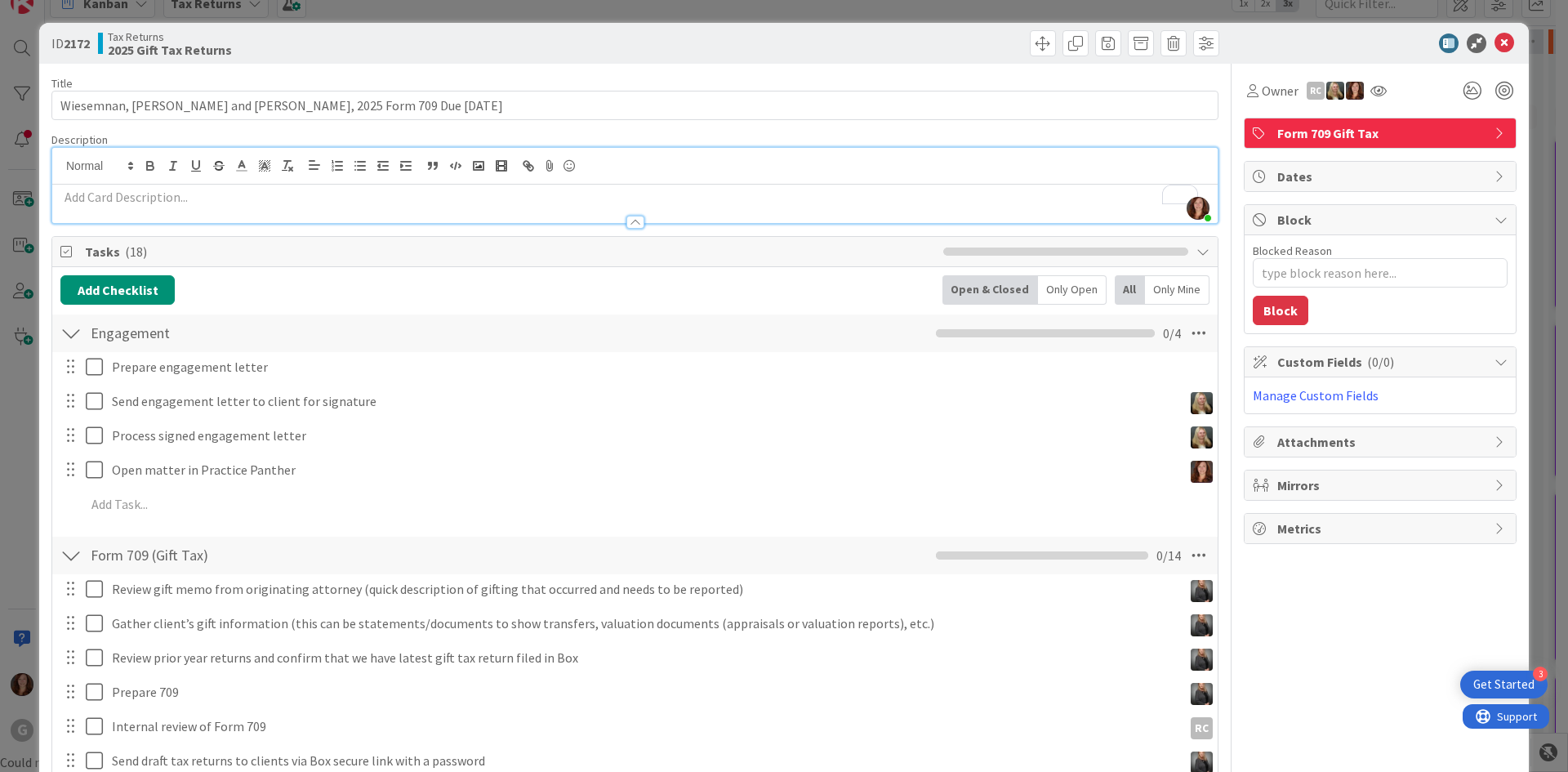
click at [134, 207] on div at bounding box center [635, 214] width 1166 height 17
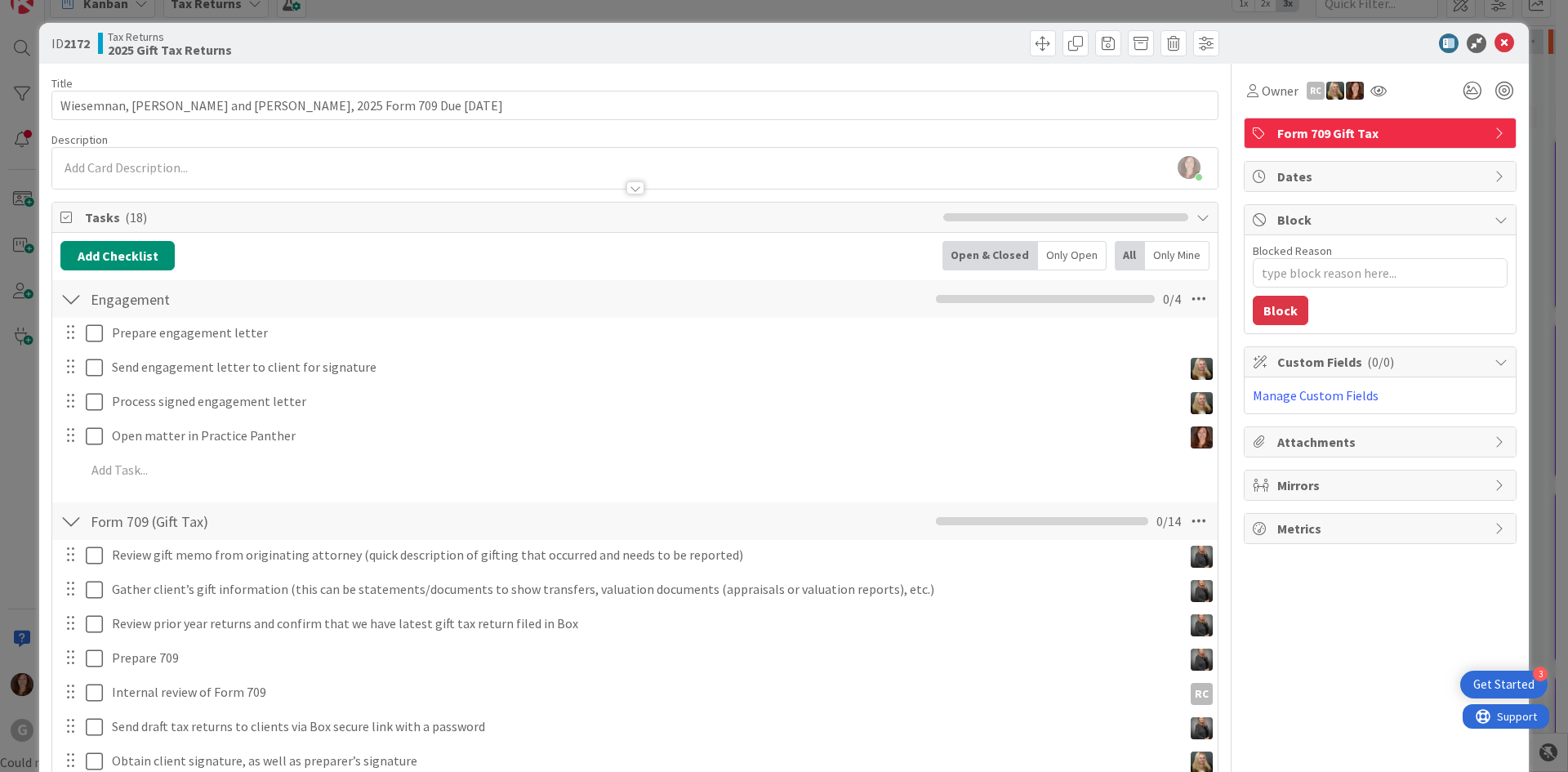
click at [132, 173] on div at bounding box center [635, 180] width 1166 height 17
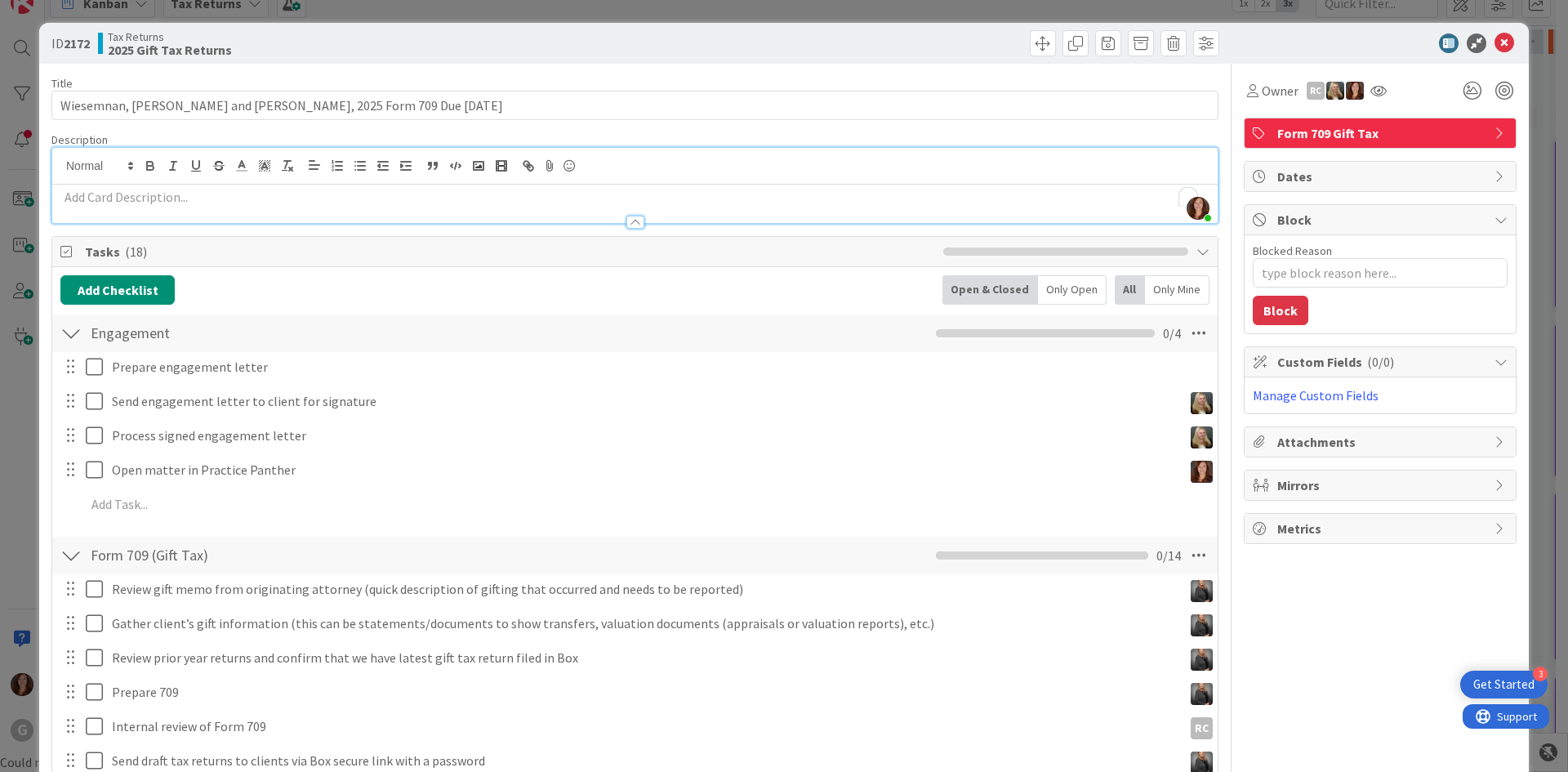
click at [128, 204] on p "To enrich screen reader interactions, please activate Accessibility in Grammarl…" at bounding box center [635, 197] width 1149 height 19
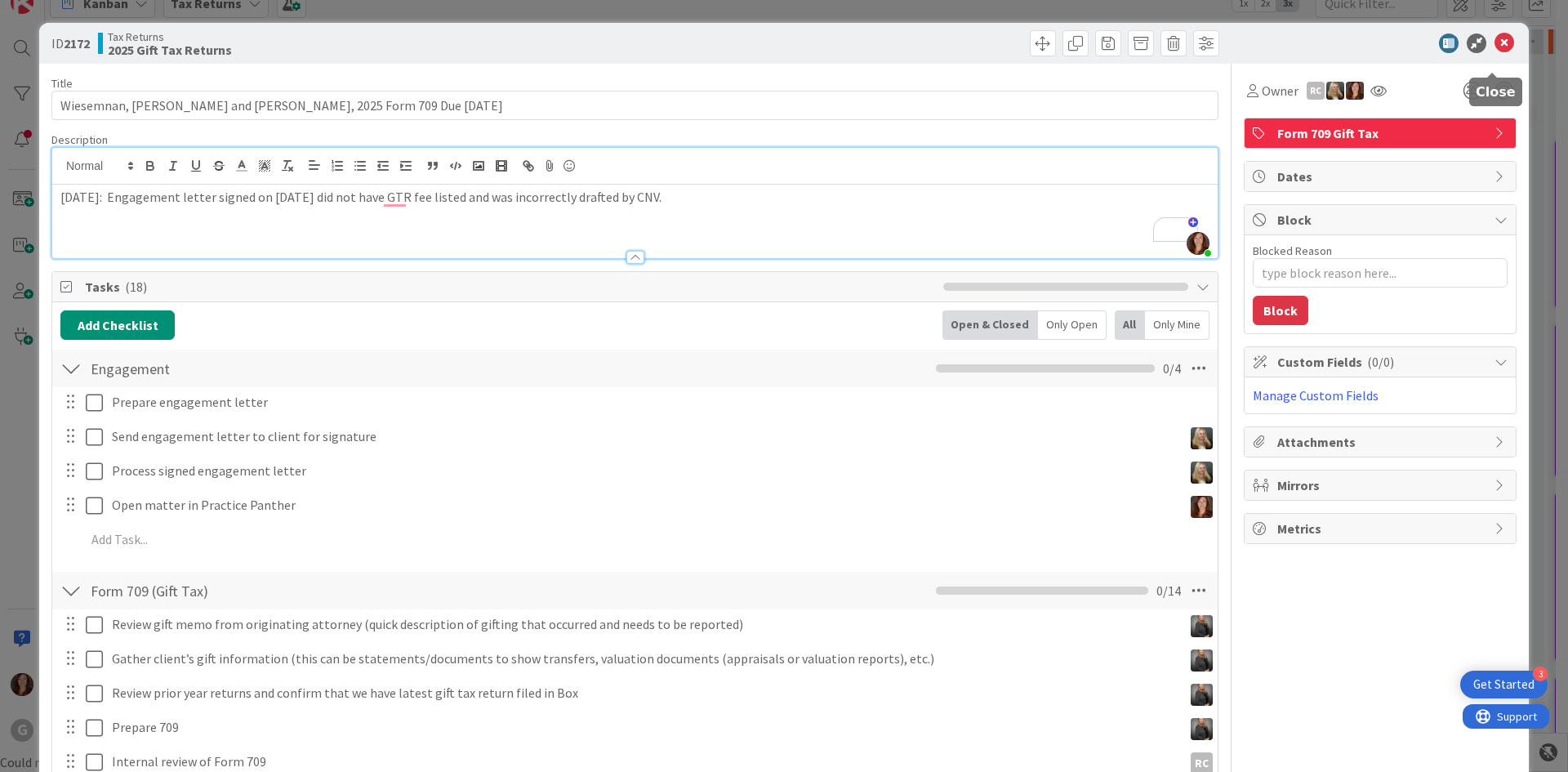
click at [1496, 45] on icon at bounding box center [1505, 43] width 20 height 20
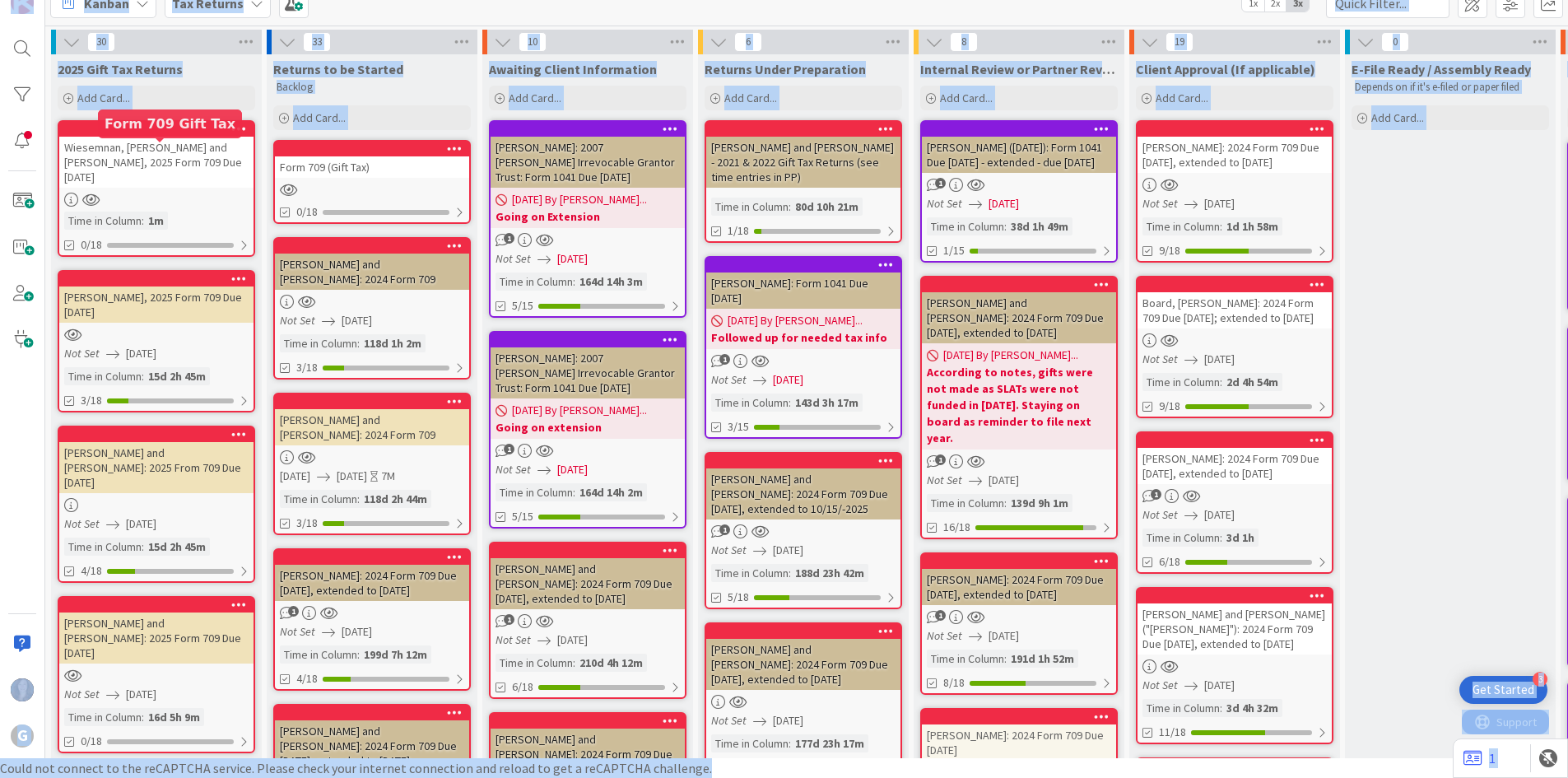
click at [78, 129] on div at bounding box center [160, 129] width 187 height 12
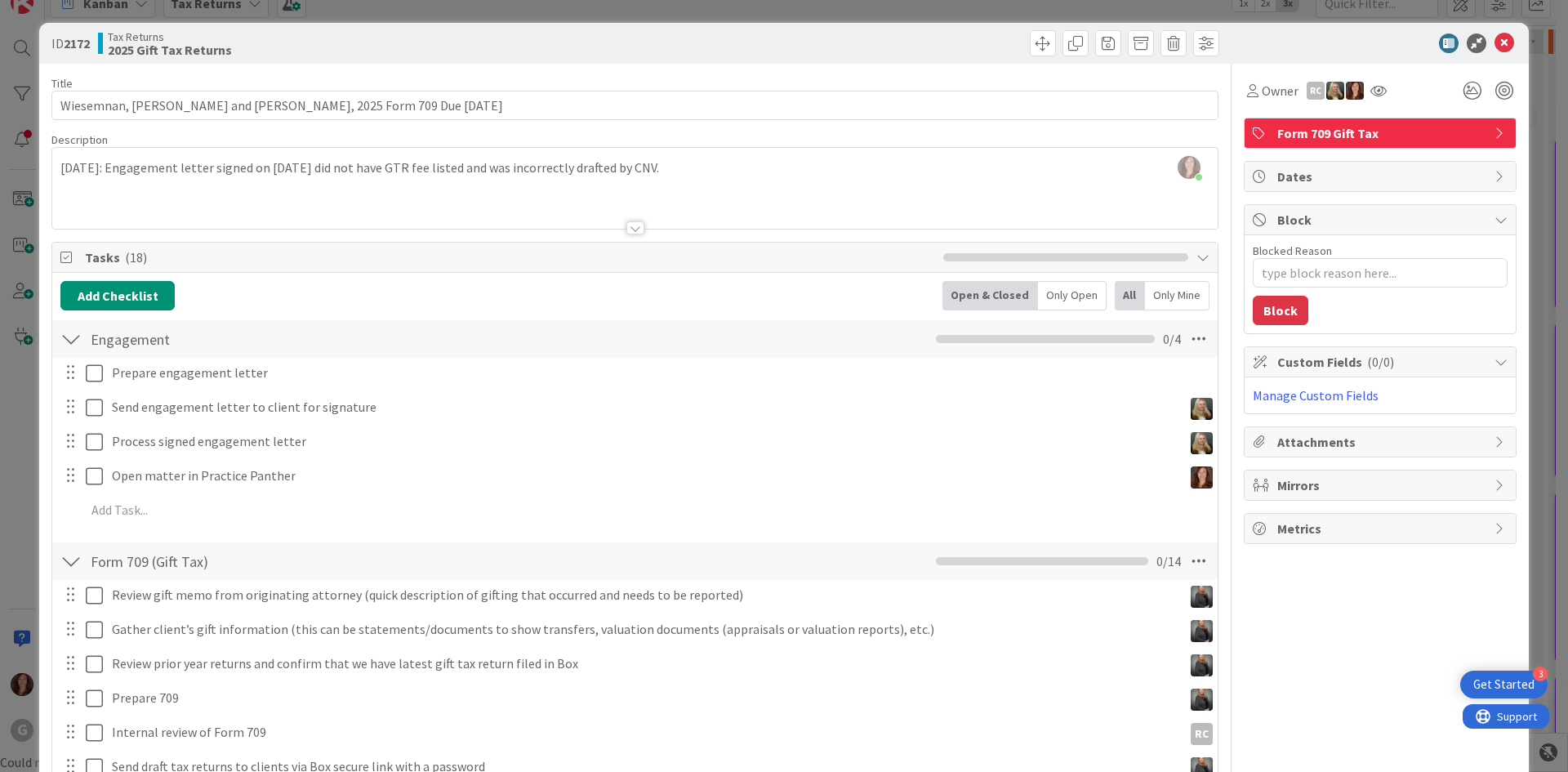
click at [1365, 173] on span "Dates" at bounding box center [1382, 177] width 209 height 20
type textarea "x"
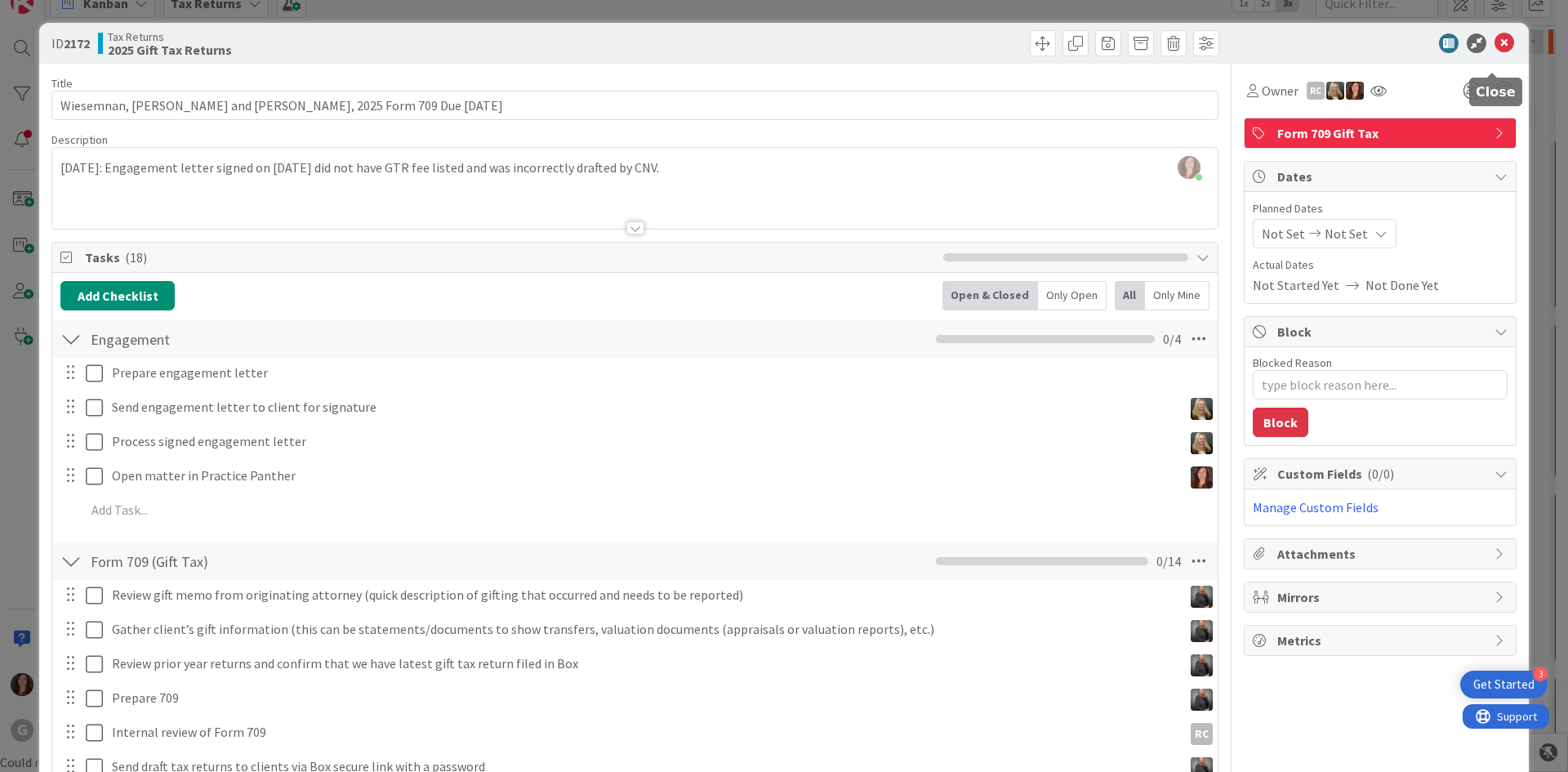
click at [1495, 43] on icon at bounding box center [1505, 43] width 20 height 20
